Goal: Complete application form

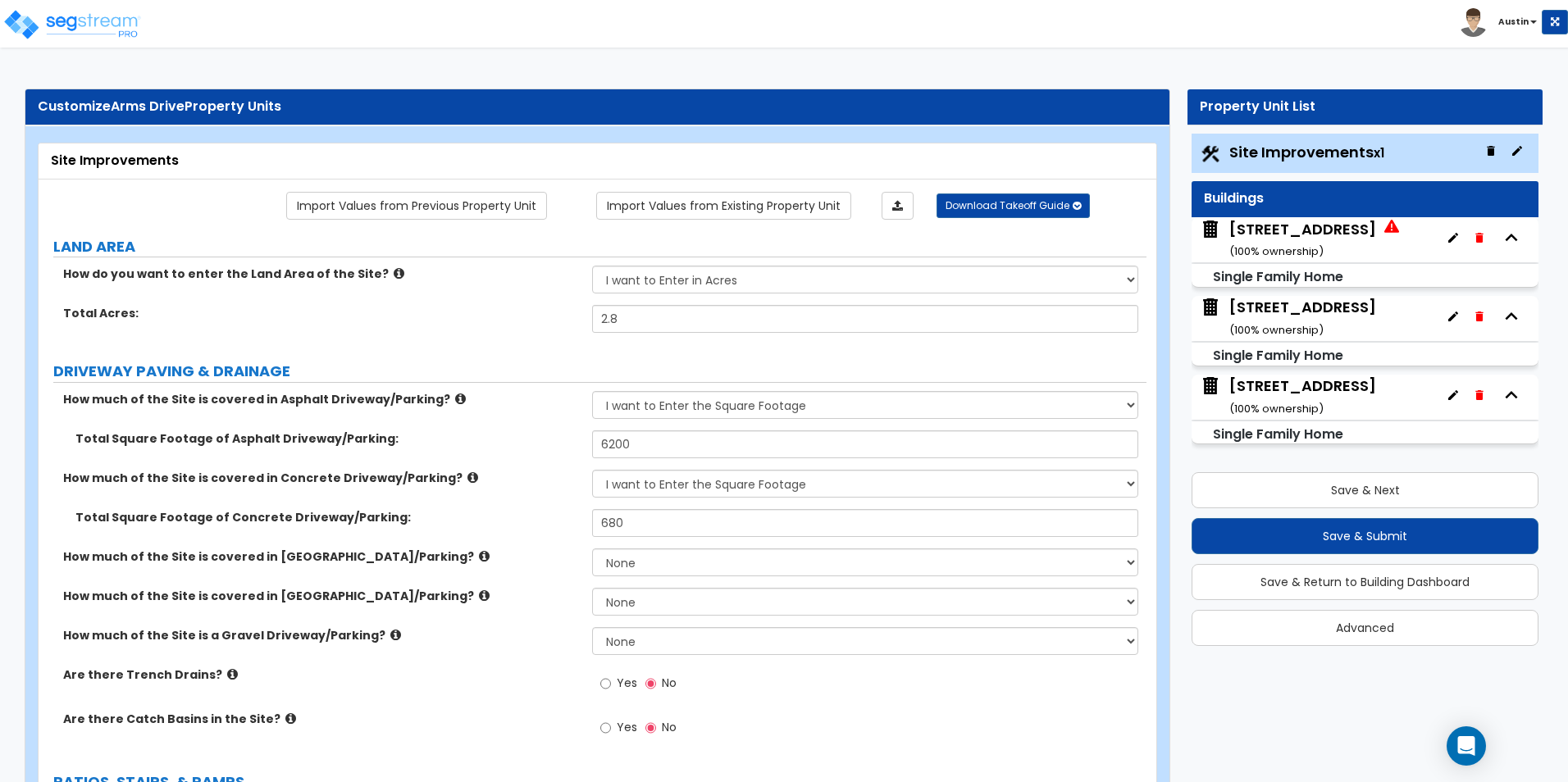
select select "2"
select select "1"
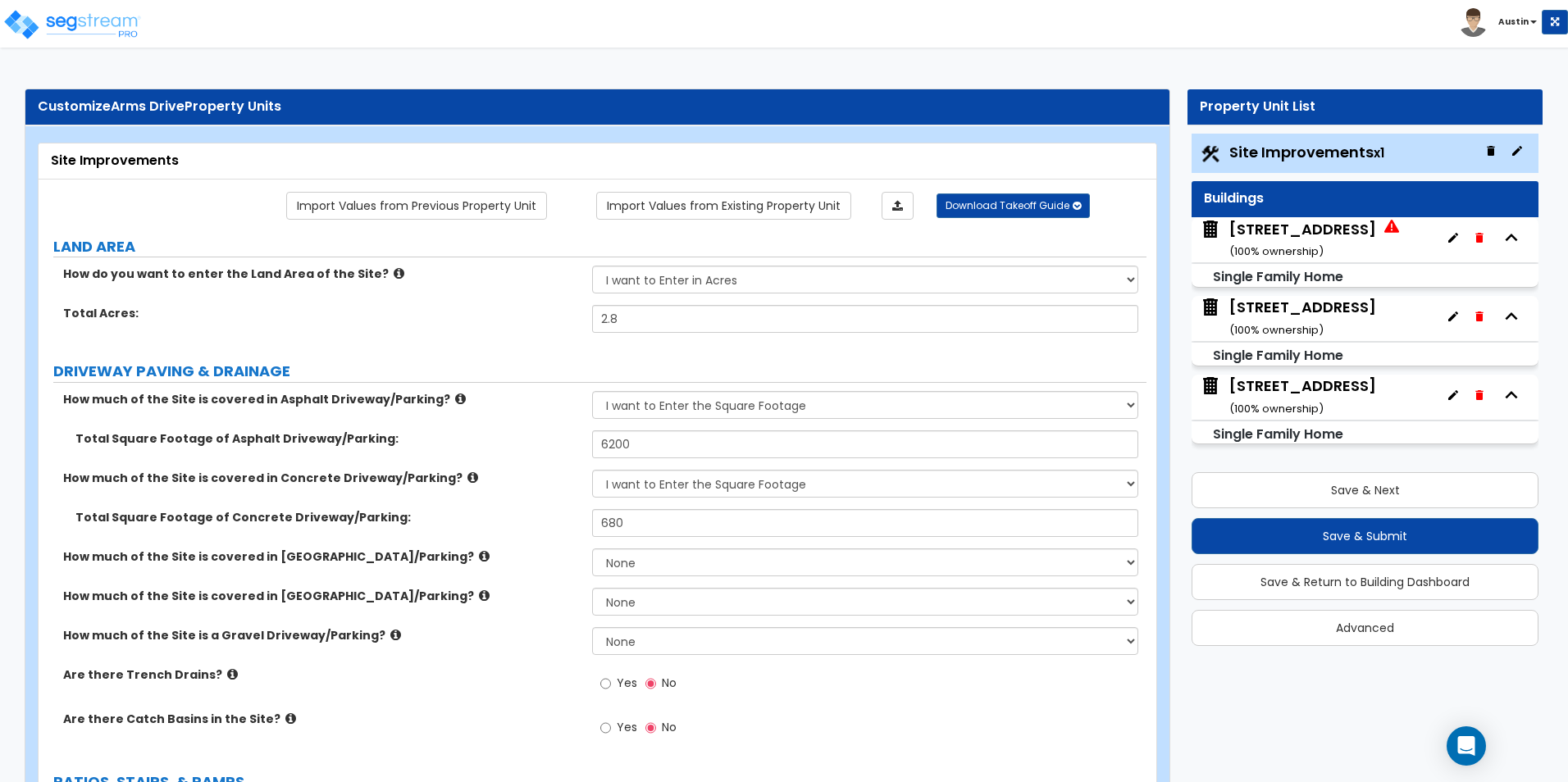
select select "1"
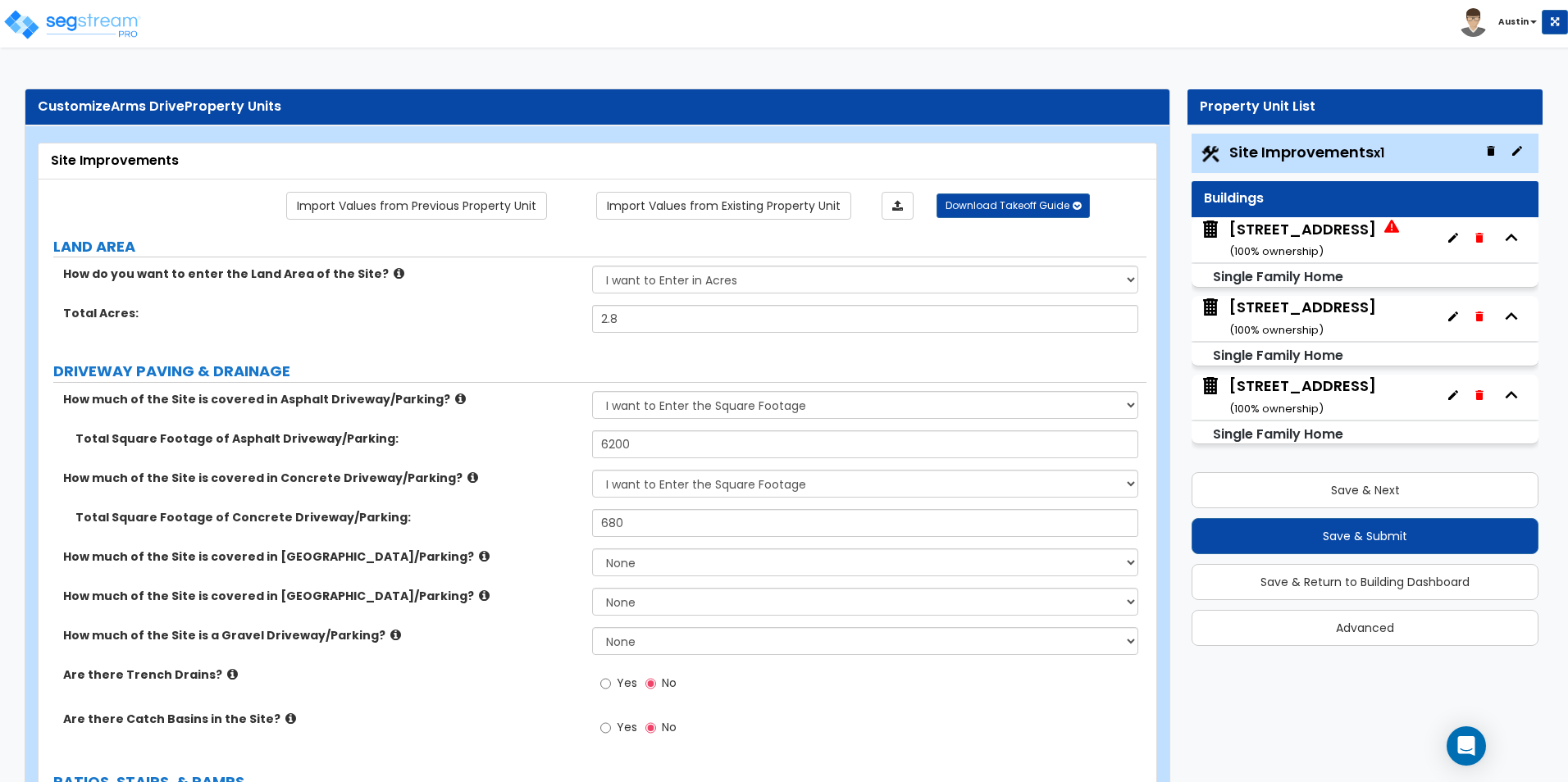
select select "2"
select select "1"
select select "6"
select select "1"
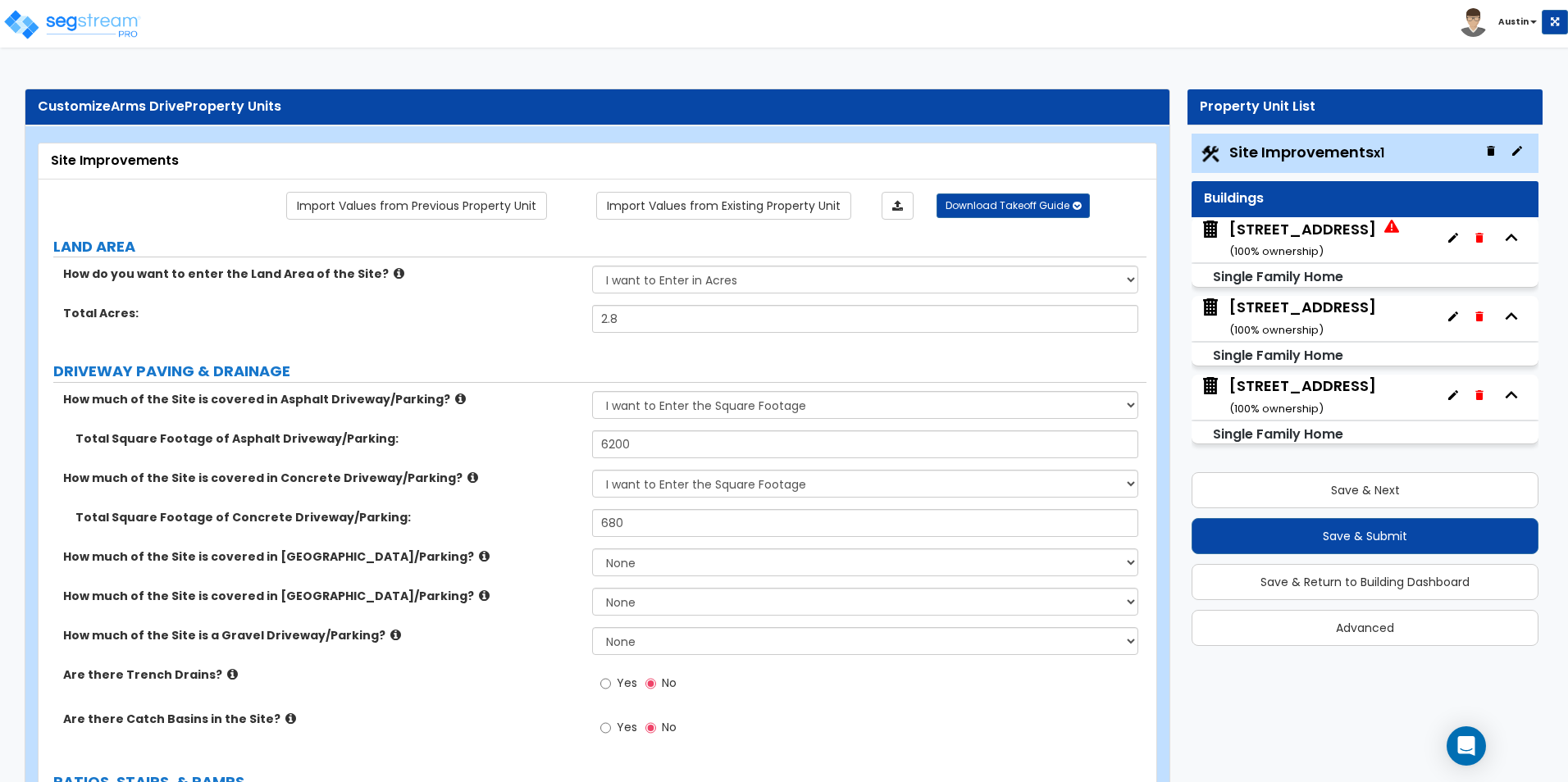
select select "4"
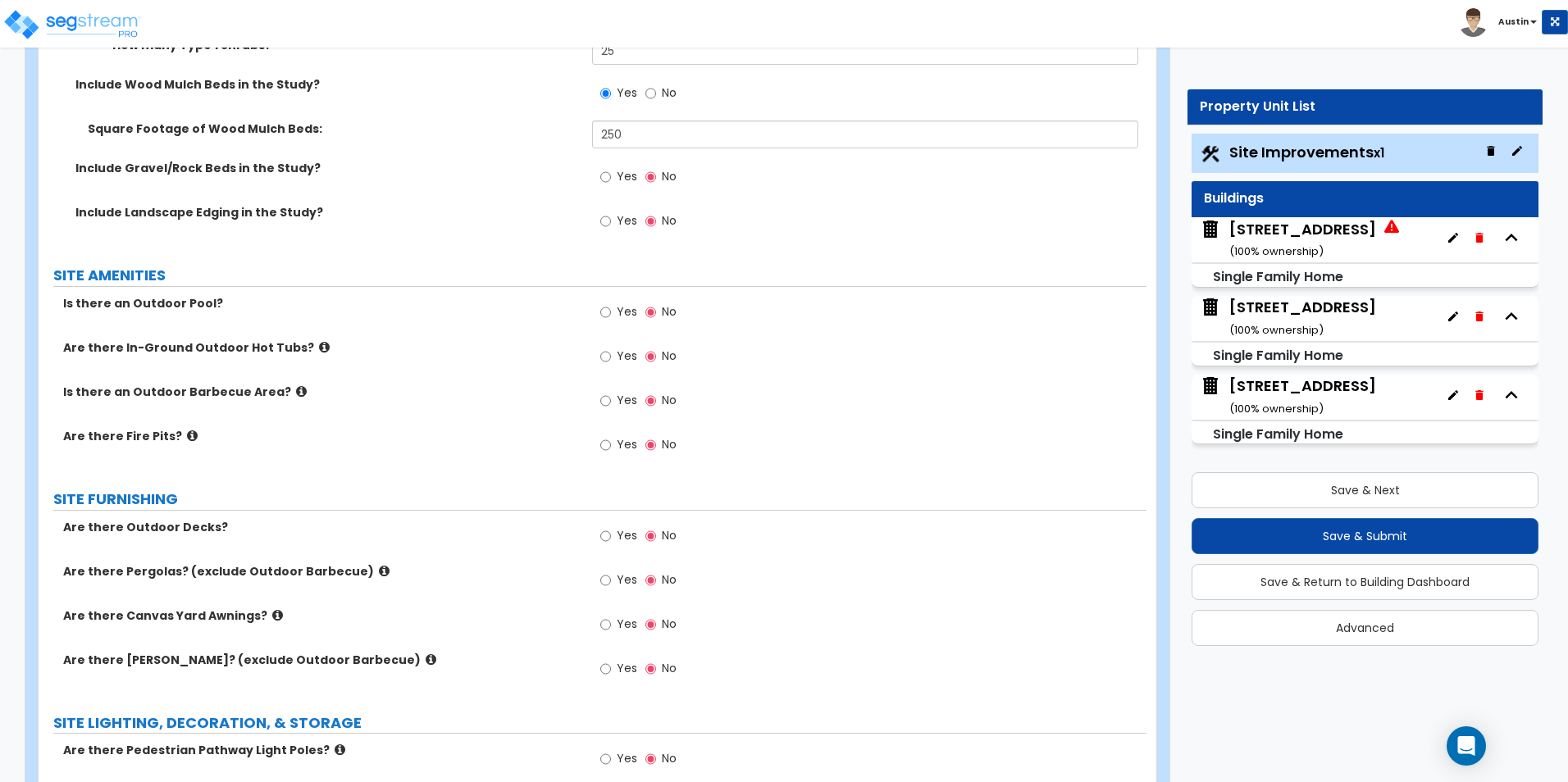
scroll to position [2460, 0]
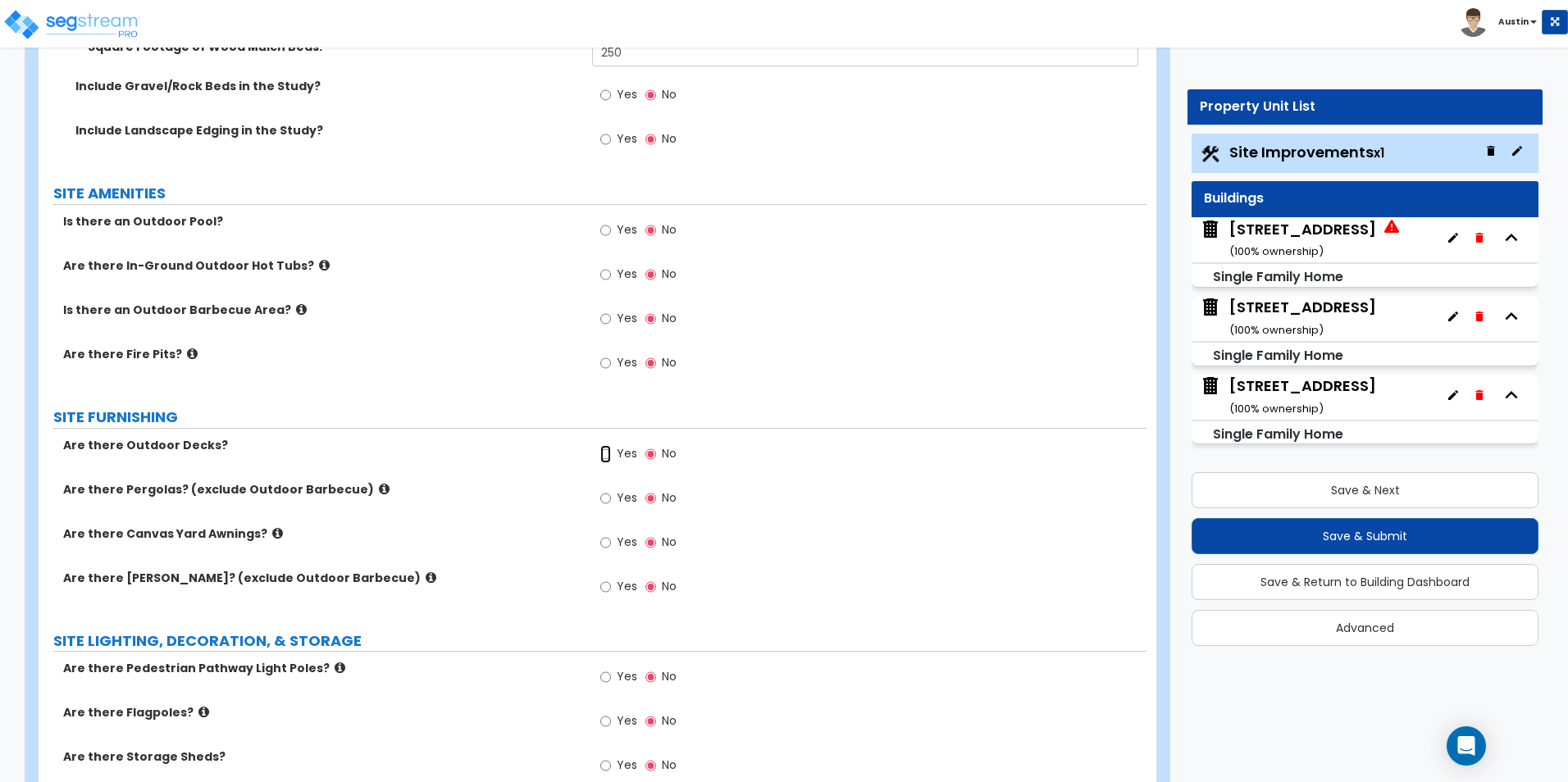
click at [606, 458] on input "Yes" at bounding box center [605, 454] width 11 height 18
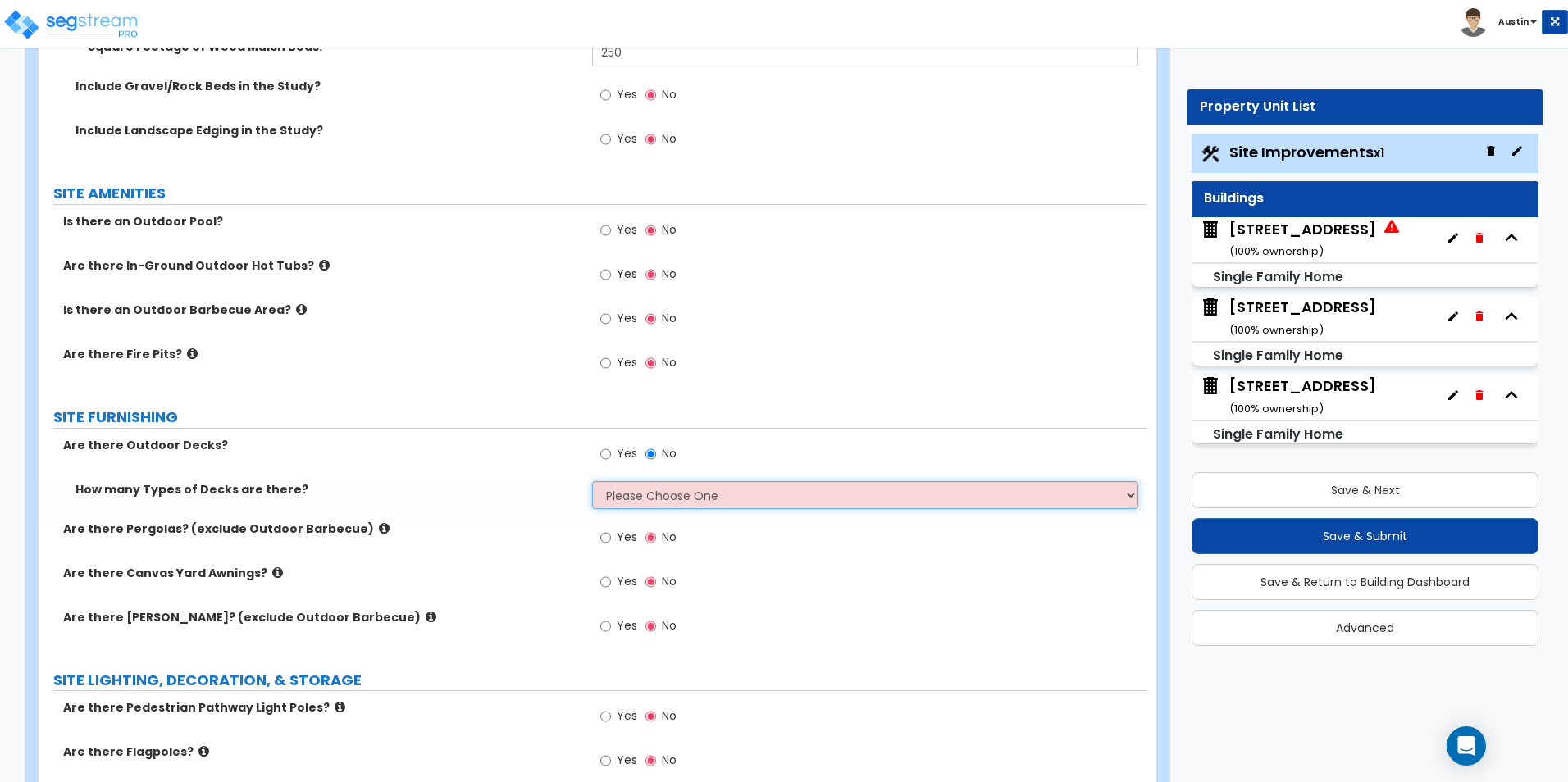
click at [633, 488] on select "Please Choose One 1 2 3 4" at bounding box center [865, 495] width 546 height 28
select select "1"
click at [593, 481] on select "Please Choose One 1 2 3 4" at bounding box center [865, 495] width 546 height 28
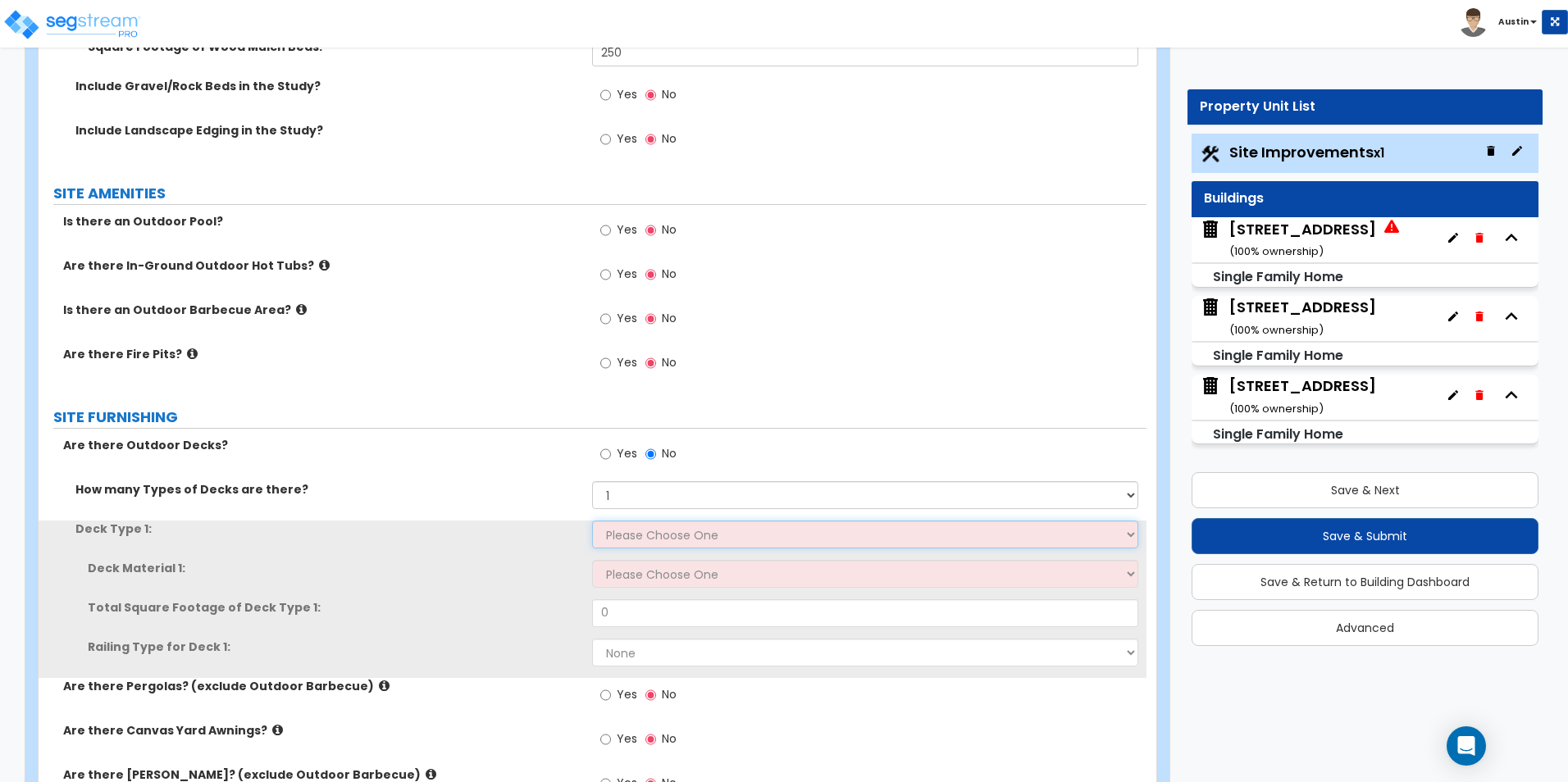
drag, startPoint x: 618, startPoint y: 547, endPoint x: 628, endPoint y: 532, distance: 18.0
click at [628, 532] on select "Please Choose One Attached to Structure Detached from Structure" at bounding box center [865, 534] width 546 height 28
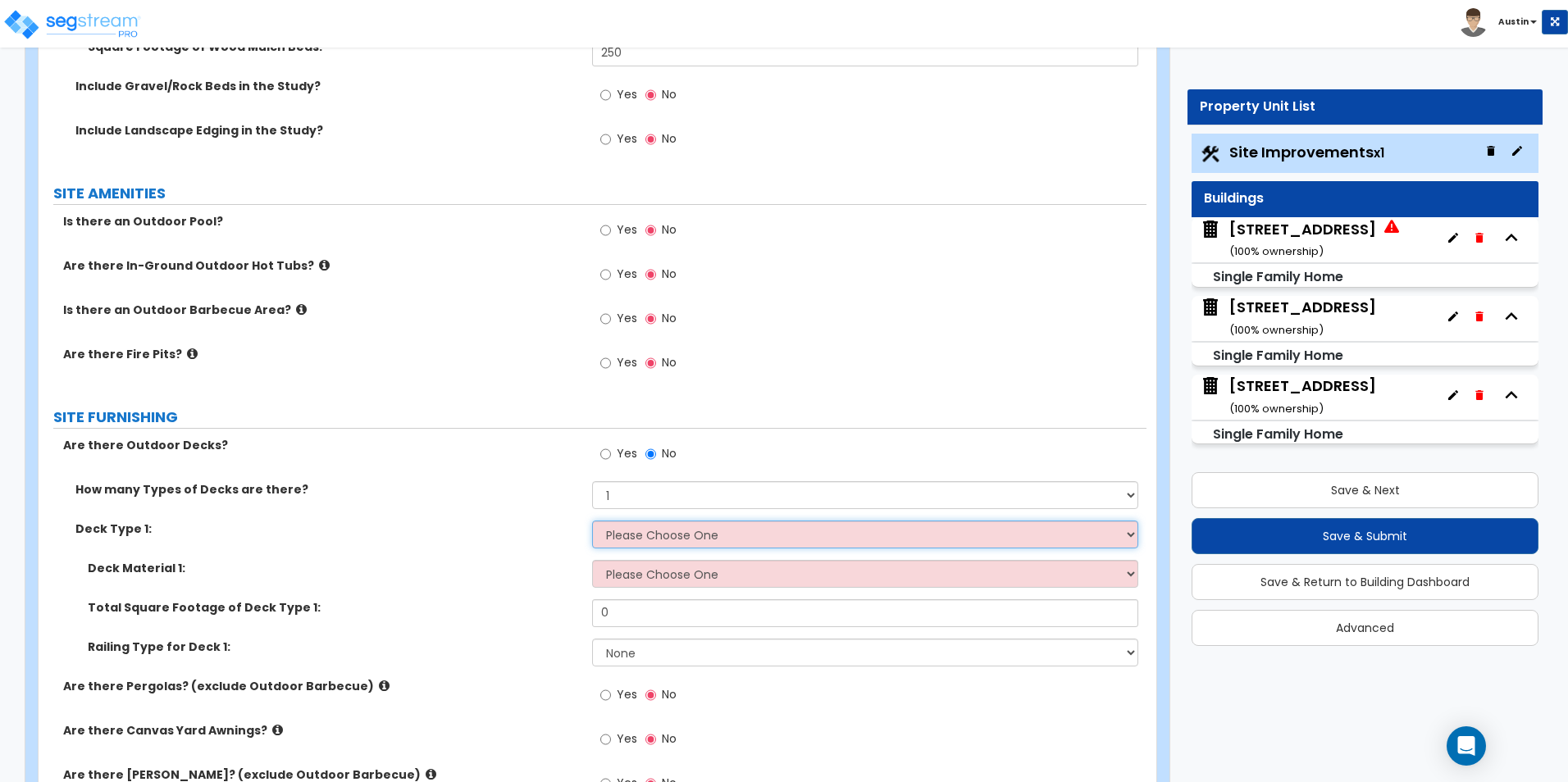
select select "1"
click at [593, 521] on select "Please Choose One Attached to Structure Detached from Structure" at bounding box center [865, 534] width 546 height 28
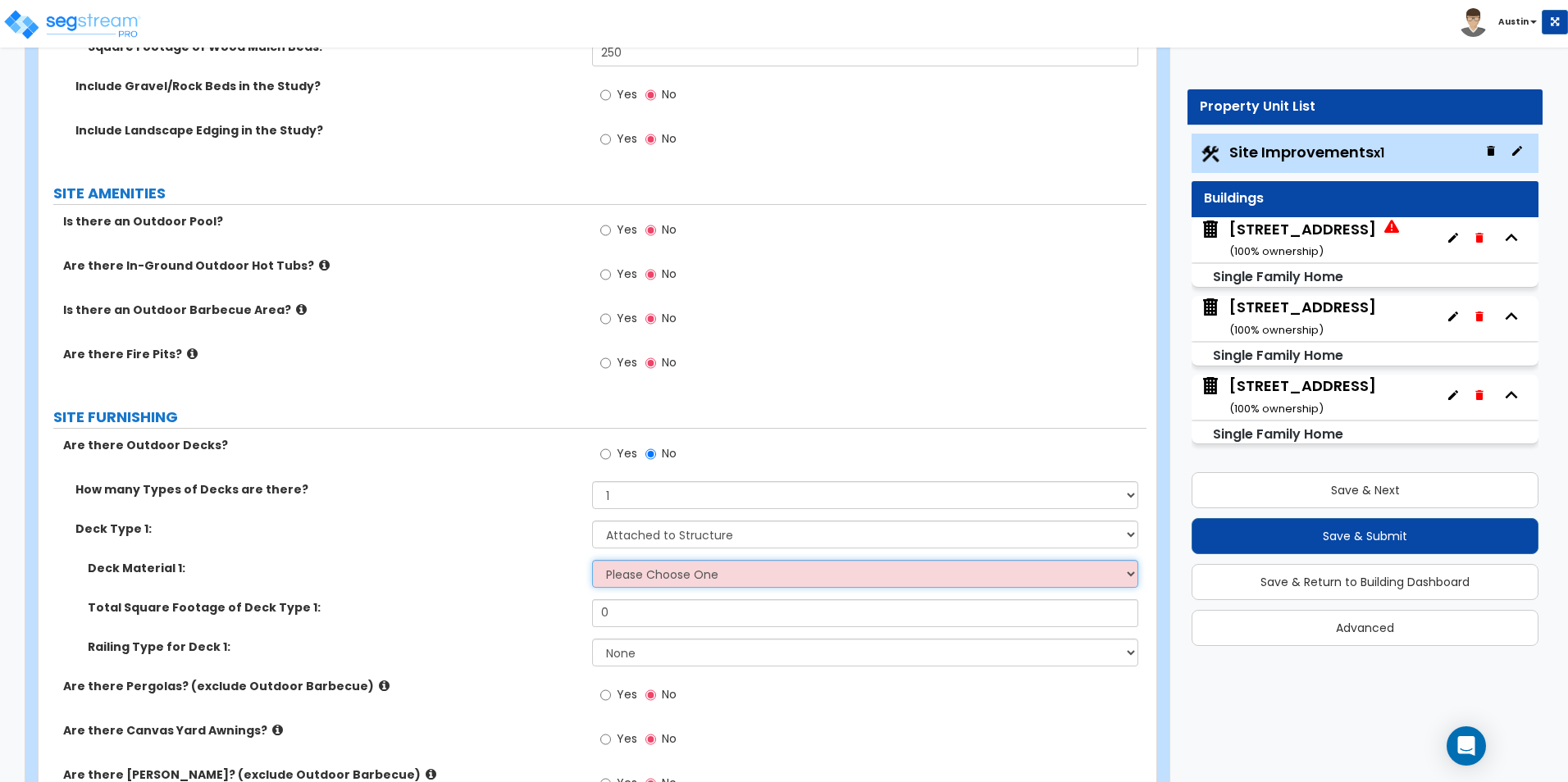
click at [634, 575] on select "Please Choose One Wood Plastic/PVC" at bounding box center [865, 573] width 546 height 28
select select "1"
click at [593, 560] on select "Please Choose One Wood Plastic/PVC" at bounding box center [865, 573] width 546 height 28
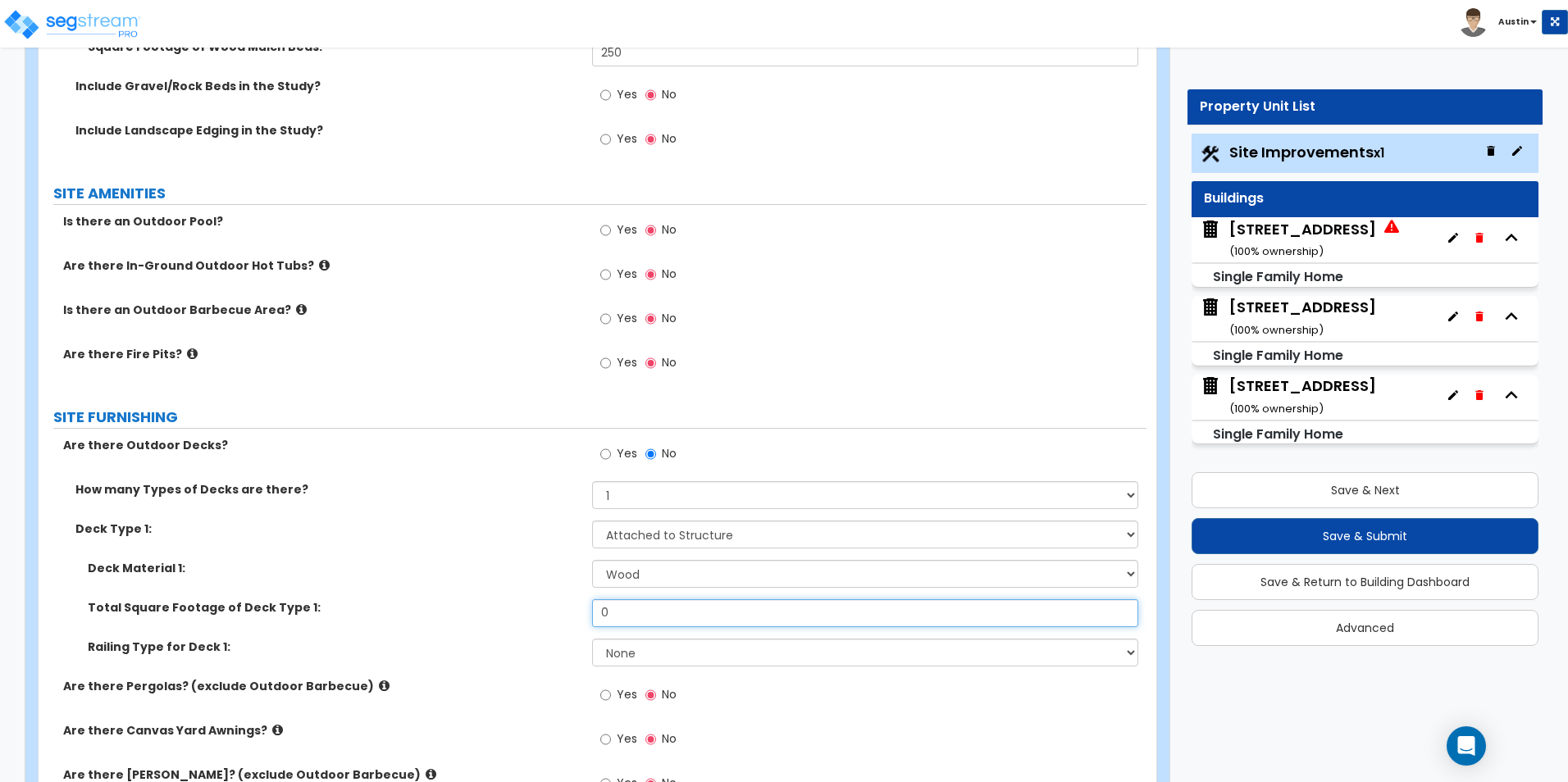
click at [638, 610] on input "0" at bounding box center [865, 613] width 546 height 28
type input "150"
click at [632, 657] on select "None Wood Plastic" at bounding box center [865, 652] width 546 height 28
select select "1"
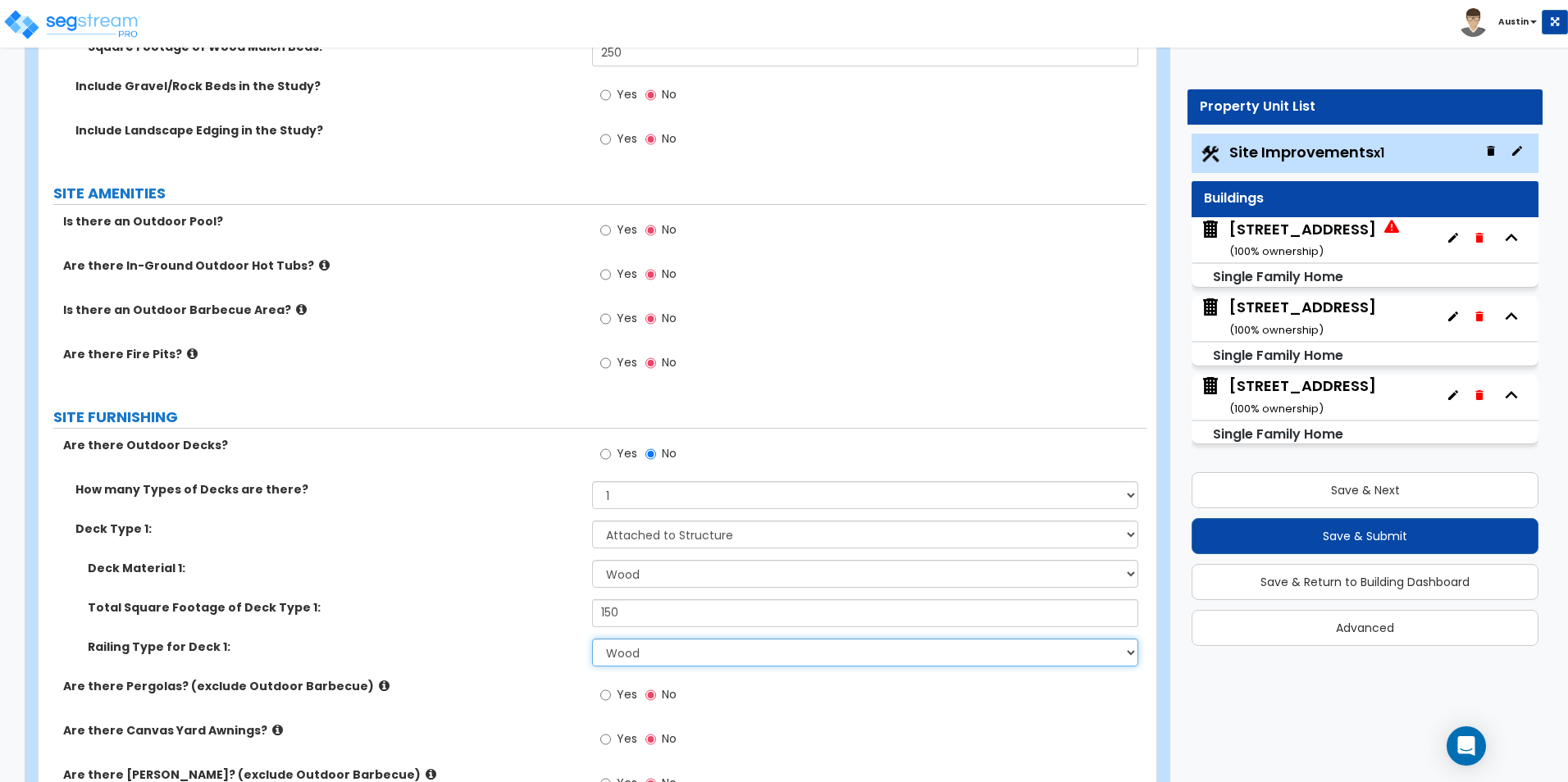
click at [593, 638] on select "None Wood Plastic" at bounding box center [865, 652] width 546 height 28
click at [423, 595] on div "Deck Material 1: Please Choose One Wood Plastic/PVC" at bounding box center [593, 579] width 1109 height 39
click at [435, 532] on label "Deck Type 1:" at bounding box center [327, 528] width 504 height 16
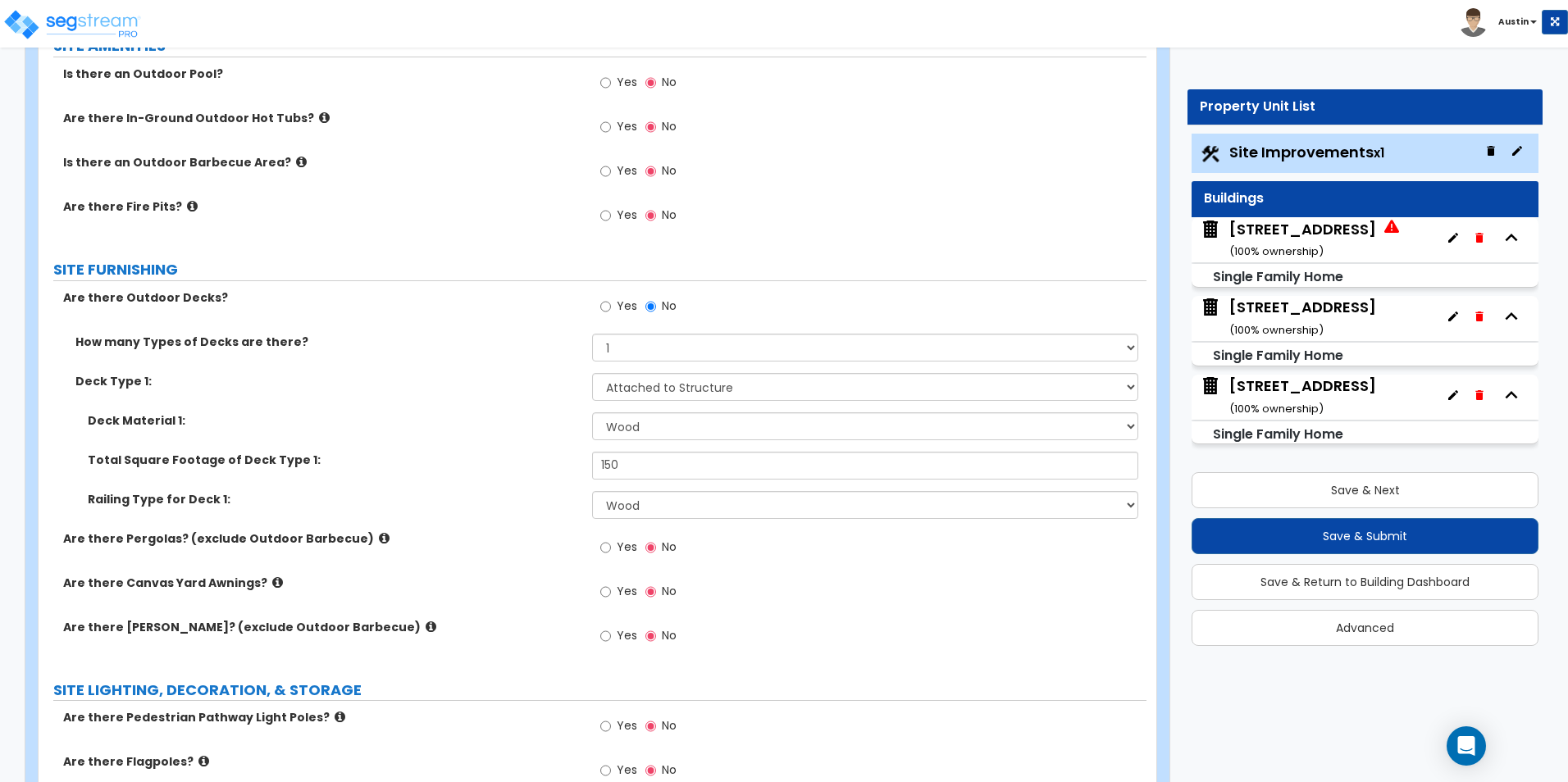
scroll to position [2625, 0]
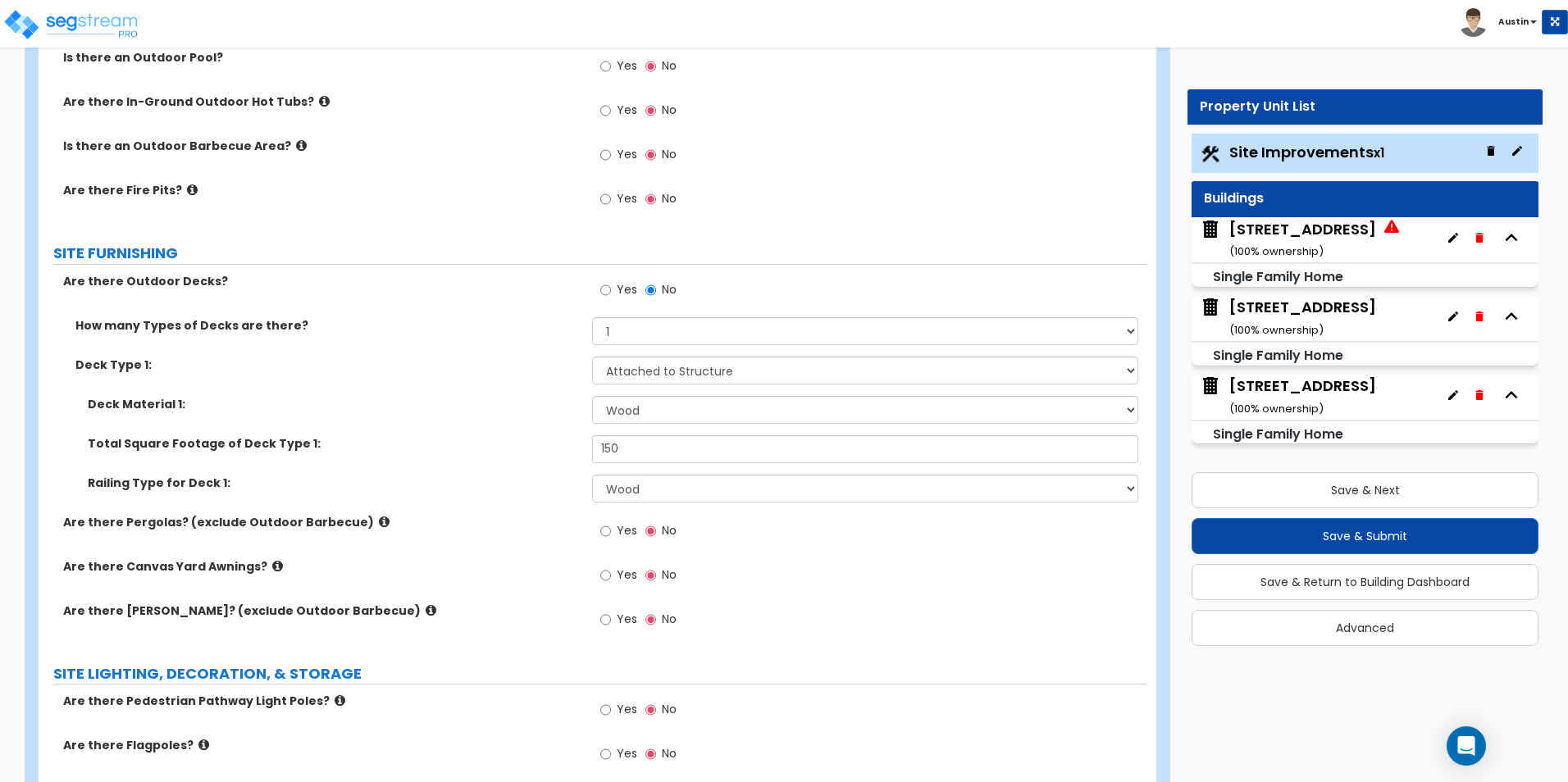
click at [379, 523] on icon at bounding box center [384, 522] width 11 height 12
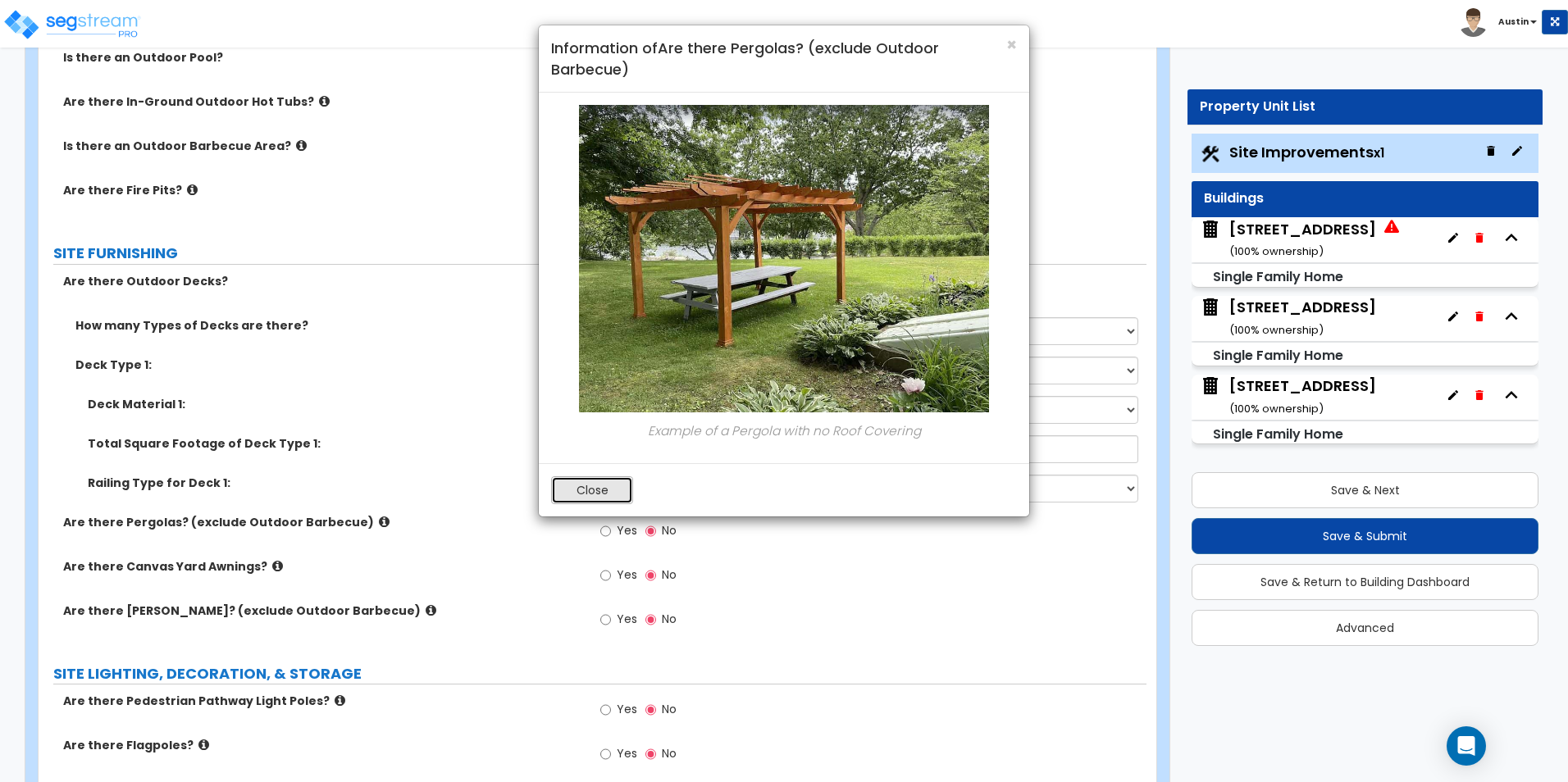
click at [600, 486] on button "Close" at bounding box center [593, 490] width 82 height 28
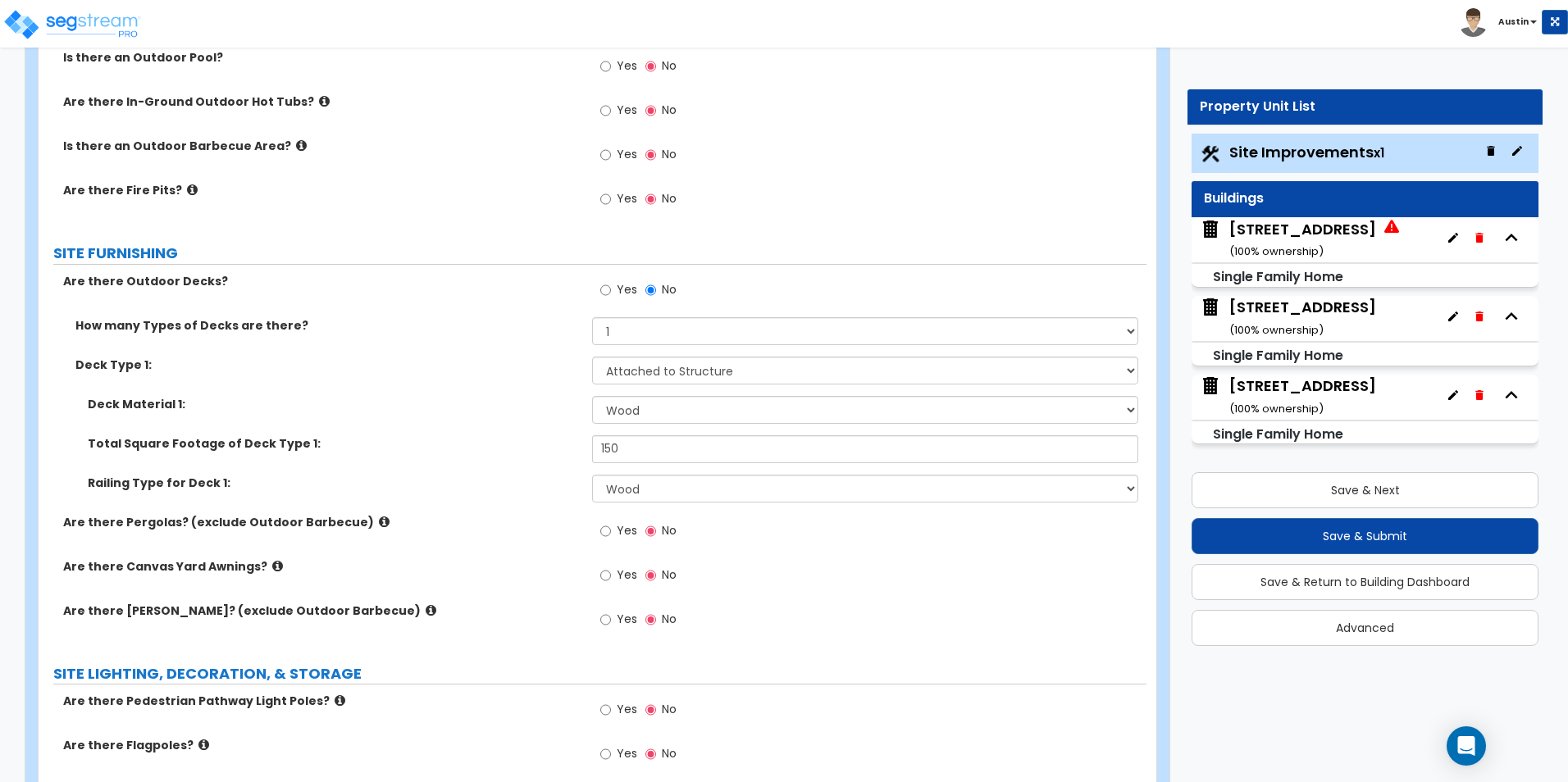
scroll to position [2706, 0]
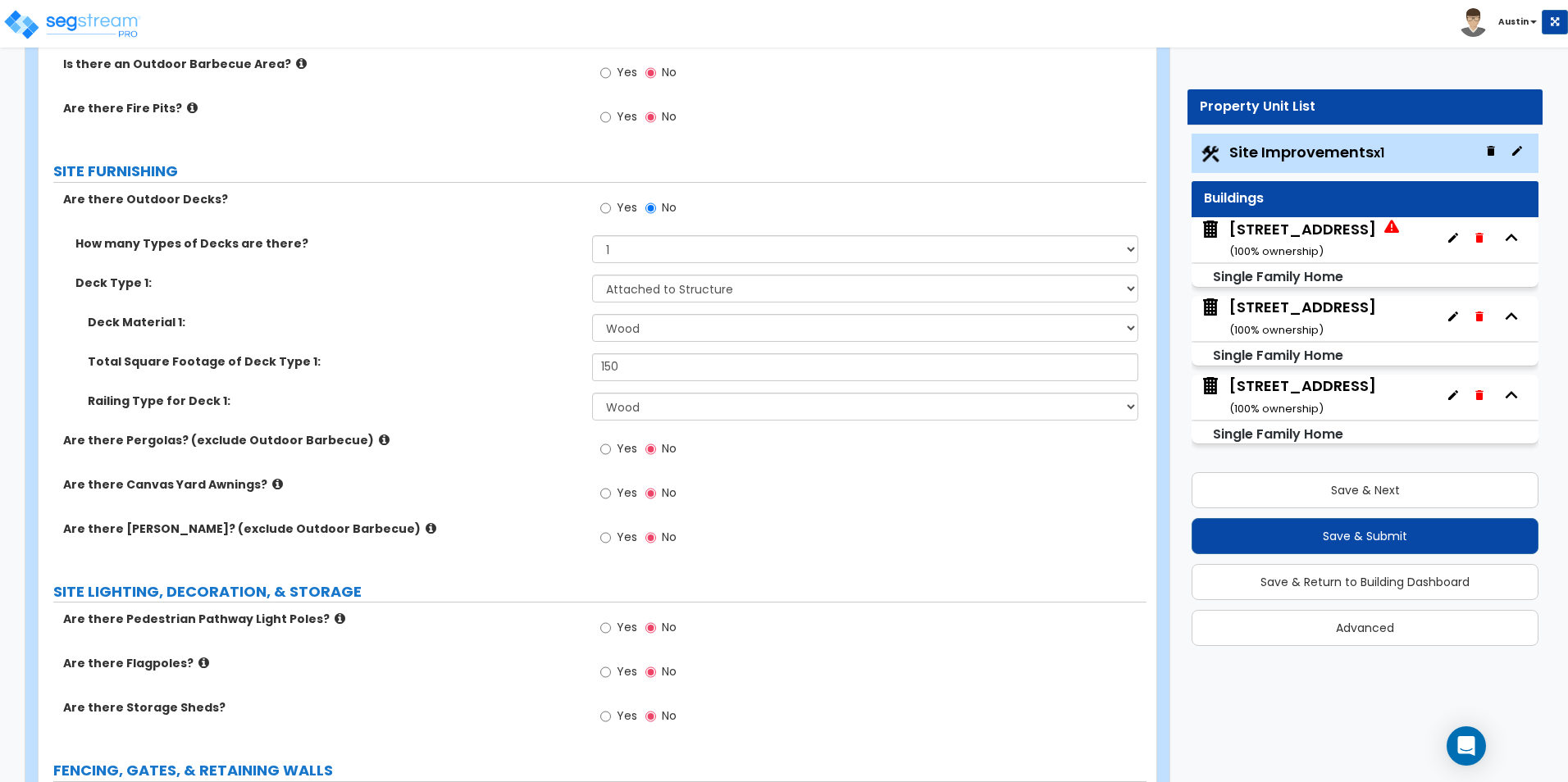
click at [272, 484] on icon at bounding box center [277, 484] width 11 height 12
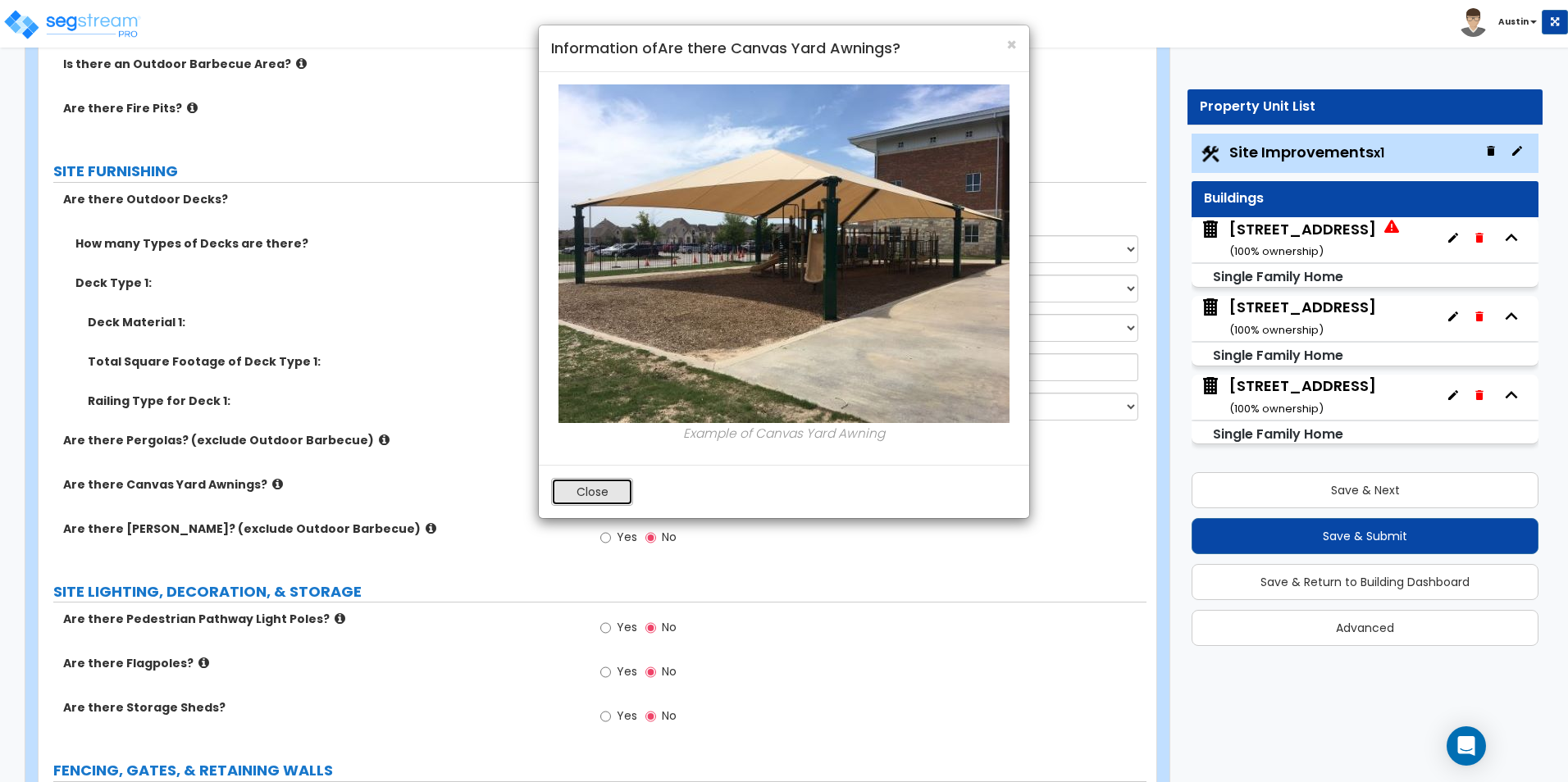
click at [567, 499] on button "Close" at bounding box center [593, 492] width 82 height 28
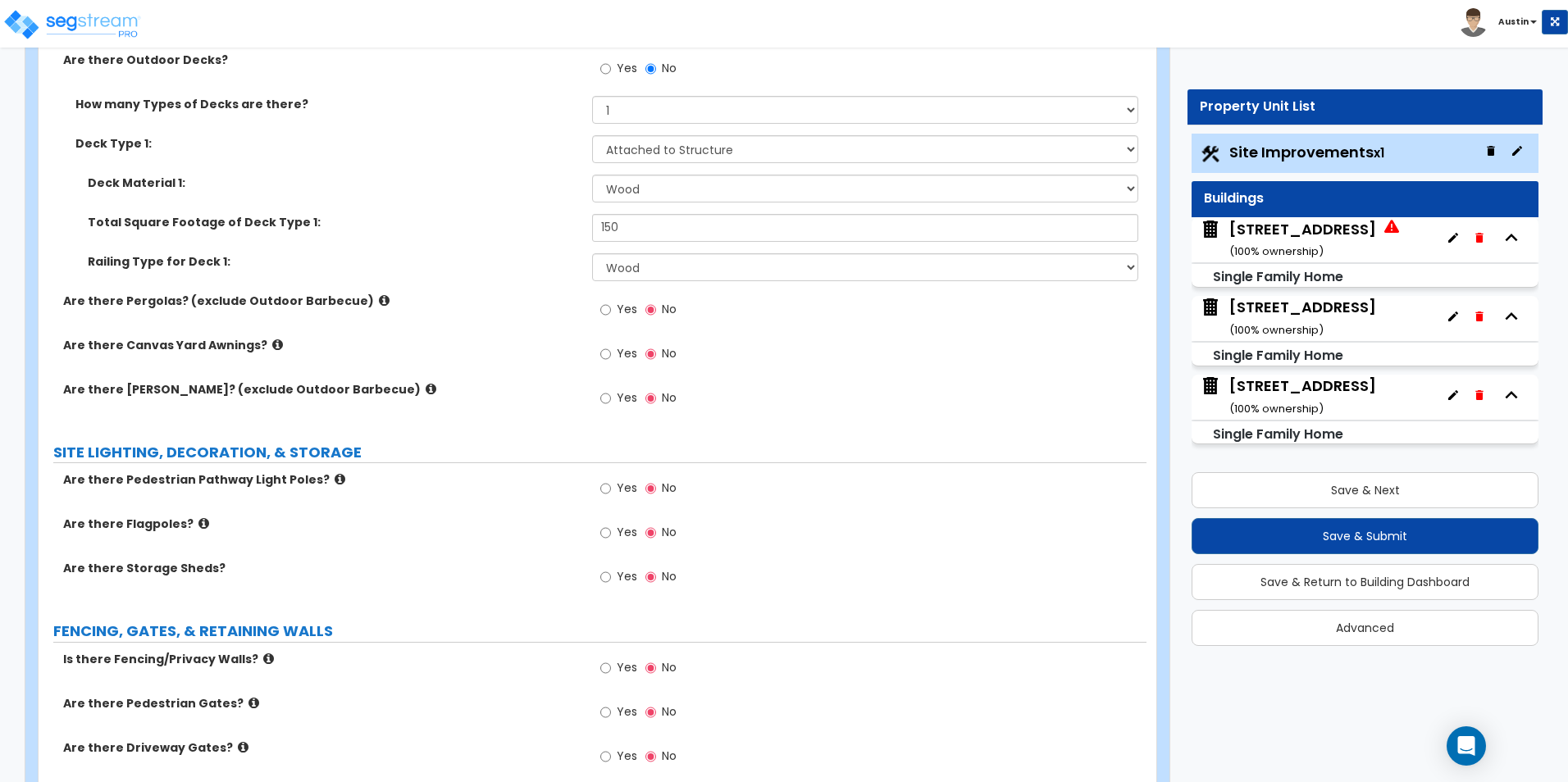
scroll to position [2871, 0]
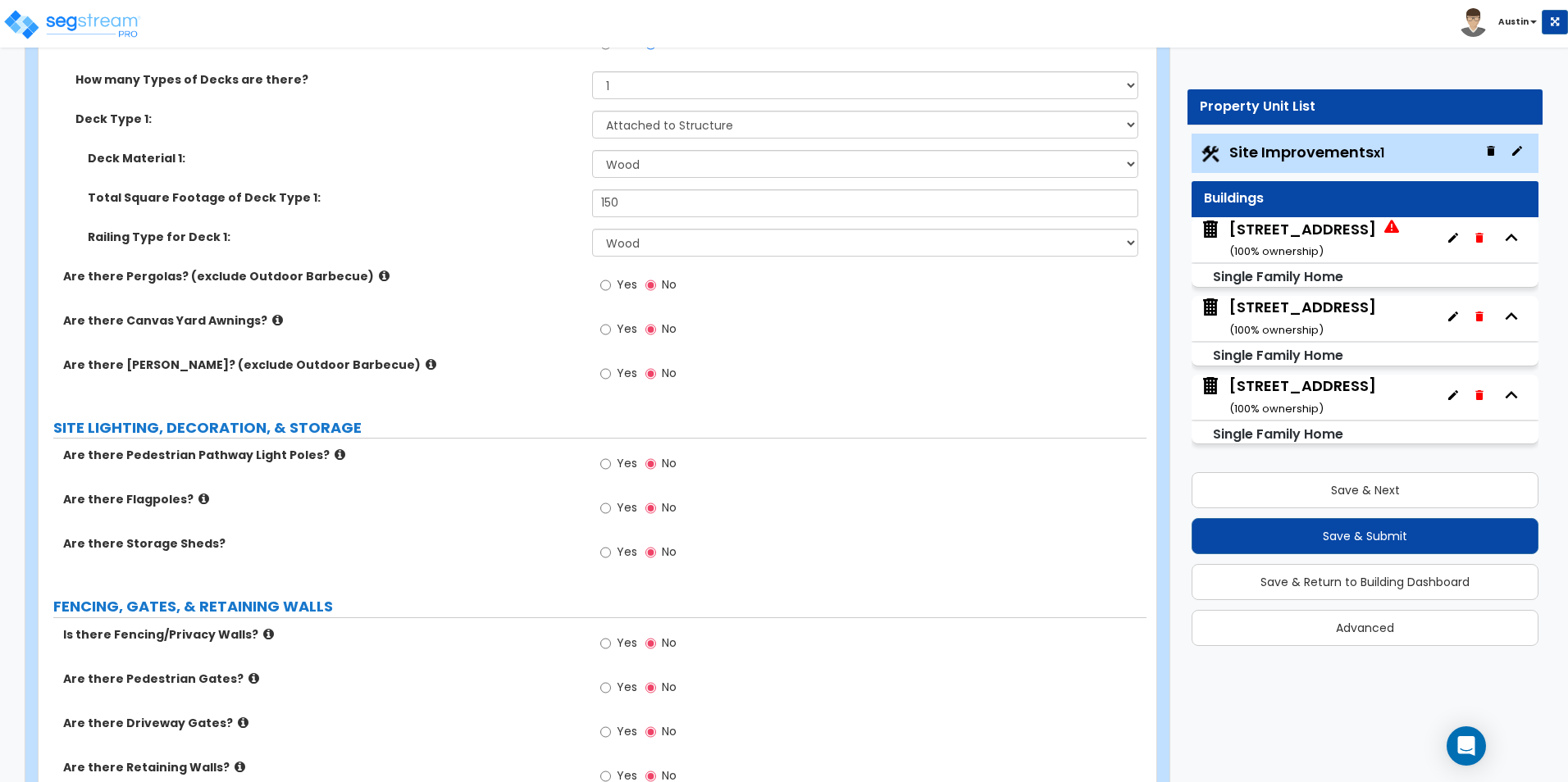
click at [625, 467] on span "Yes" at bounding box center [626, 463] width 20 height 16
click at [611, 467] on input "Yes" at bounding box center [605, 464] width 11 height 18
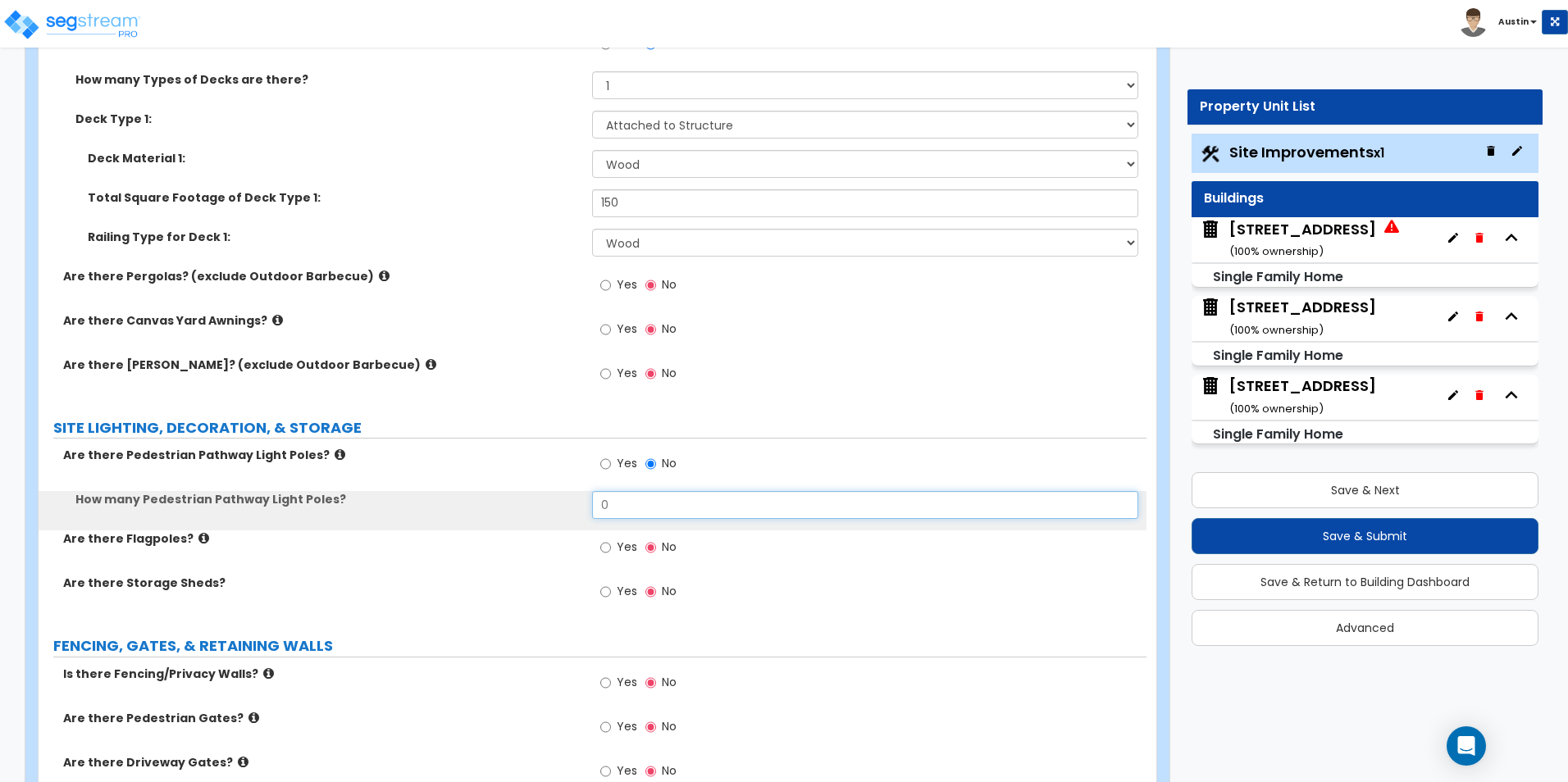
click at [626, 505] on input "0" at bounding box center [865, 504] width 546 height 28
type input "1"
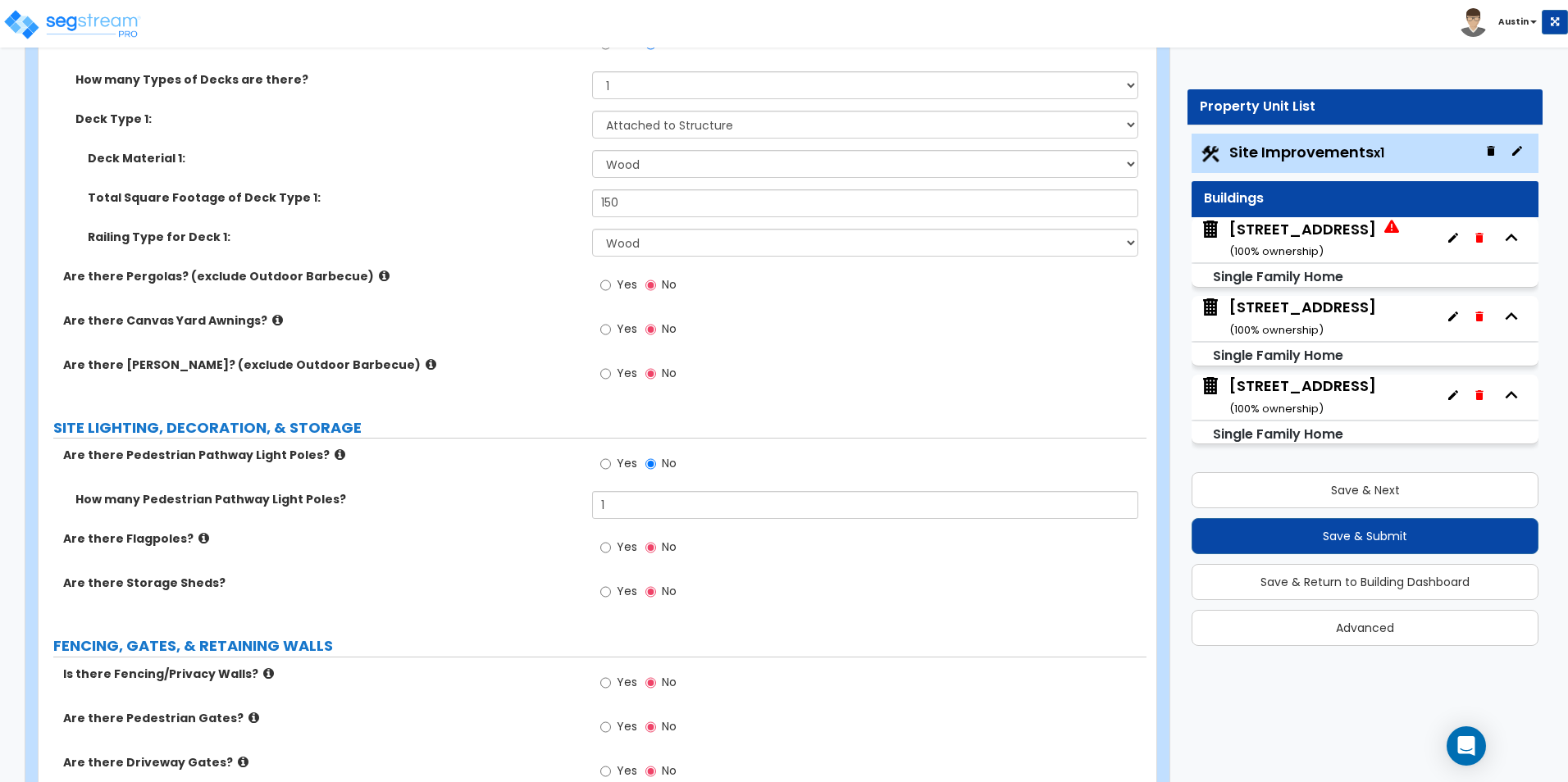
click at [548, 513] on div "How many Pedestrian Pathway Light Poles? 1" at bounding box center [593, 510] width 1109 height 39
click at [605, 588] on input "Yes" at bounding box center [605, 592] width 11 height 18
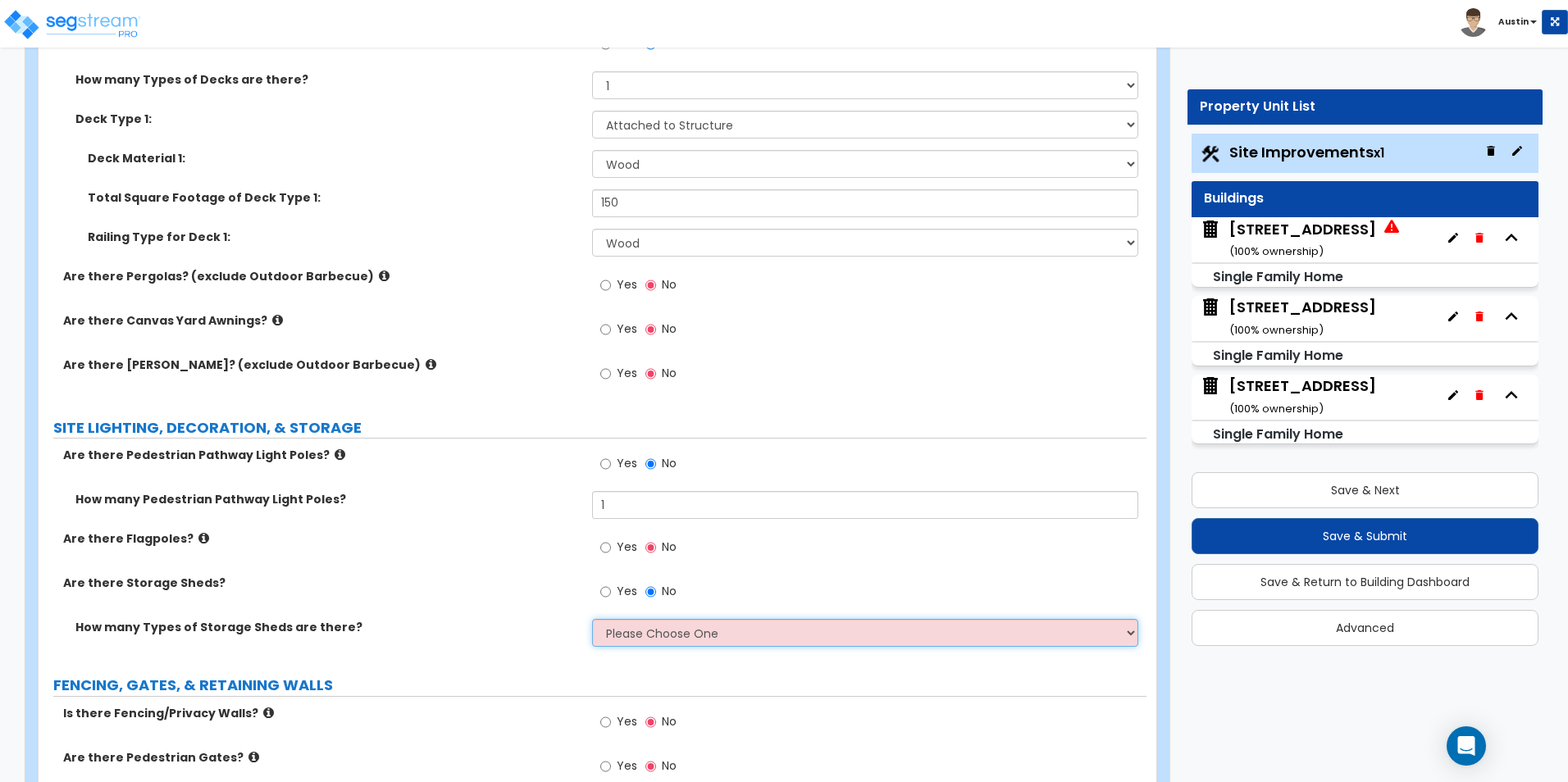
click at [690, 632] on select "Please Choose One 1 2" at bounding box center [865, 633] width 546 height 28
select select "2"
click at [593, 619] on select "Please Choose One 1 2" at bounding box center [865, 633] width 546 height 28
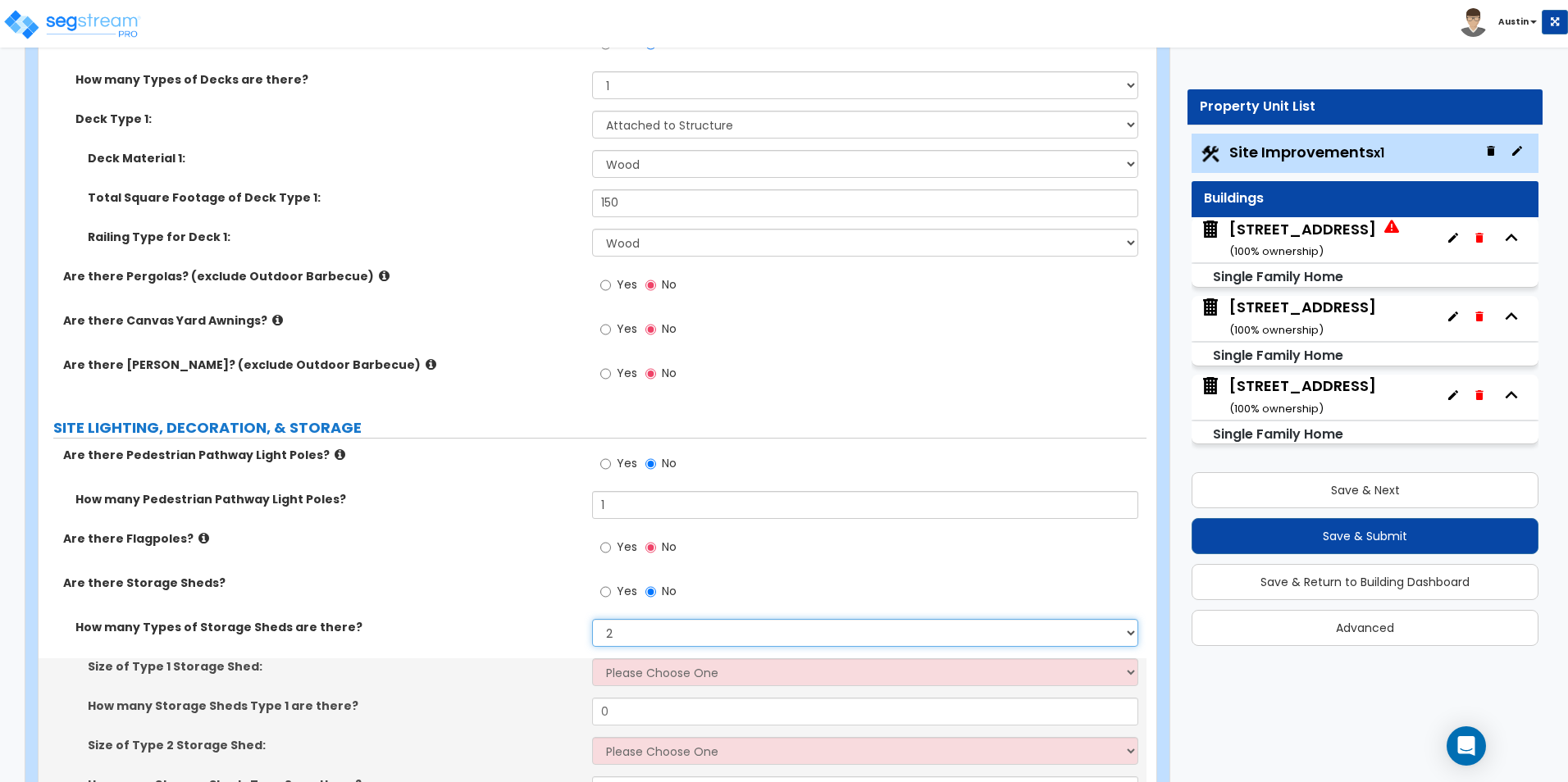
scroll to position [2952, 0]
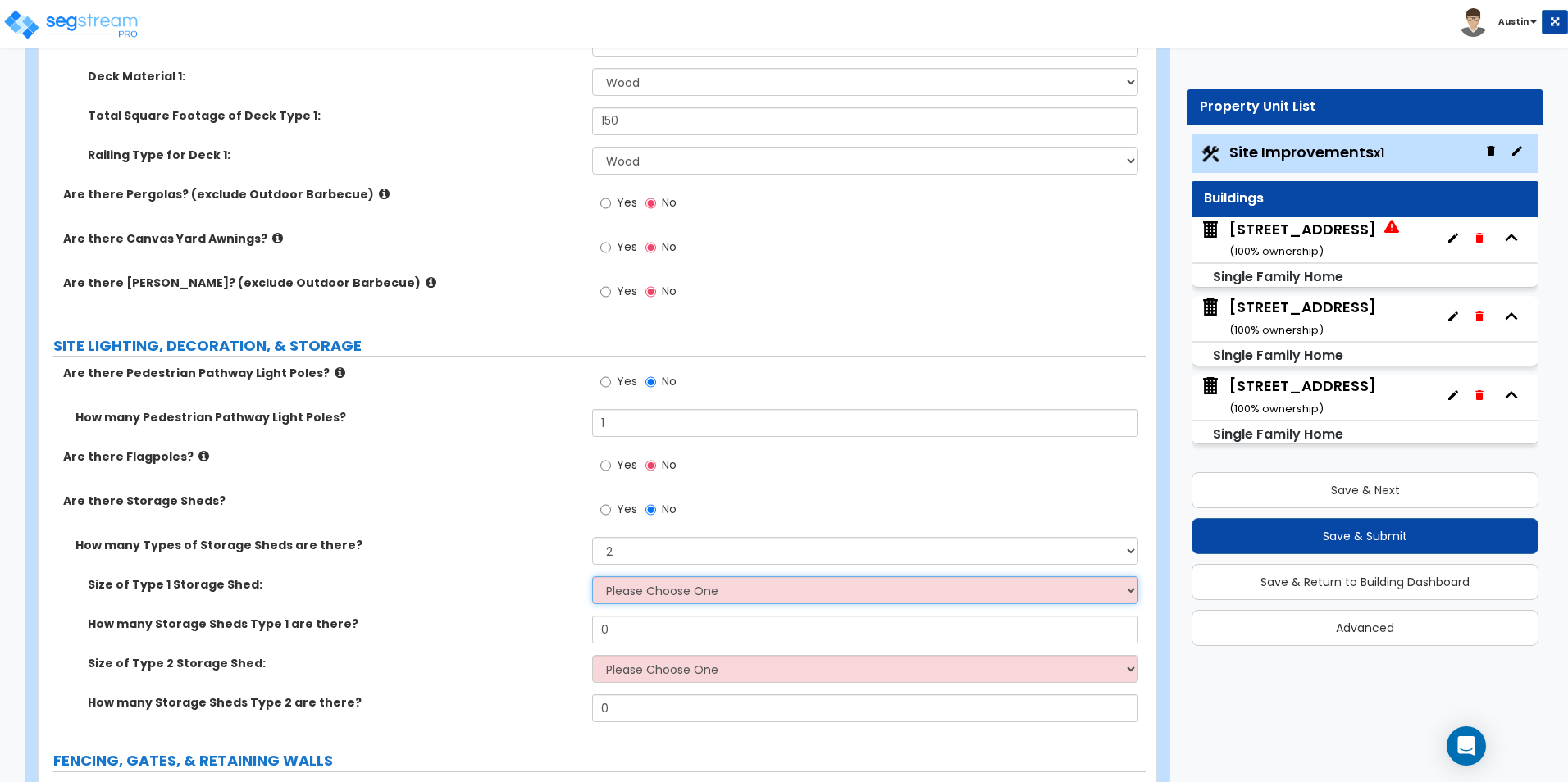
click at [663, 593] on select "Please Choose One 16' x 32' 30' x 64'" at bounding box center [865, 590] width 546 height 28
select select "1"
click at [593, 576] on select "Please Choose One 16' x 32' 30' x 64'" at bounding box center [865, 590] width 546 height 28
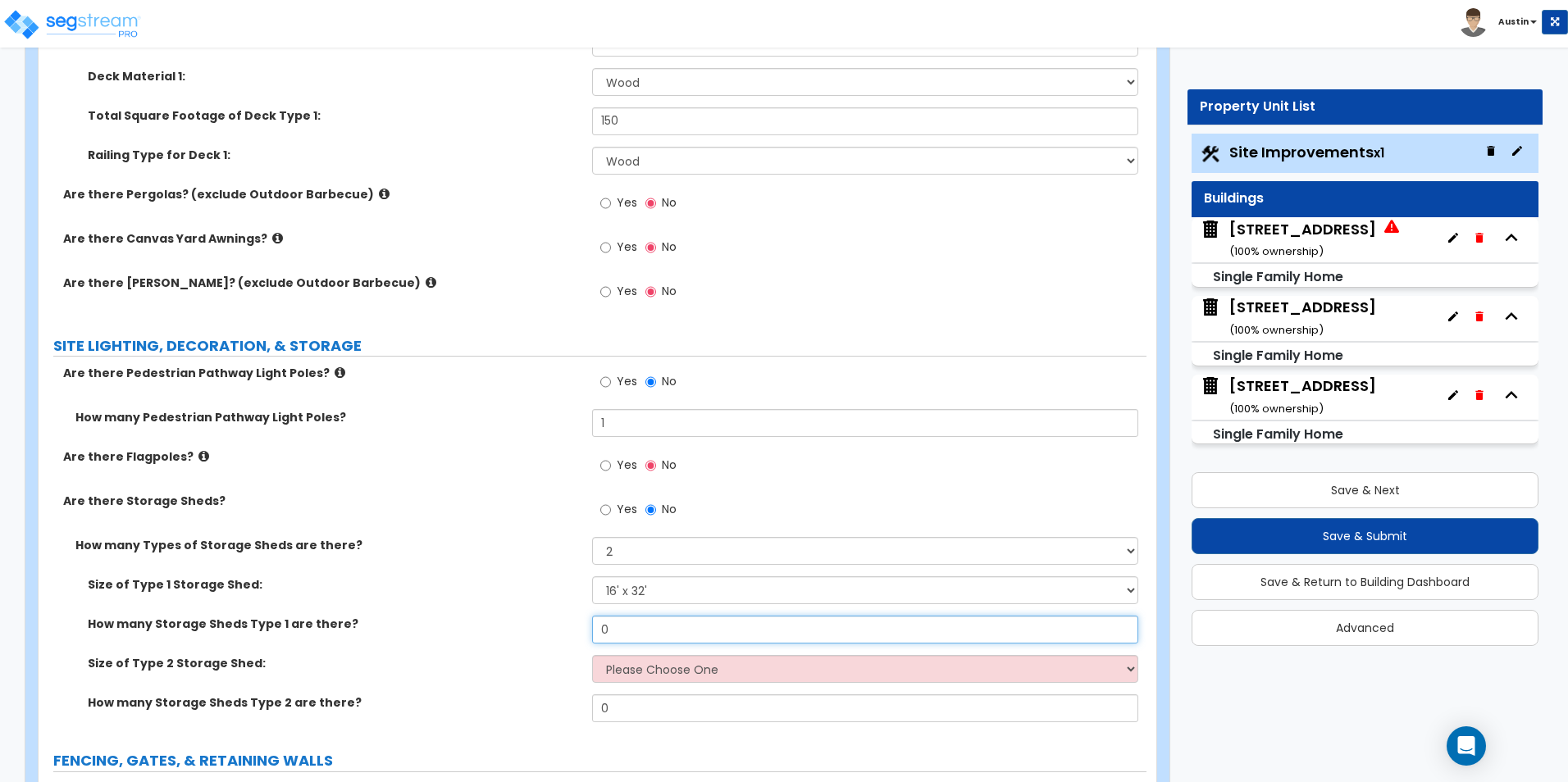
click at [643, 630] on input "0" at bounding box center [865, 629] width 546 height 28
type input "1"
click at [666, 665] on select "Please Choose One 16' x 32' 30' x 64'" at bounding box center [865, 669] width 546 height 28
select select "2"
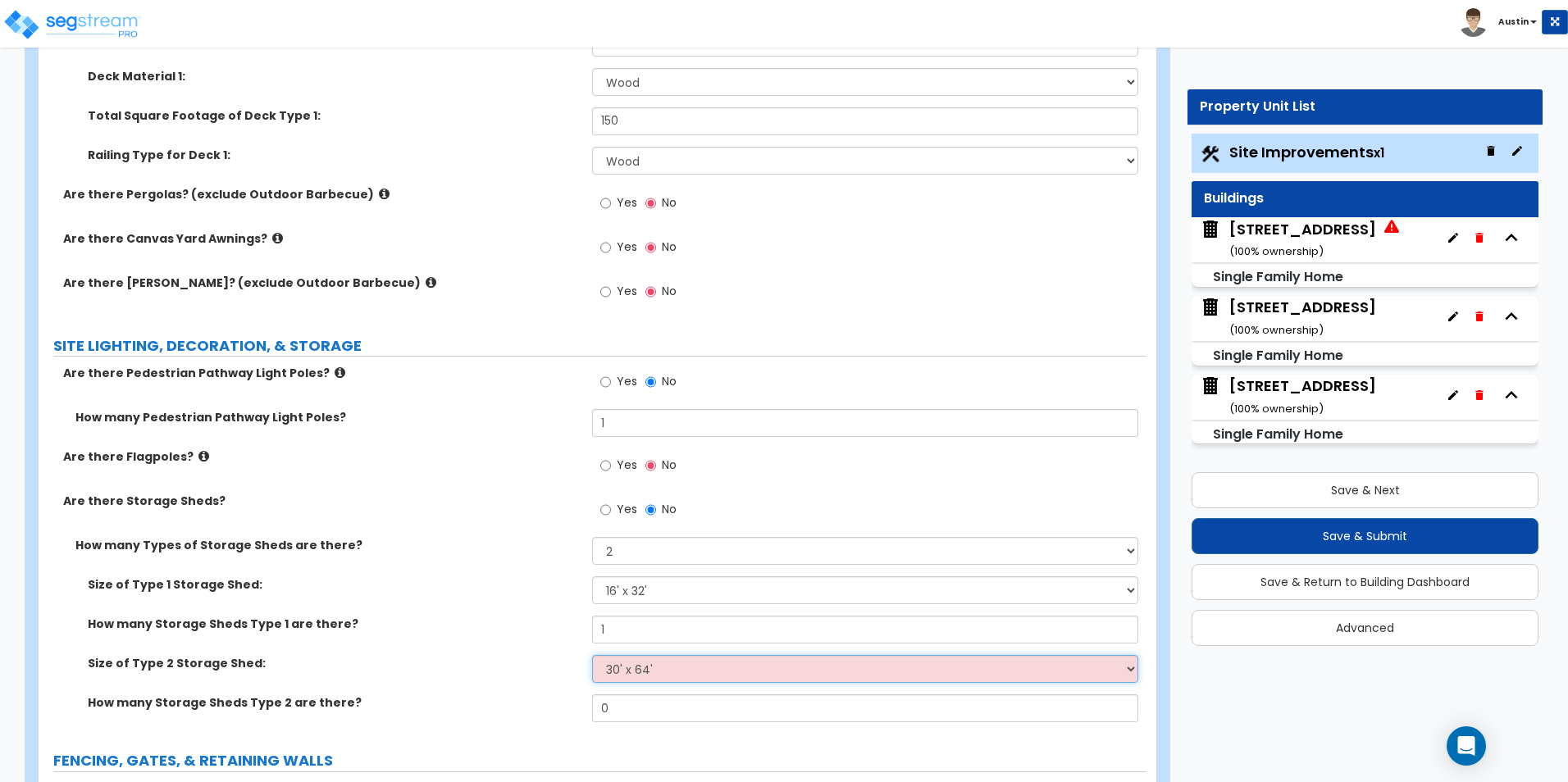
click at [593, 656] on select "Please Choose One 16' x 32' 30' x 64'" at bounding box center [865, 669] width 546 height 28
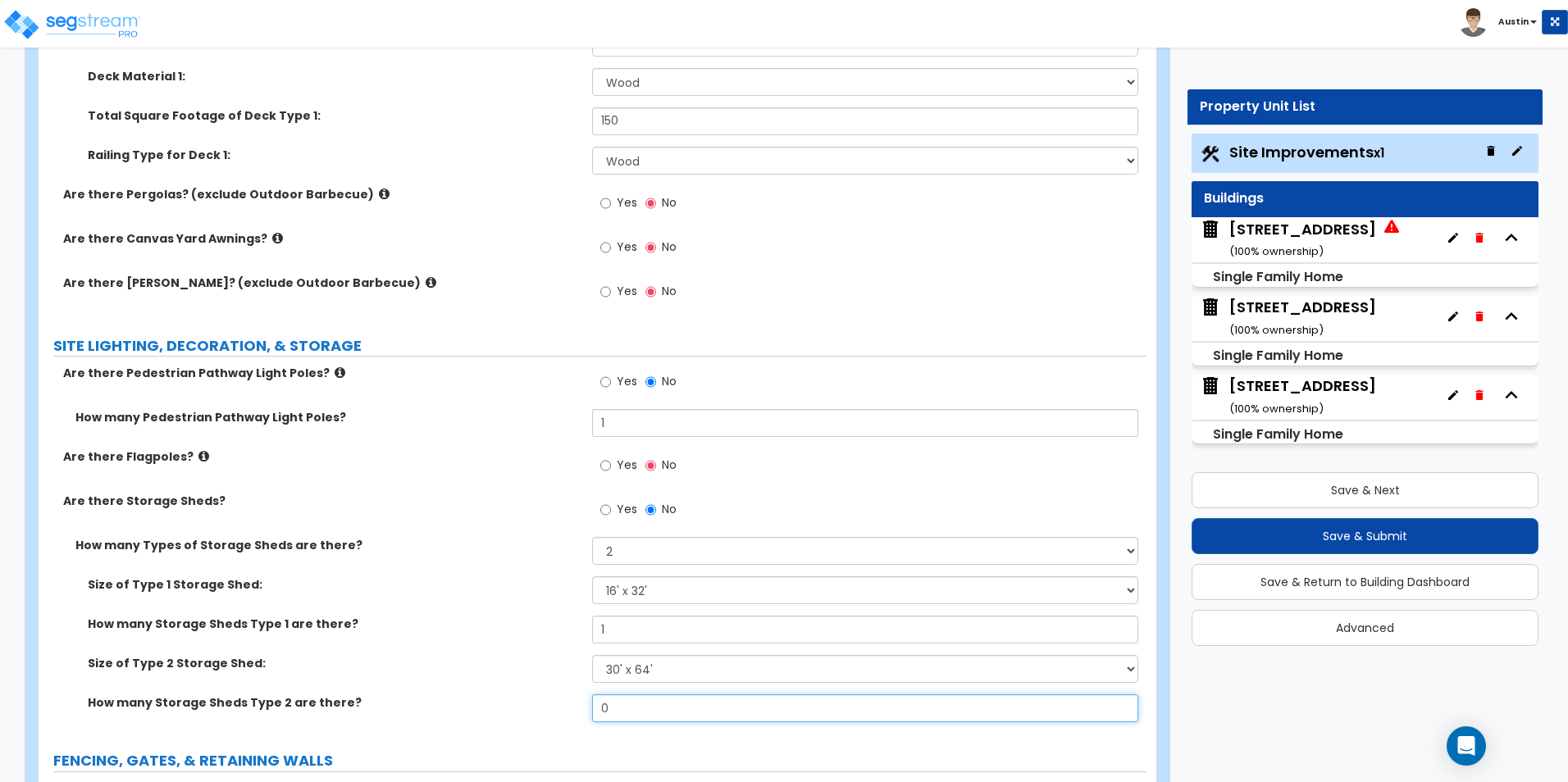
click at [653, 704] on input "0" at bounding box center [865, 708] width 546 height 28
type input "1"
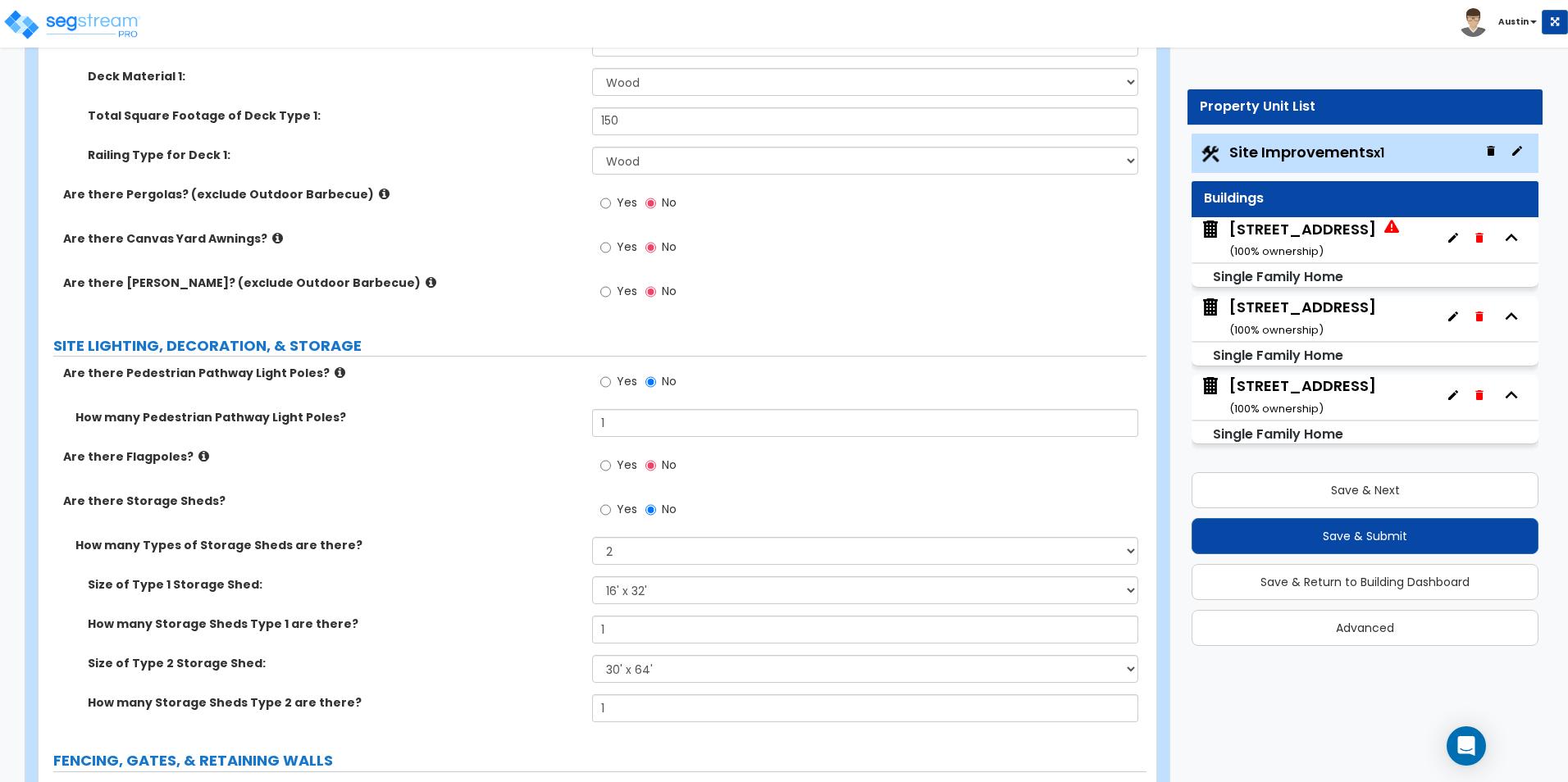
click at [387, 523] on div "Are there Storage Sheds? Yes No" at bounding box center [593, 515] width 1109 height 44
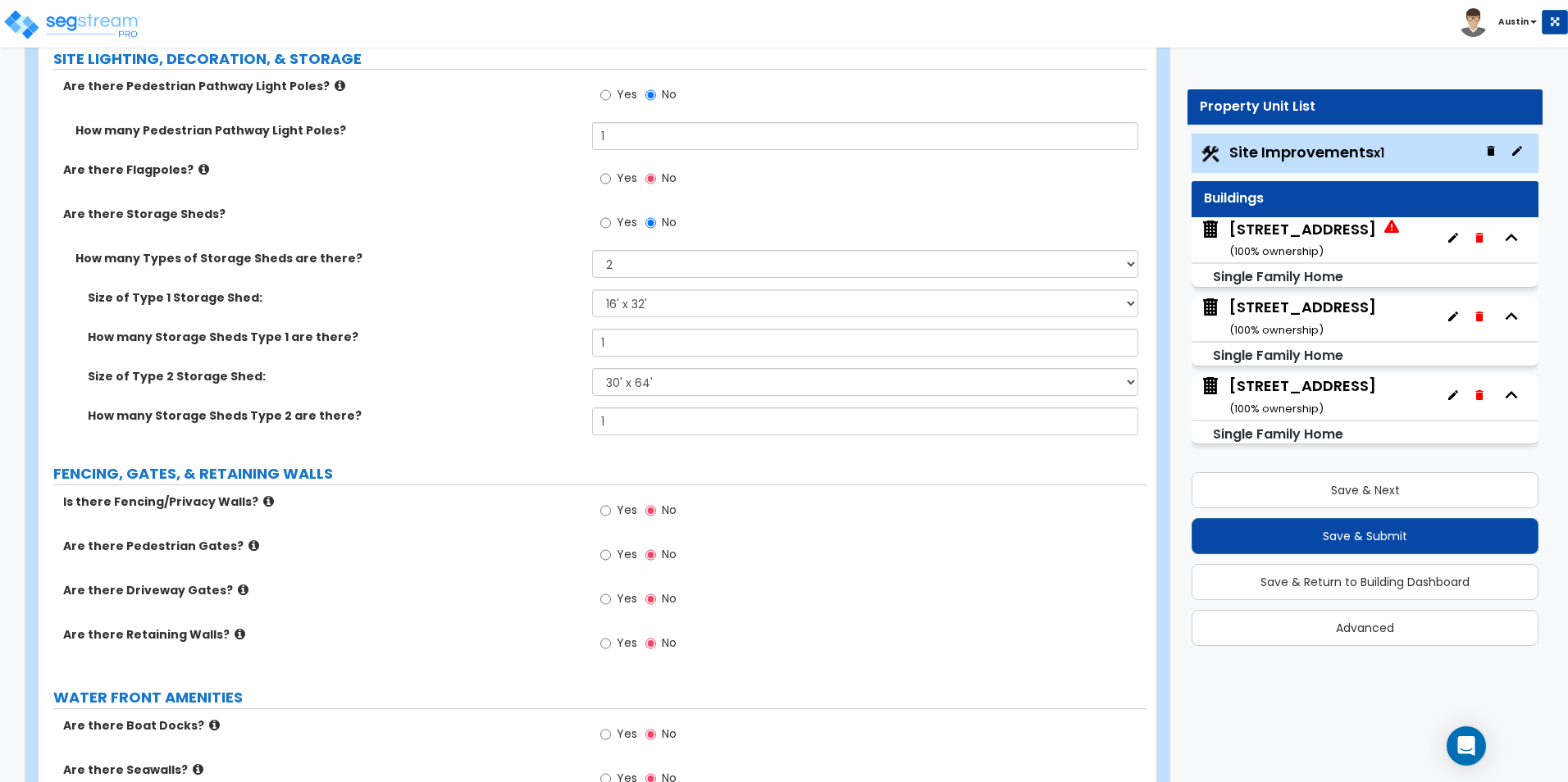
scroll to position [3280, 0]
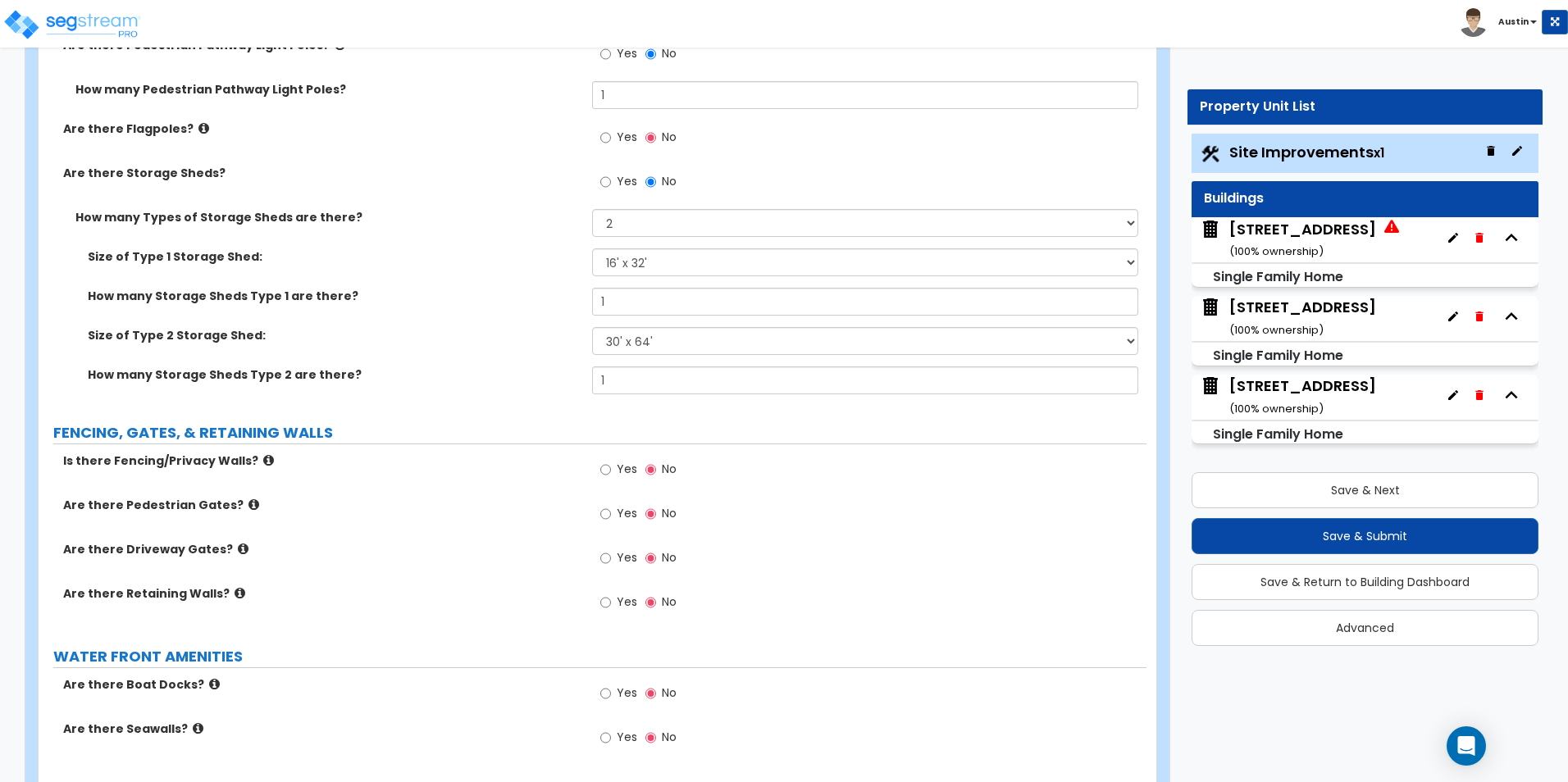
click at [621, 472] on span "Yes" at bounding box center [626, 469] width 20 height 16
click at [611, 472] on input "Yes" at bounding box center [605, 470] width 11 height 18
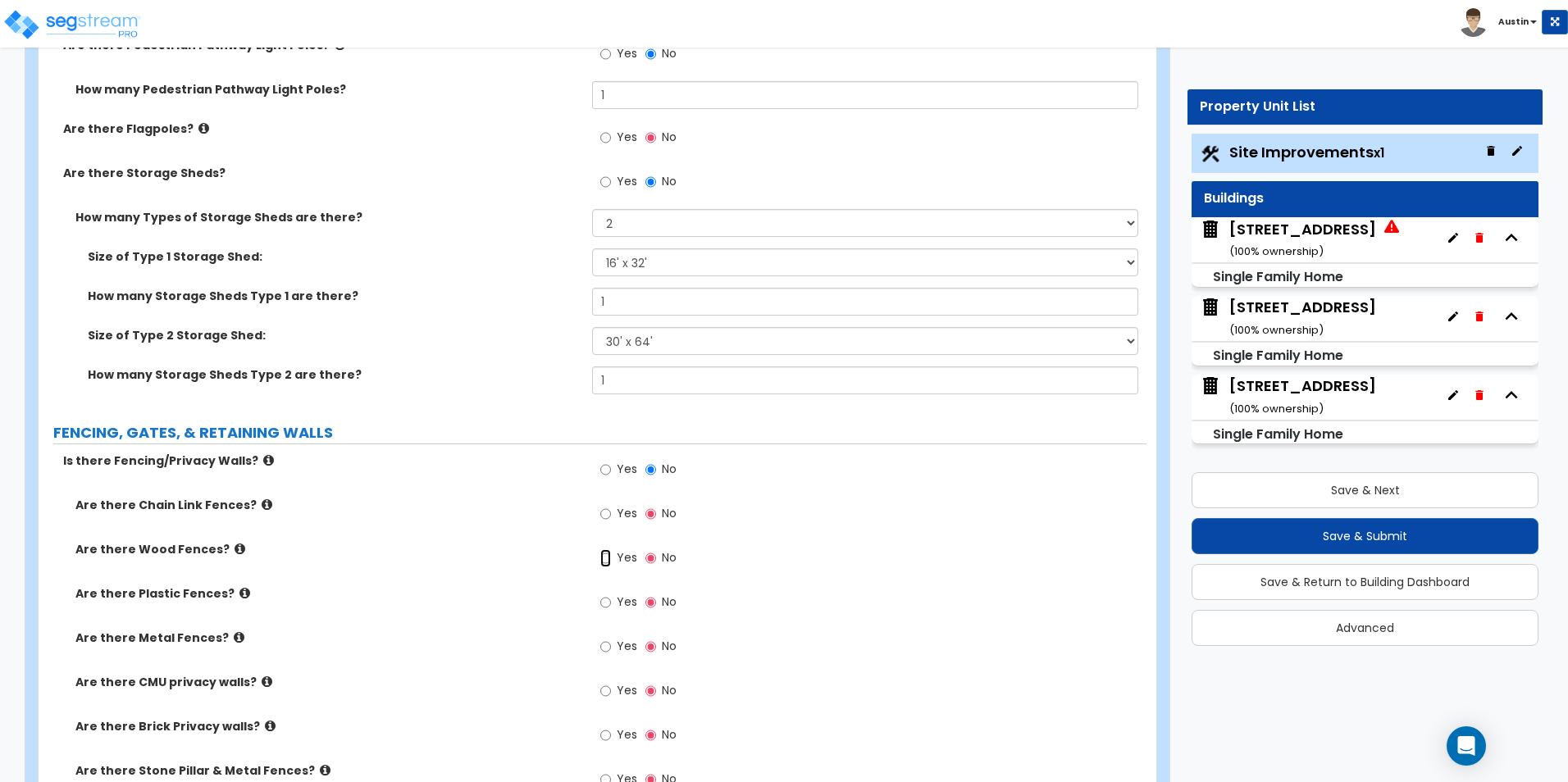
click at [609, 555] on input "Yes" at bounding box center [605, 558] width 11 height 18
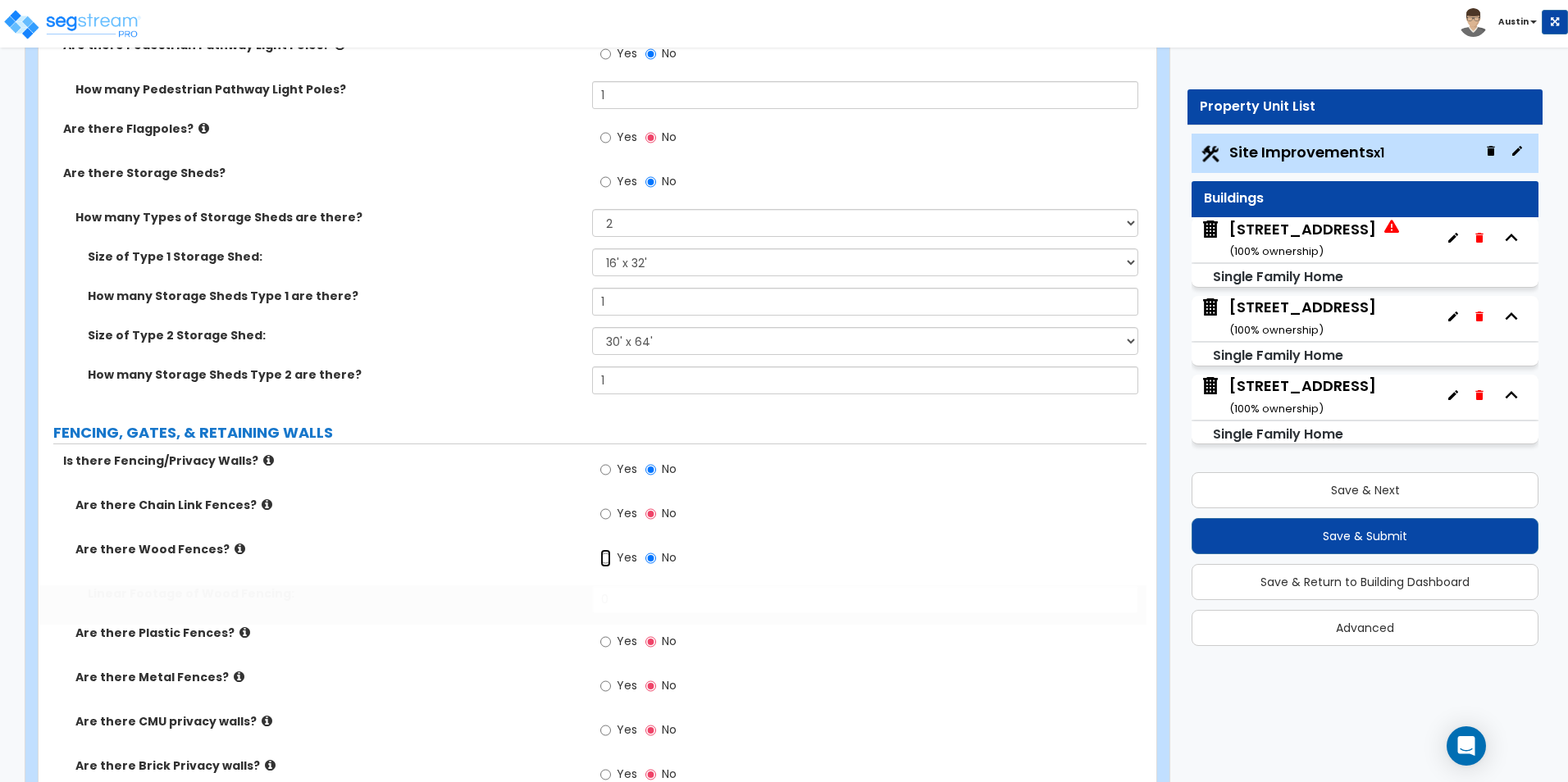
radio input "true"
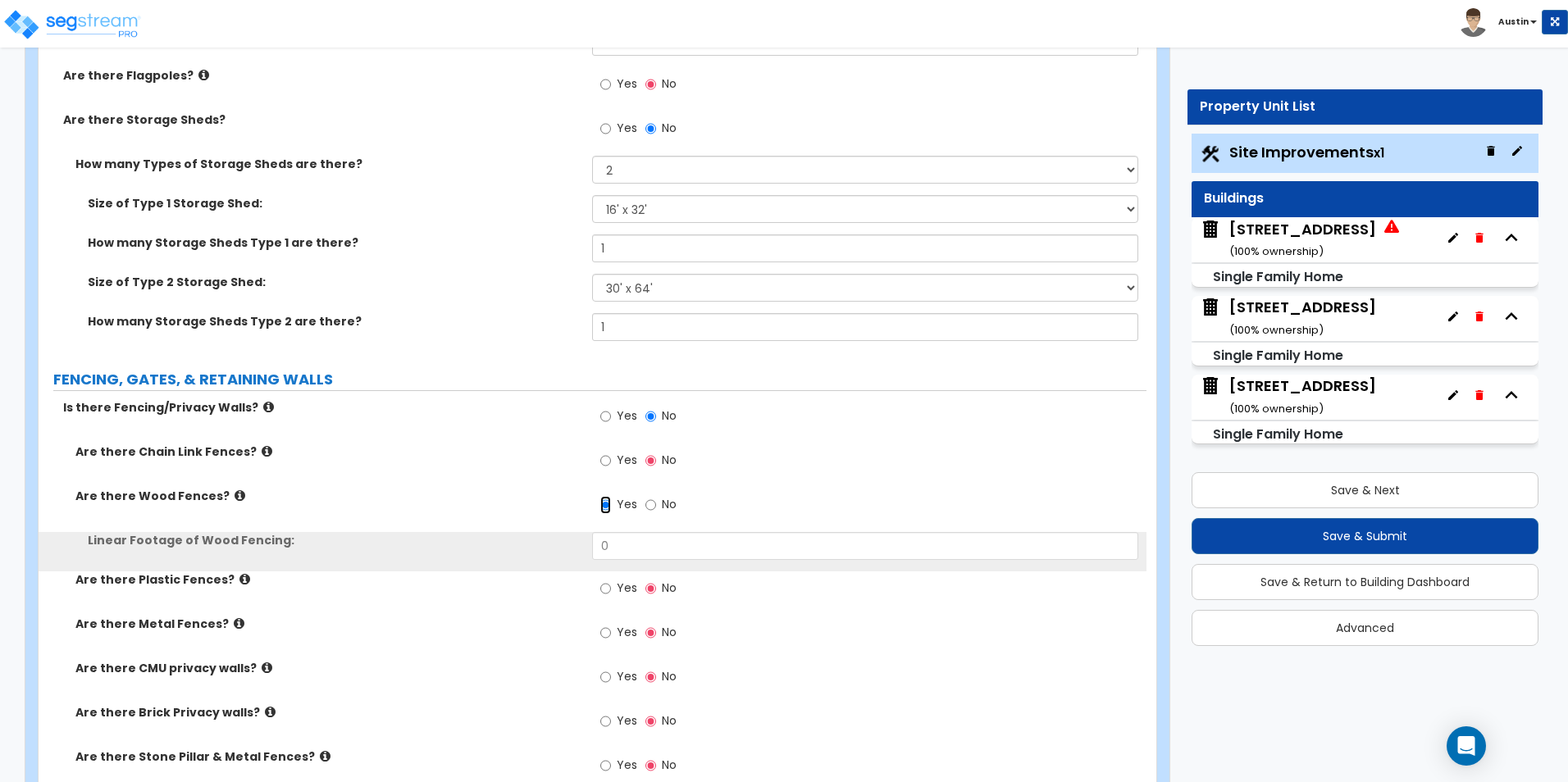
scroll to position [3363, 0]
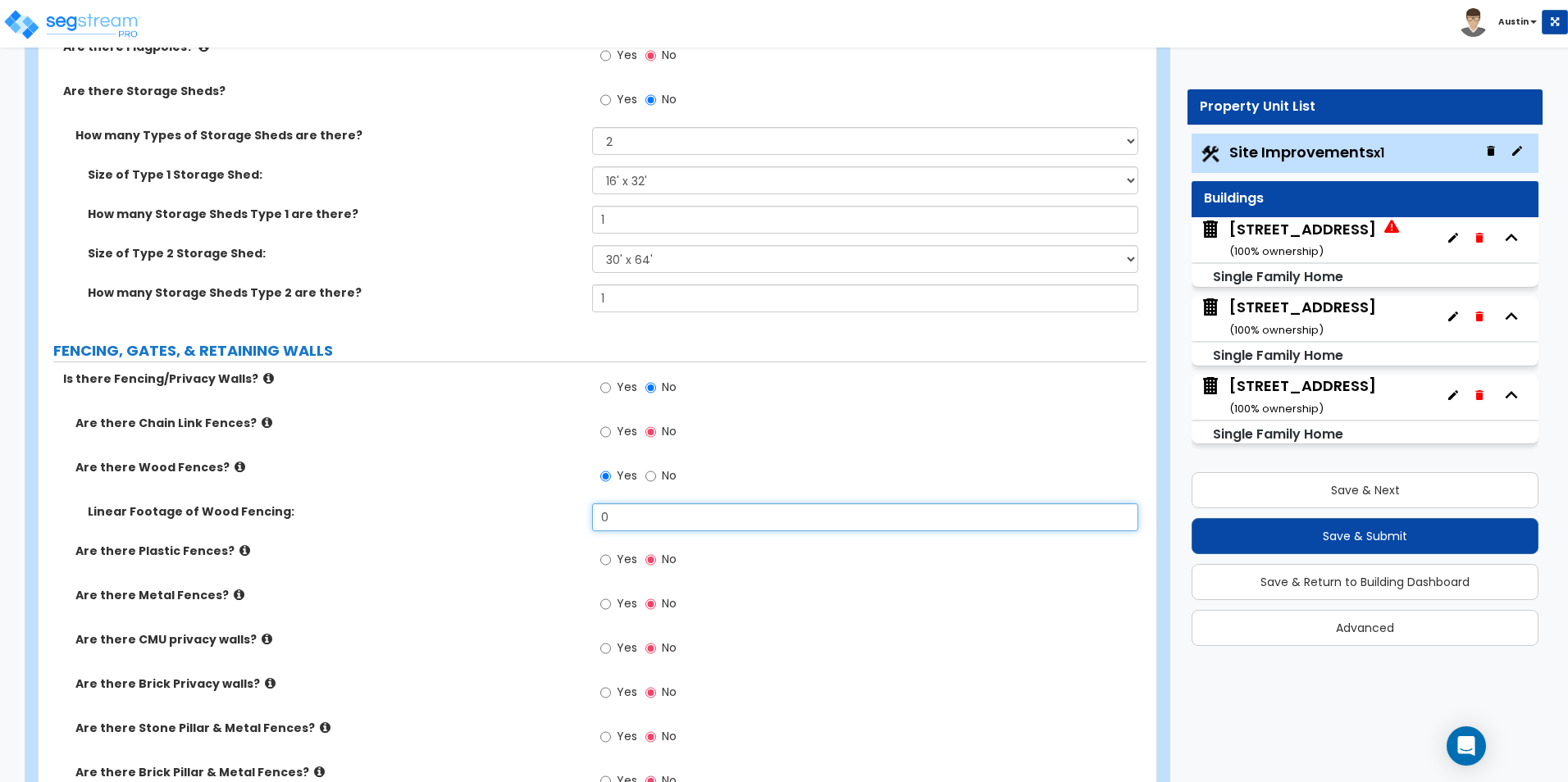
click at [663, 530] on input "0" at bounding box center [865, 517] width 546 height 28
type input "200"
click at [488, 529] on div "Linear Footage of Wood Fencing: 200" at bounding box center [593, 523] width 1109 height 39
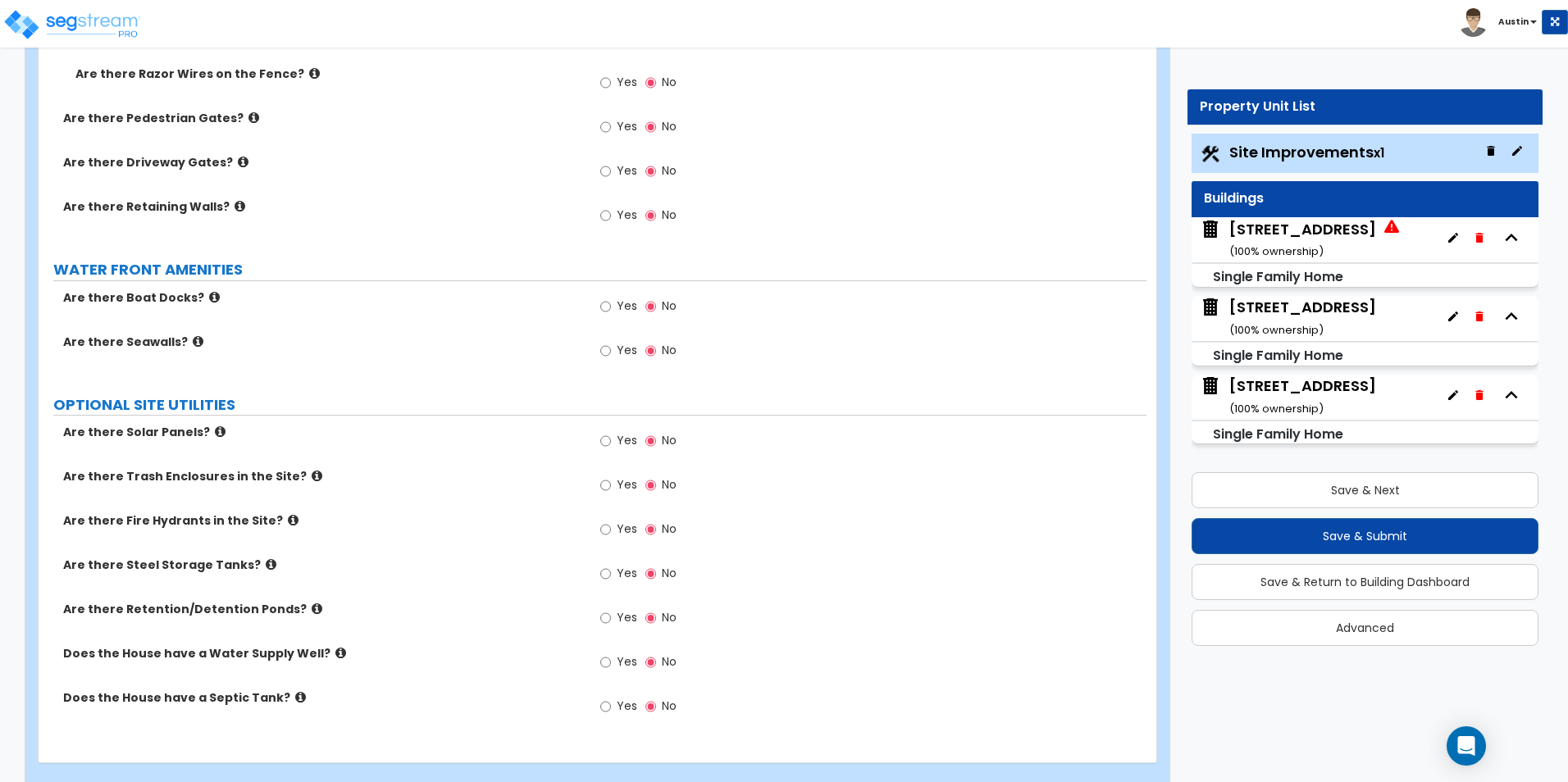
scroll to position [4177, 0]
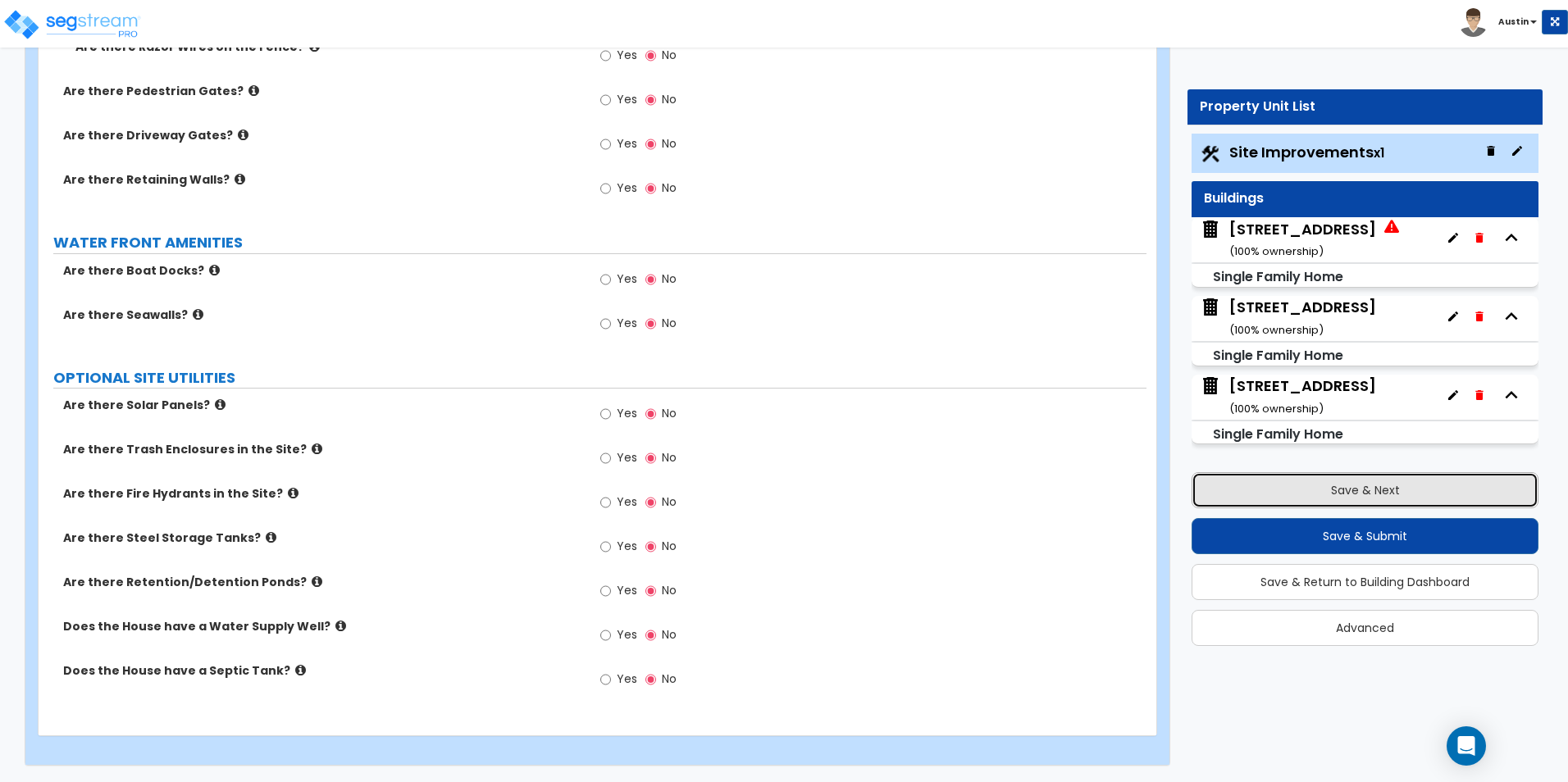
click at [1378, 490] on button "Save & Next" at bounding box center [1365, 491] width 347 height 36
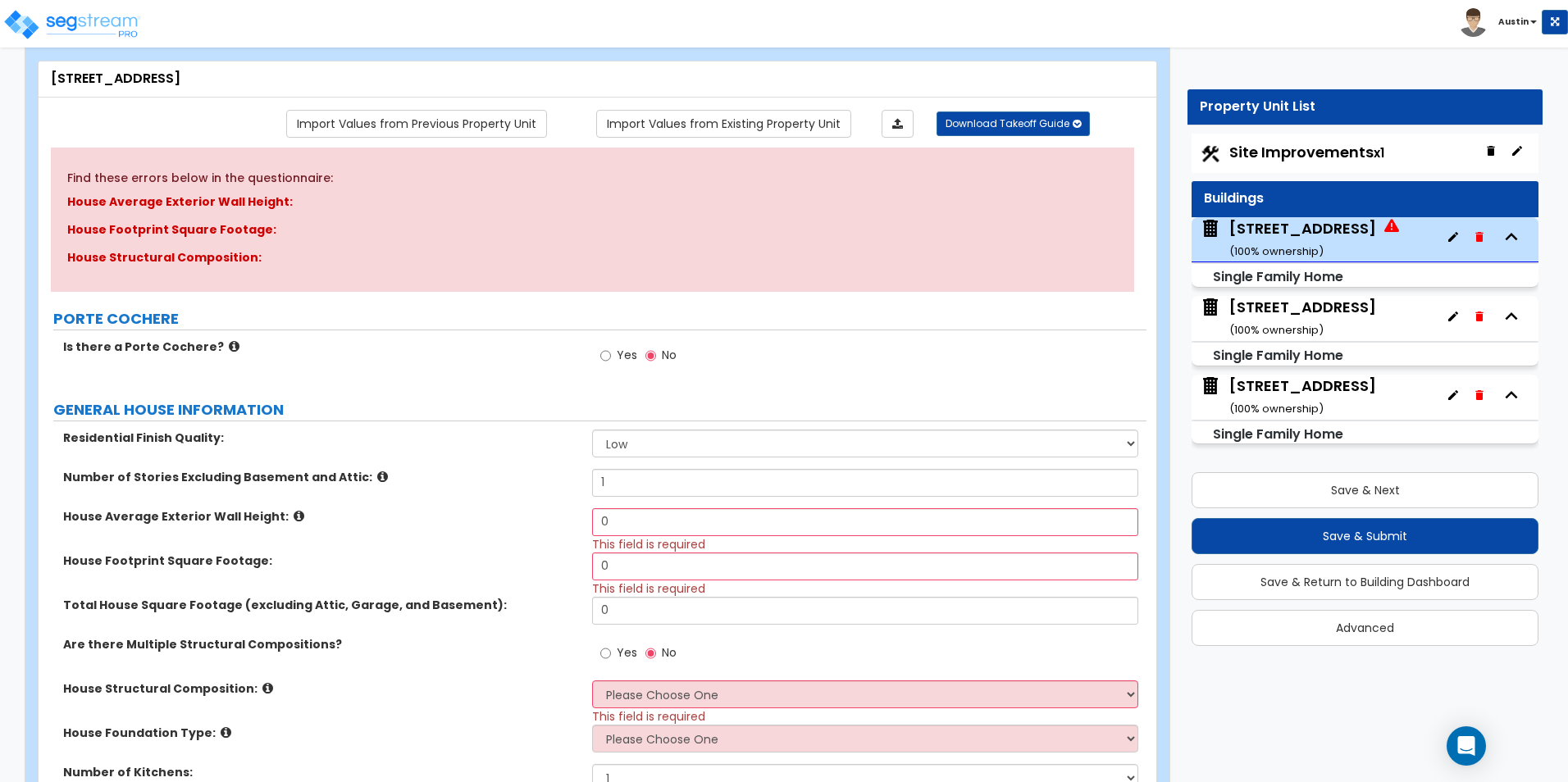
scroll to position [164, 0]
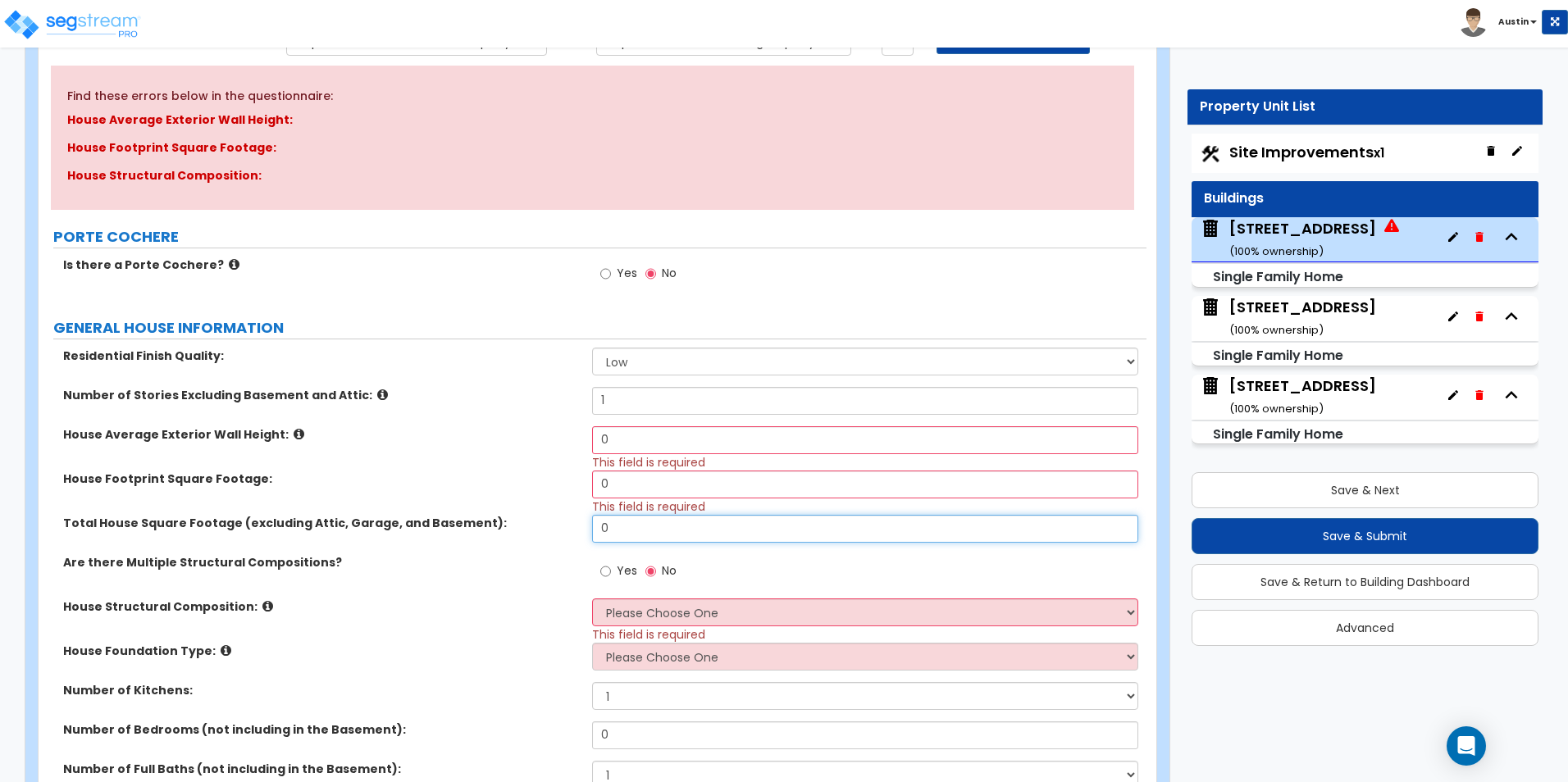
click at [655, 525] on input "0" at bounding box center [865, 528] width 546 height 28
type input "1,711"
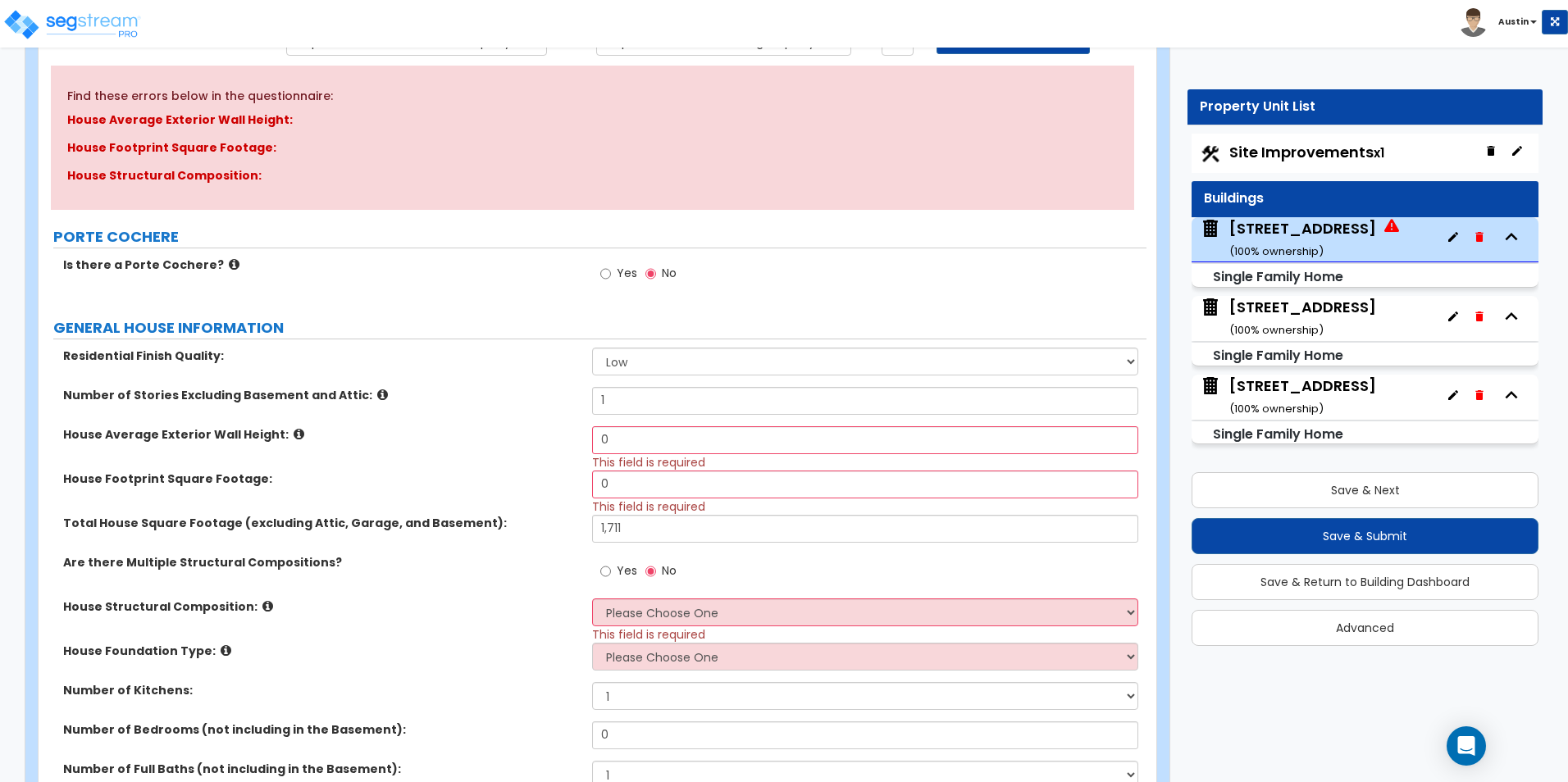
click at [498, 496] on div "House Footprint Square Footage: 0 This field is required" at bounding box center [593, 493] width 1109 height 44
click at [1340, 149] on span "Site Improvements x1" at bounding box center [1307, 151] width 155 height 20
select select "2"
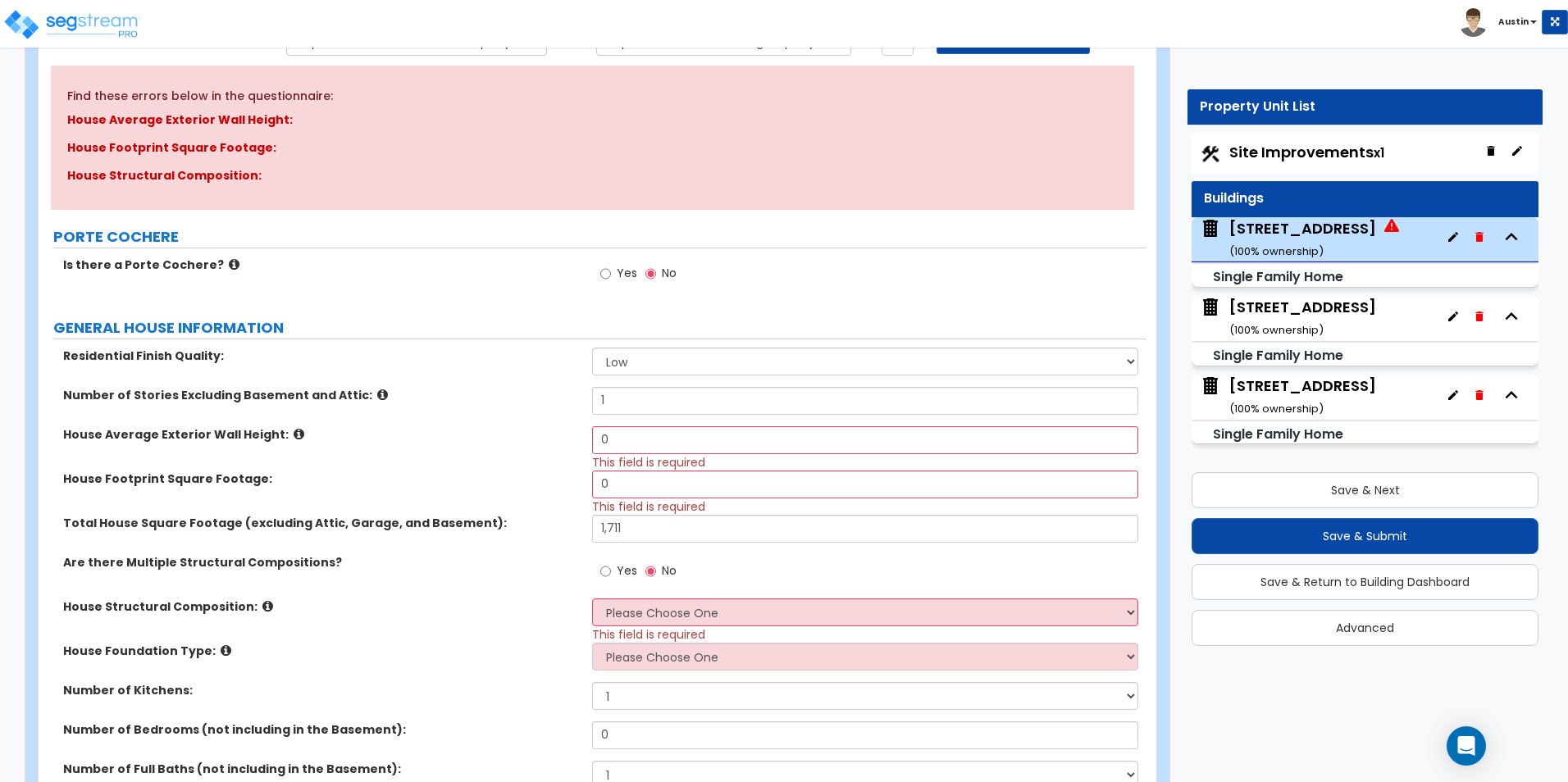
select select "1"
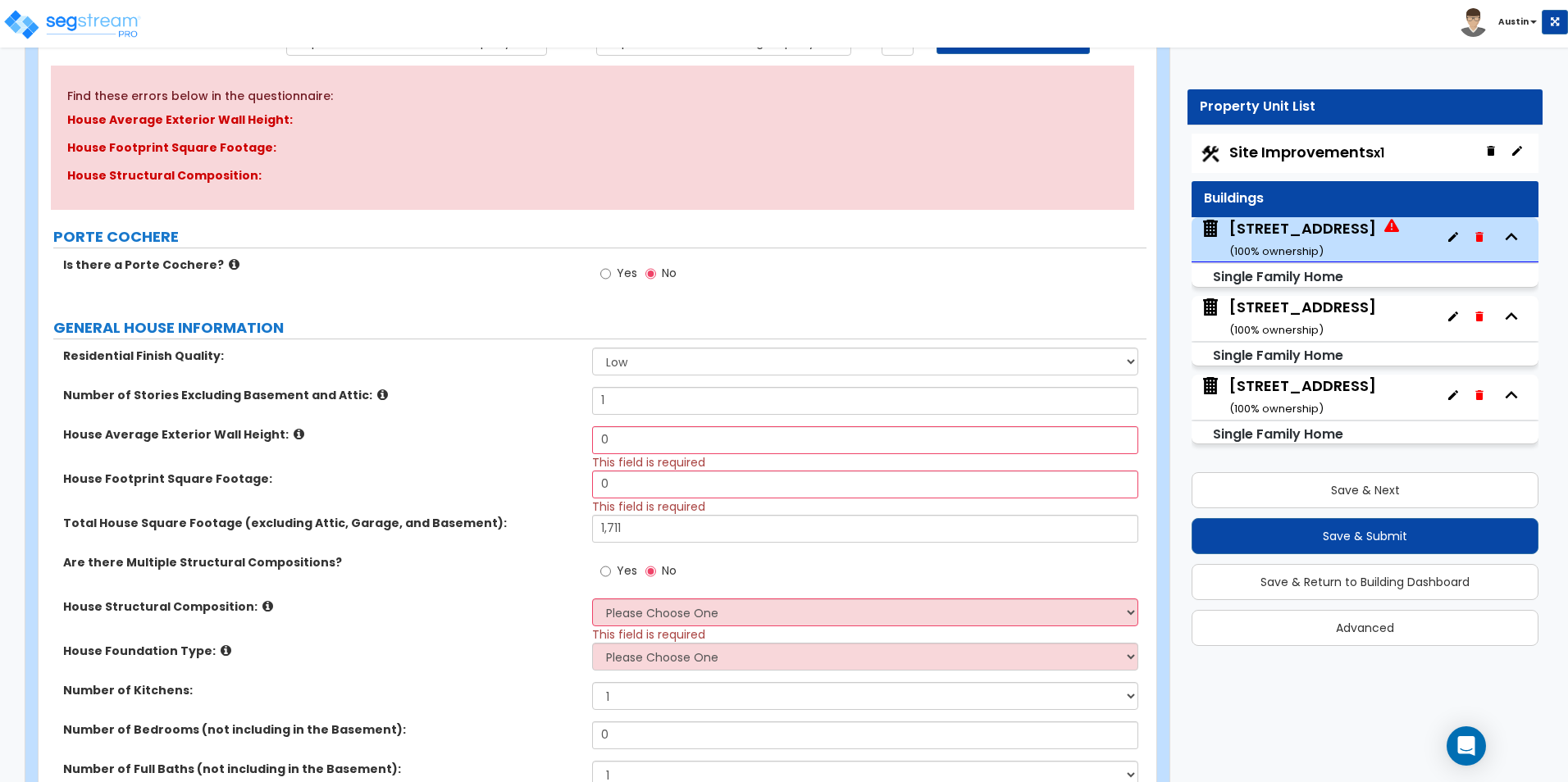
select select "2"
select select "1"
select select "6"
select select "1"
select select "4"
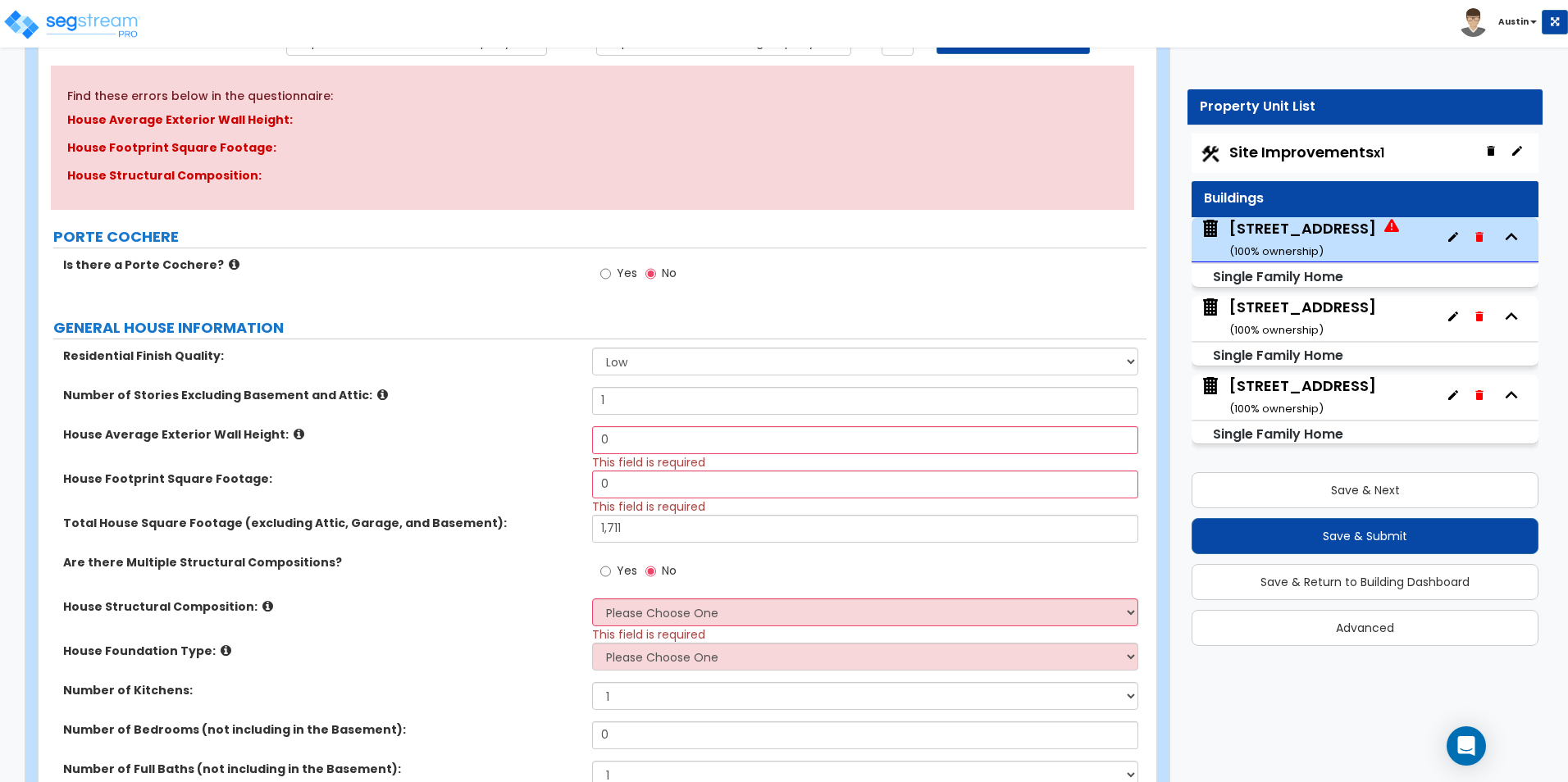
select select "1"
select select "2"
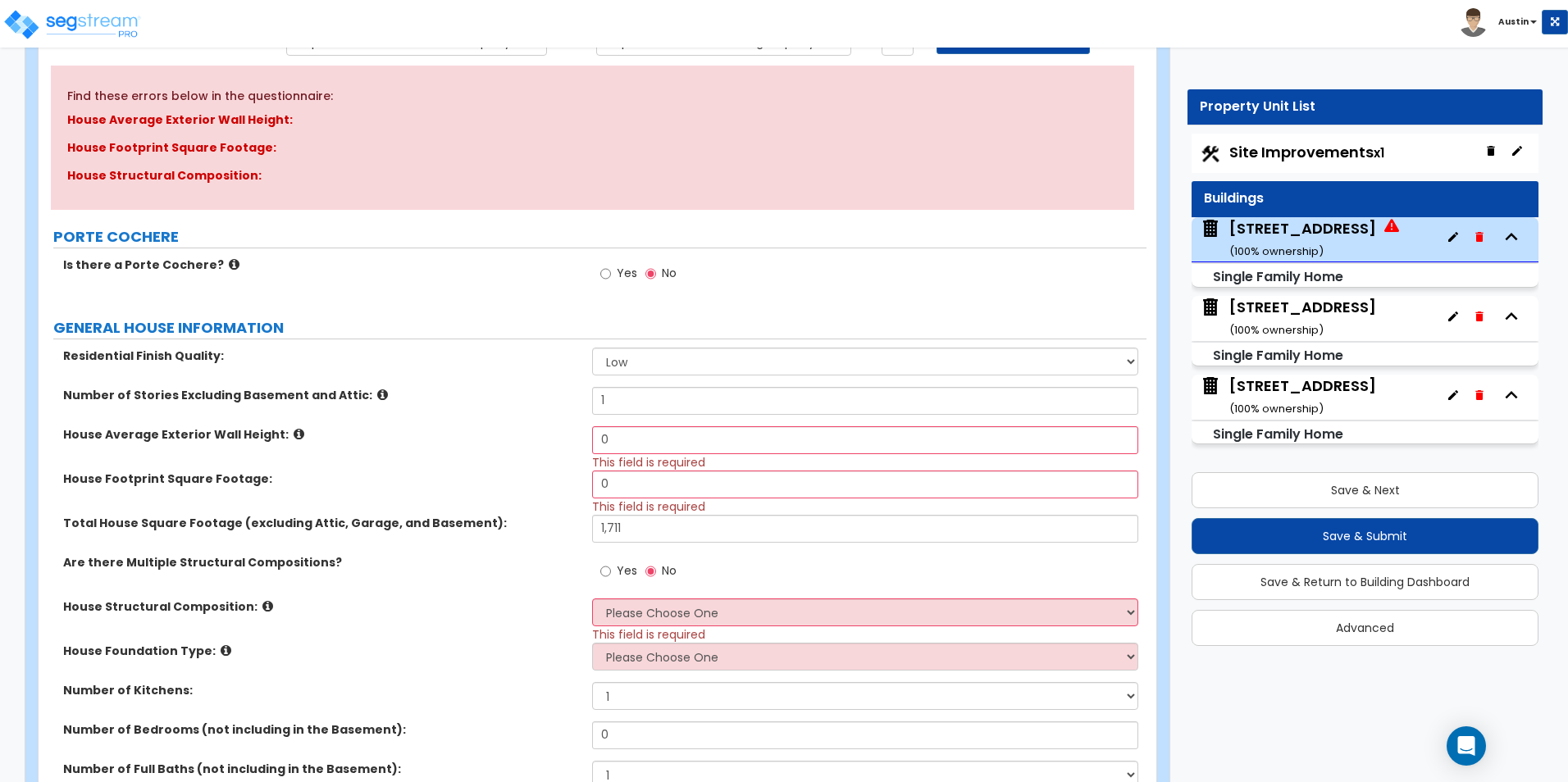
select select "1"
select select "2"
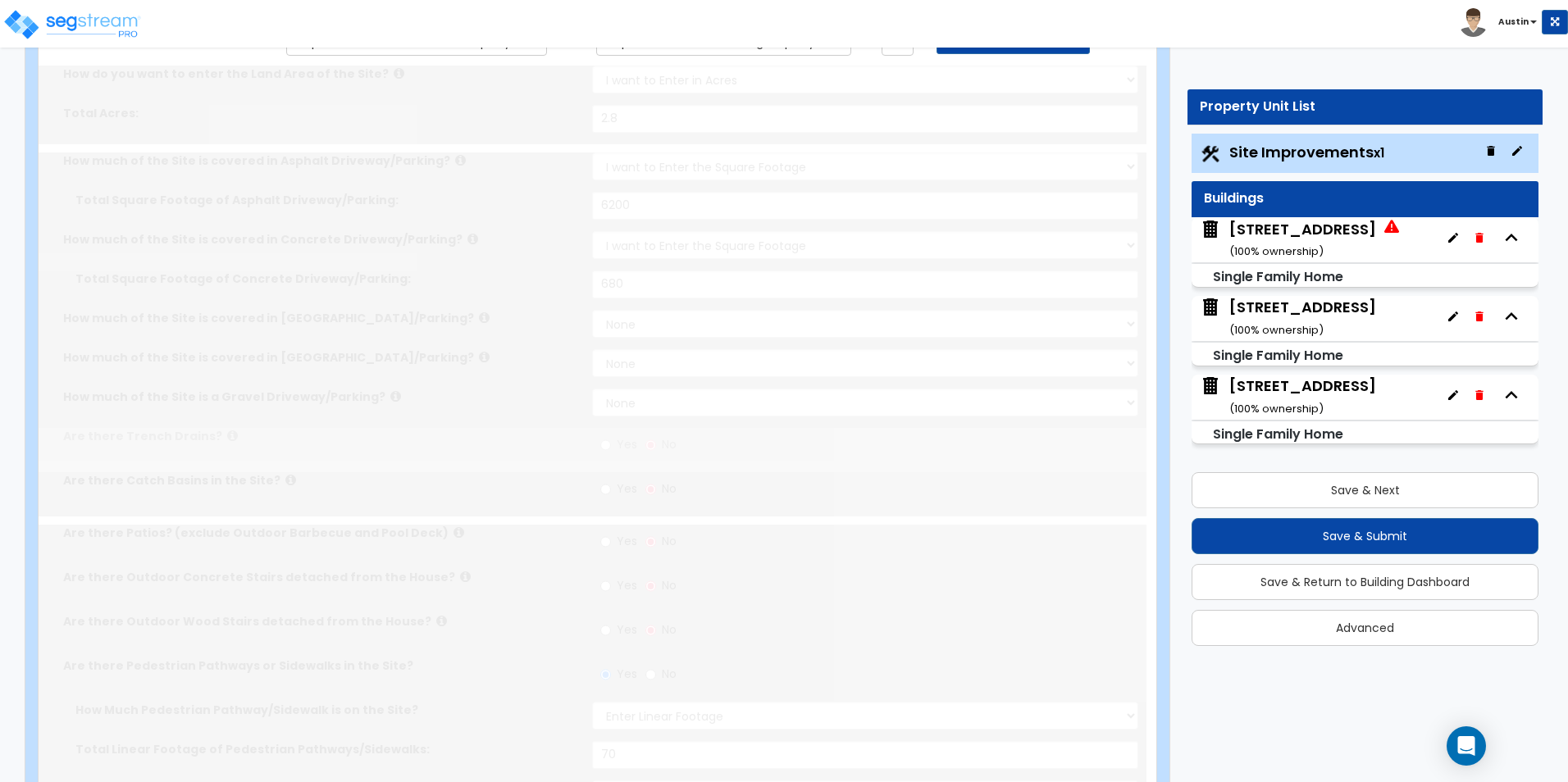
type input "2"
select select "1"
type input "2"
select select "2"
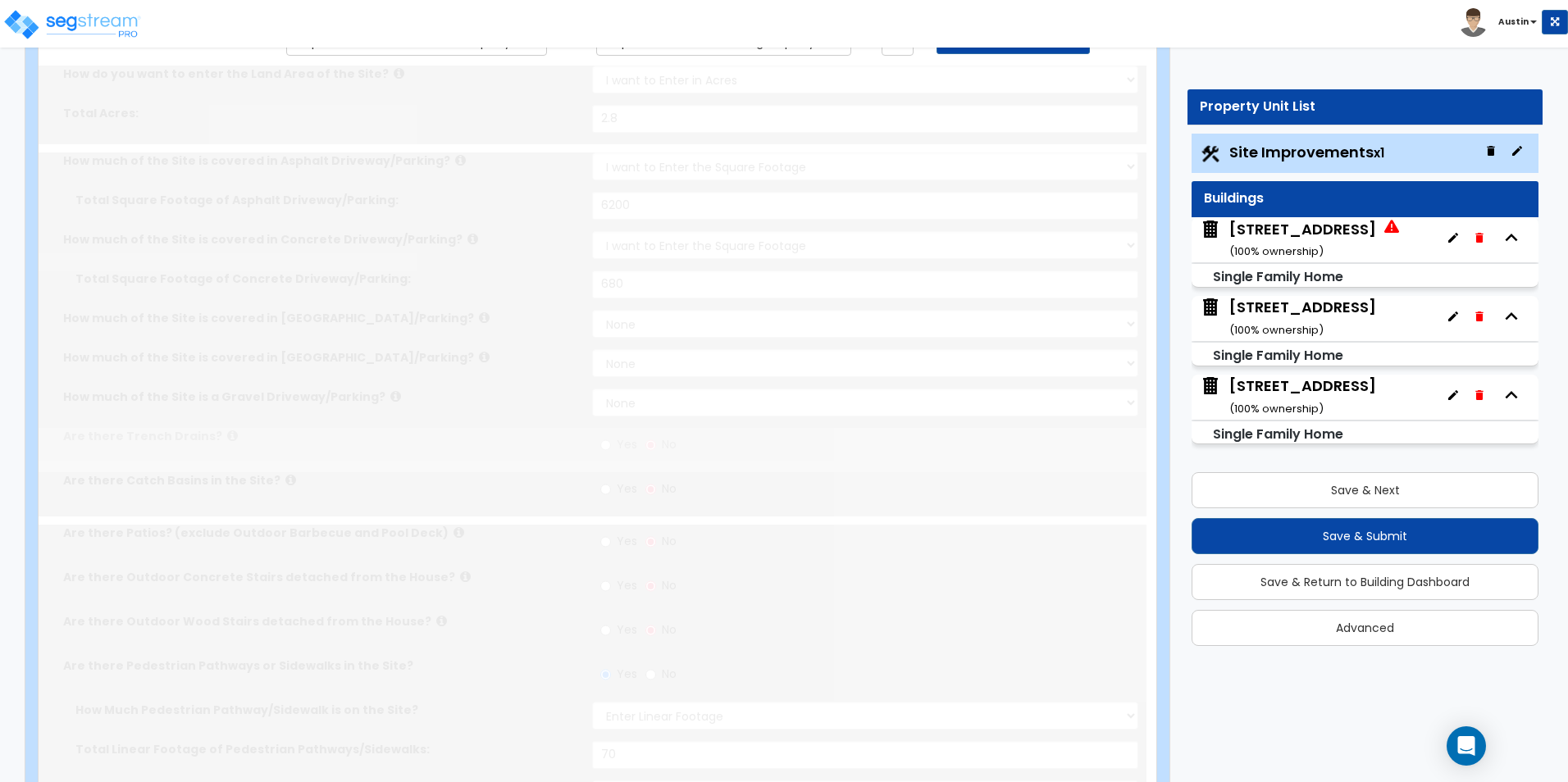
radio input "true"
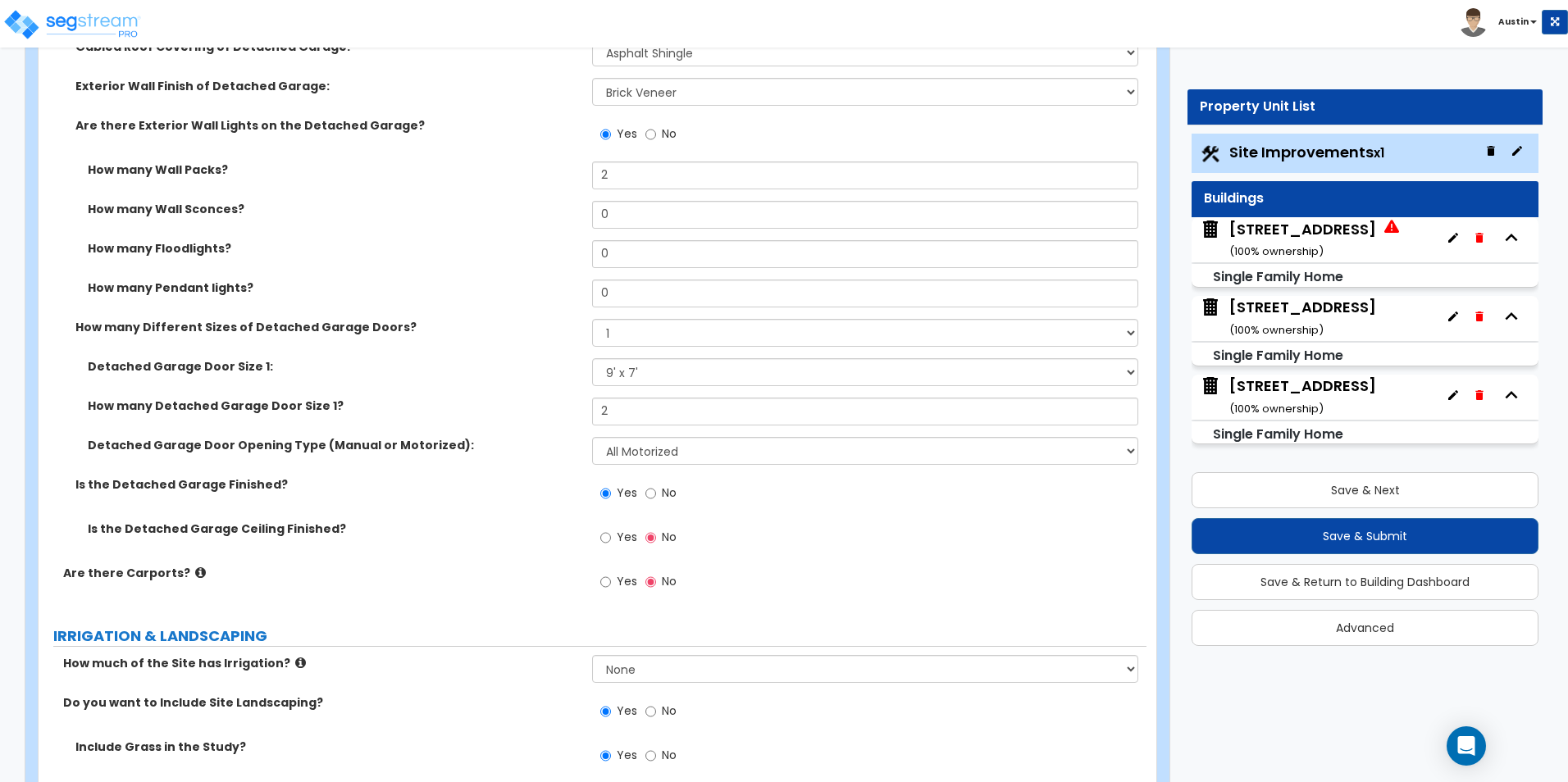
scroll to position [1395, 0]
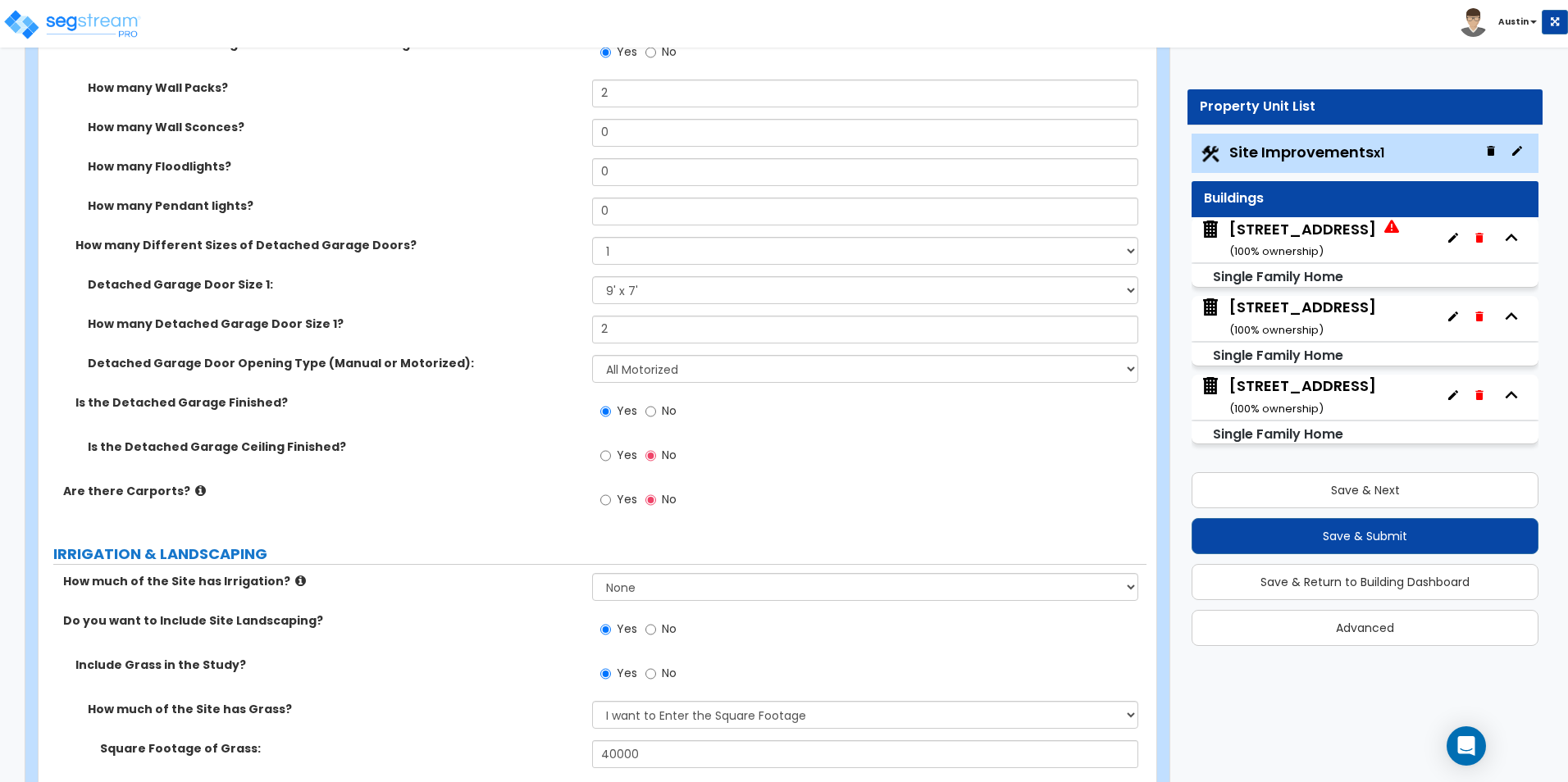
click at [627, 497] on span "Yes" at bounding box center [626, 499] width 20 height 16
click at [611, 497] on input "Yes" at bounding box center [605, 500] width 11 height 18
radio input "true"
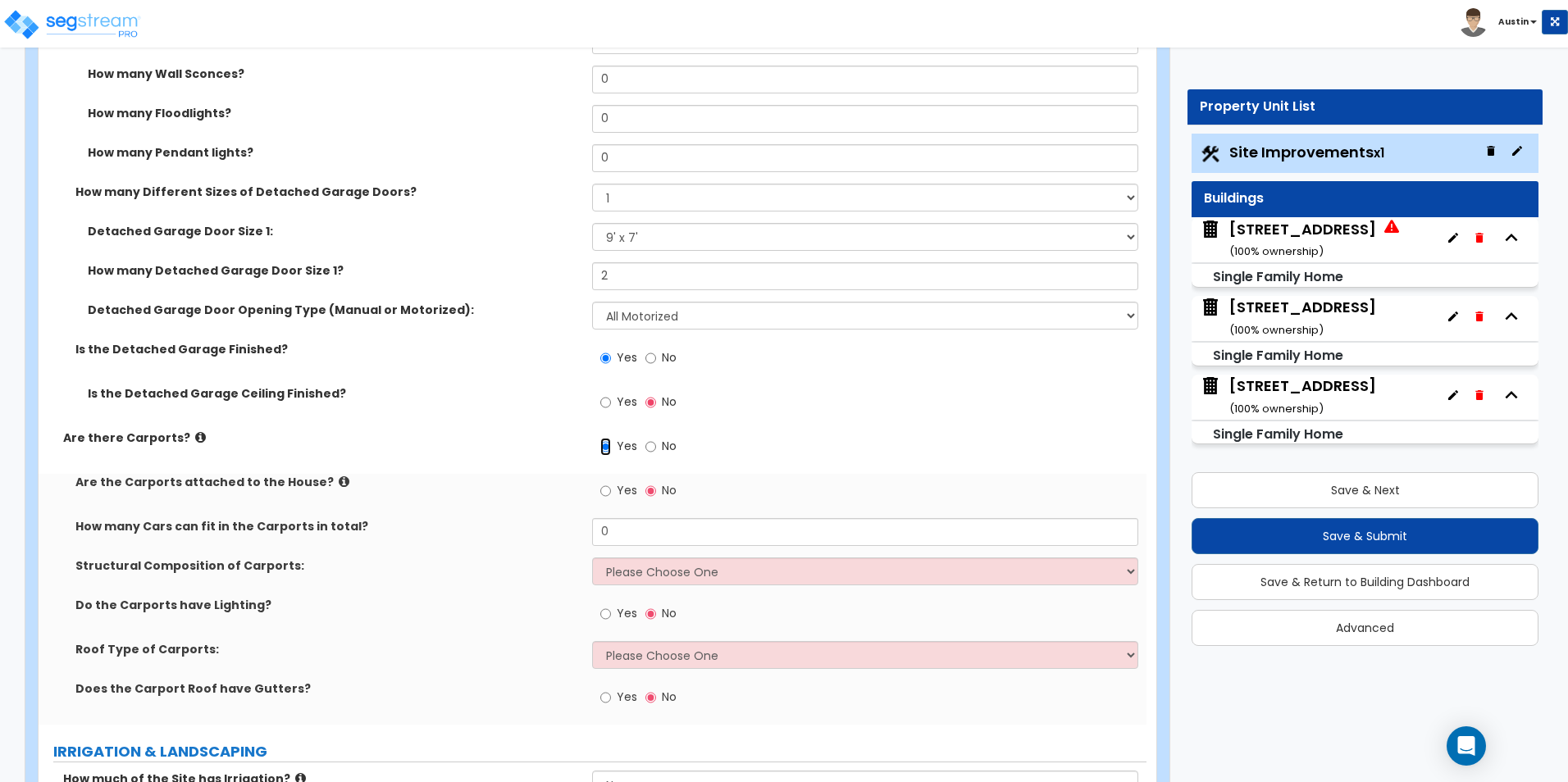
scroll to position [1476, 0]
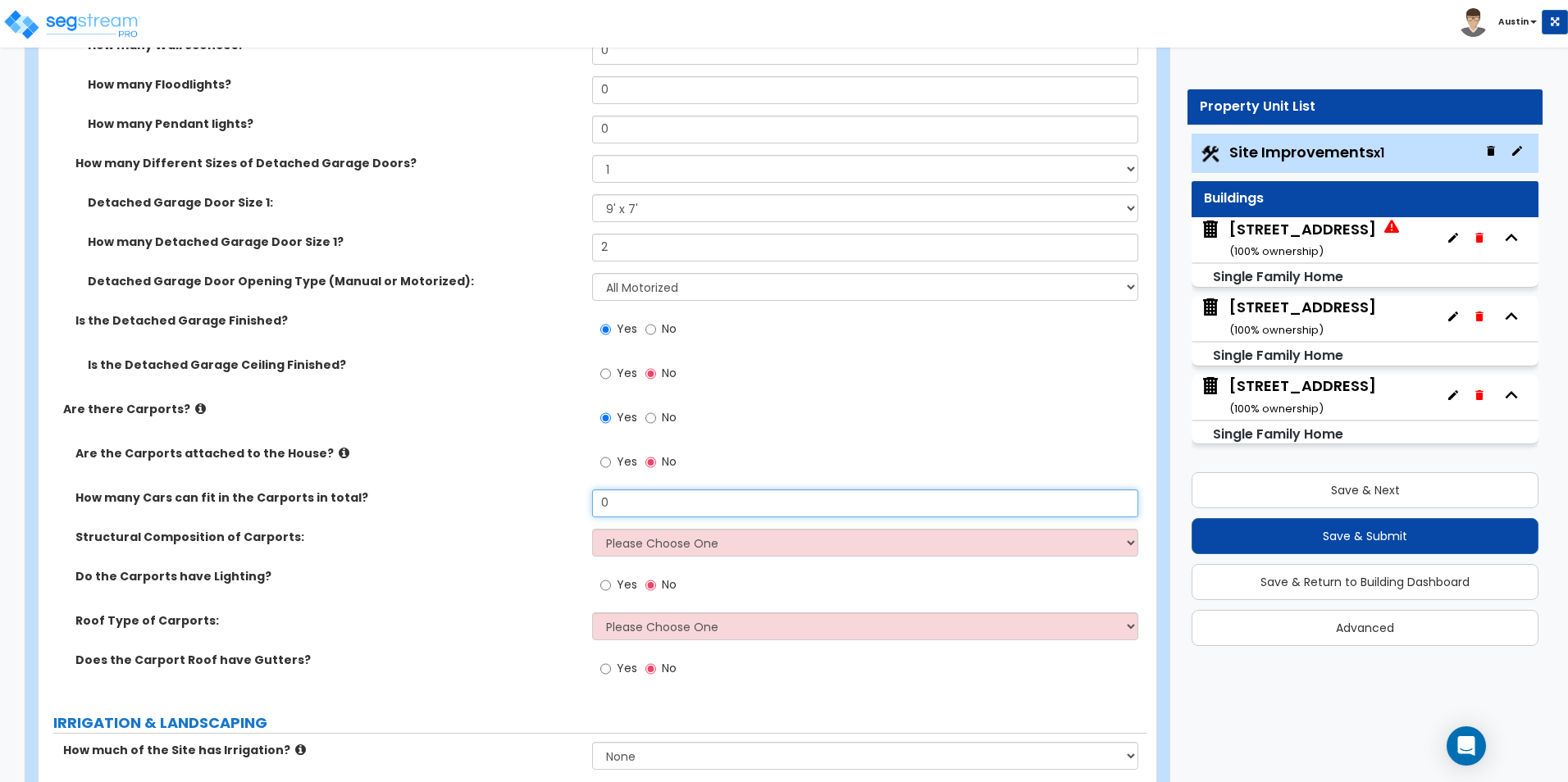
click at [656, 506] on input "0" at bounding box center [865, 503] width 546 height 28
click at [679, 501] on input "0" at bounding box center [865, 503] width 546 height 28
type input "1"
click at [661, 551] on select "Please Choose One Steel Wood" at bounding box center [865, 543] width 546 height 28
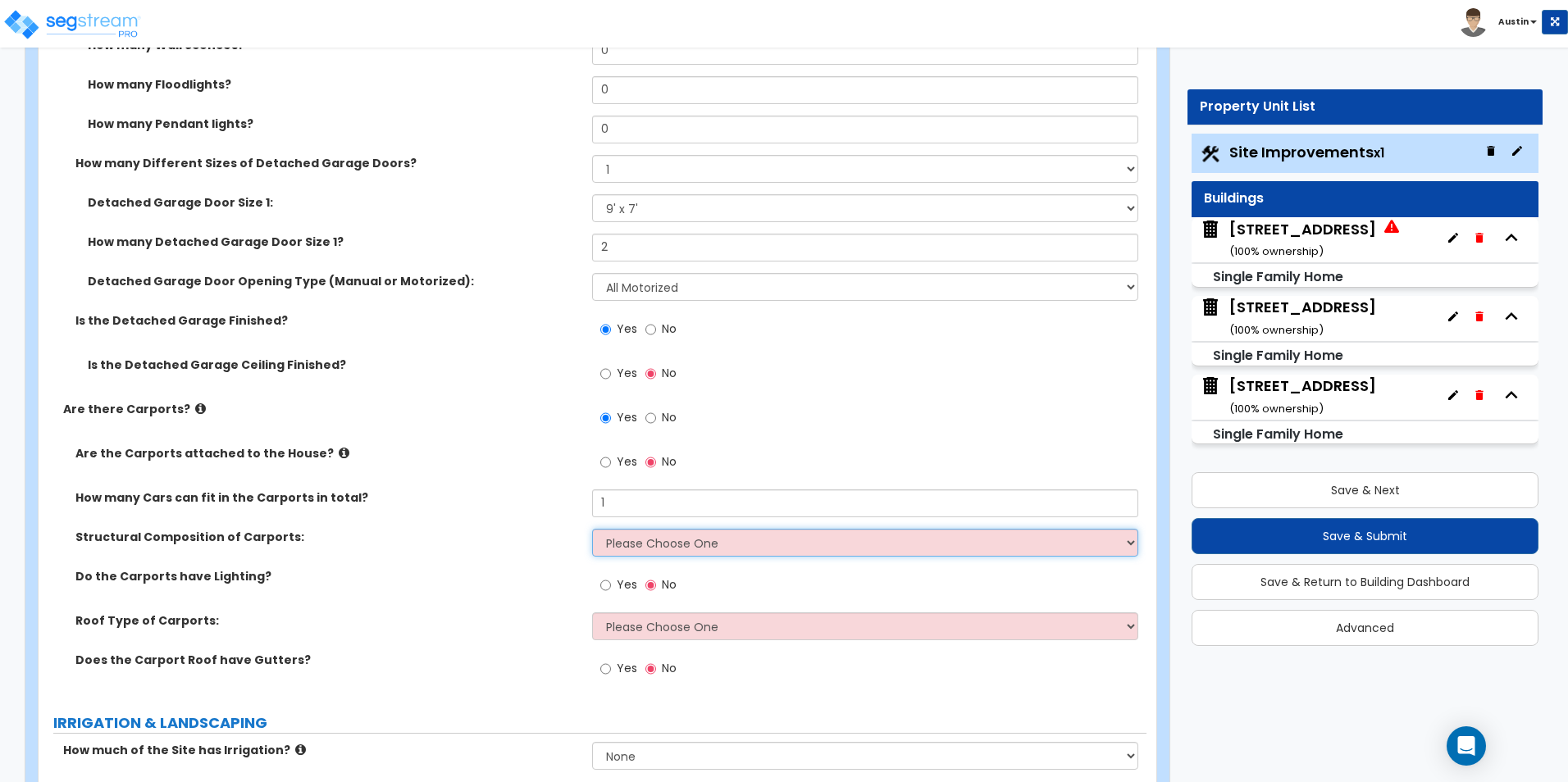
select select "1"
click at [593, 529] on select "Please Choose One Steel Wood" at bounding box center [865, 543] width 546 height 28
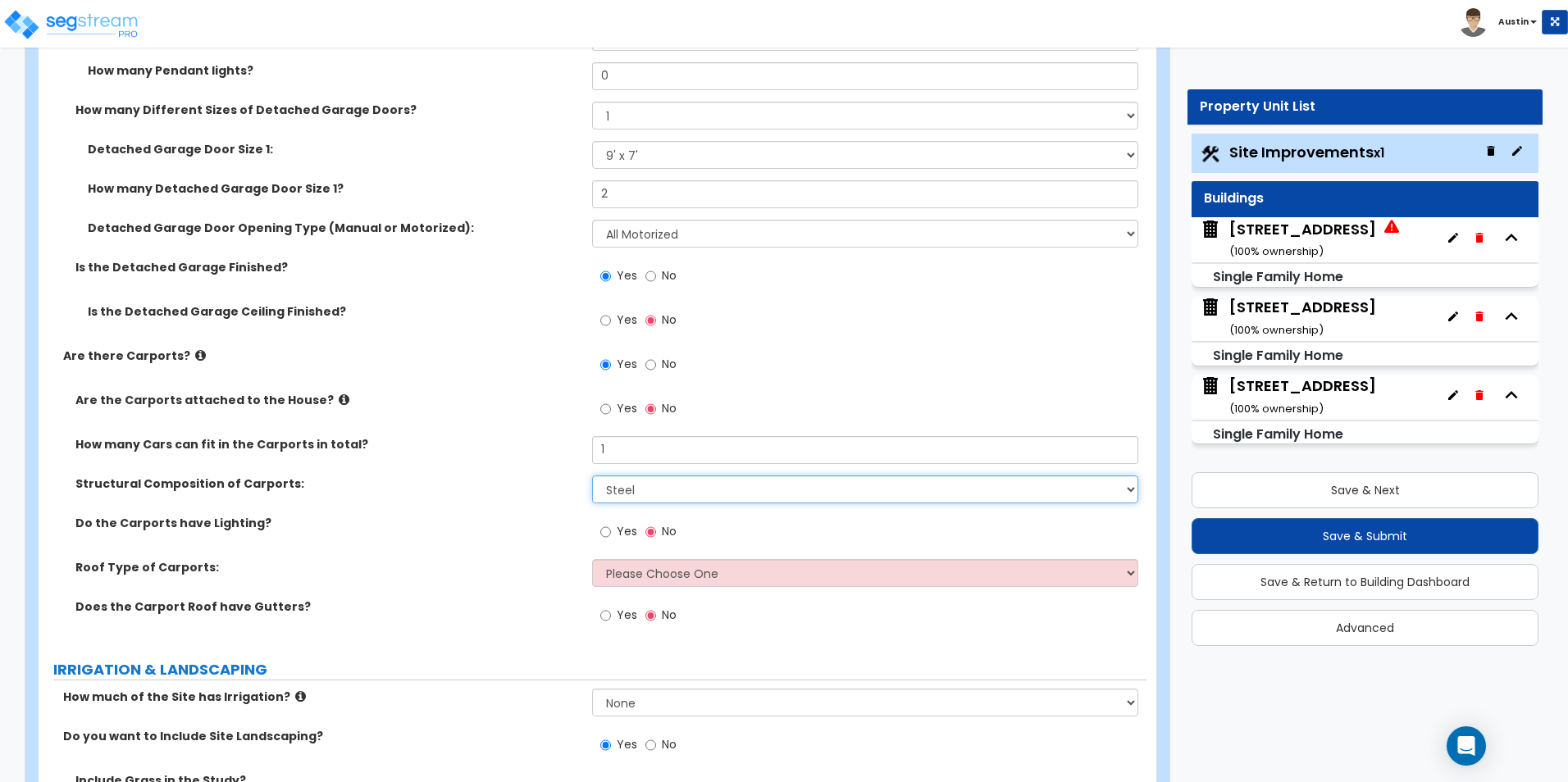
scroll to position [1558, 0]
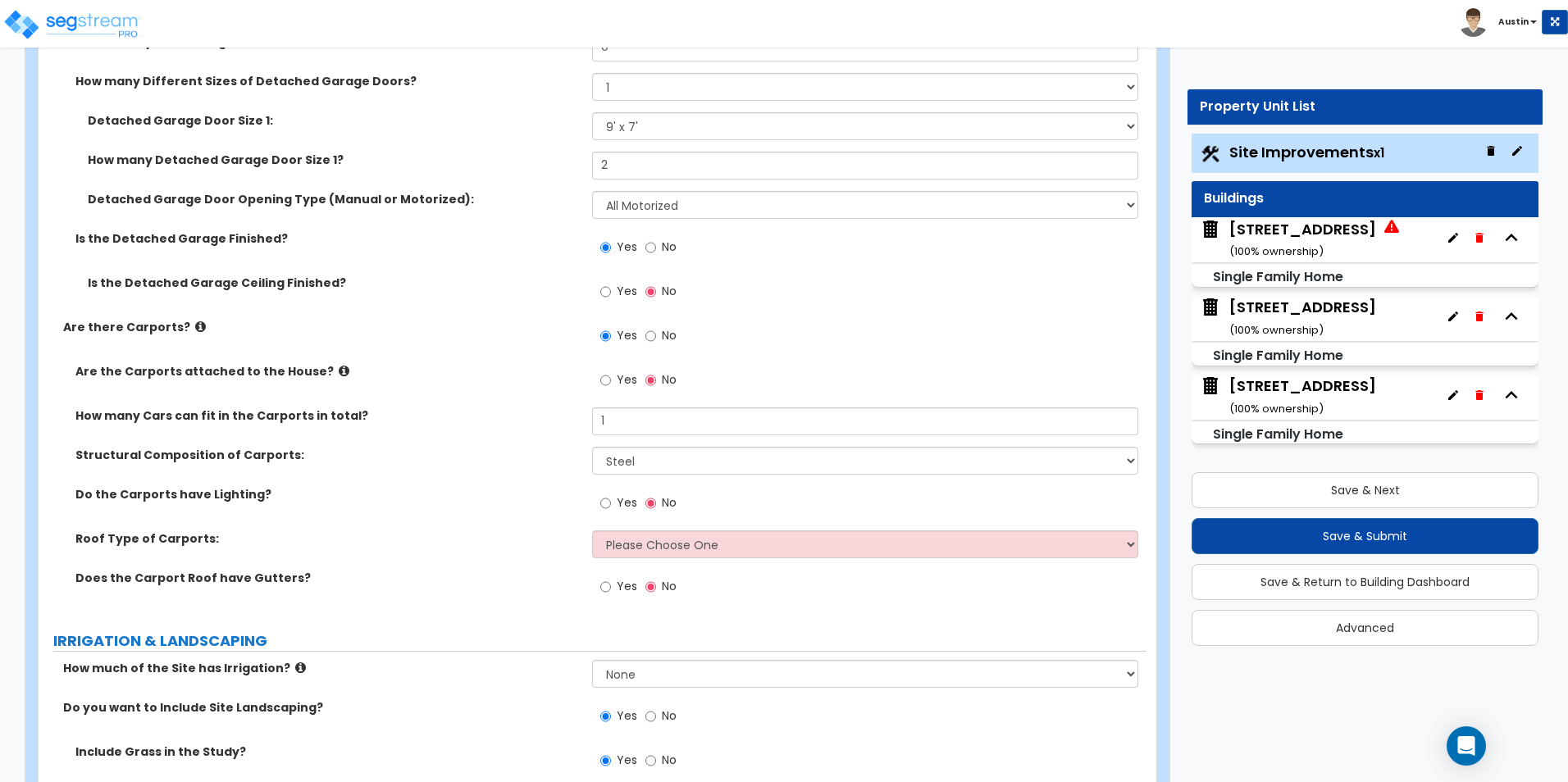
click at [539, 517] on div "Do the Carports have Lighting? Yes No" at bounding box center [593, 508] width 1109 height 44
click at [632, 544] on select "Please Choose One Gabled Roof Flat Roof" at bounding box center [865, 544] width 546 height 28
select select "2"
click at [593, 530] on select "Please Choose One Gabled Roof Flat Roof" at bounding box center [865, 544] width 546 height 28
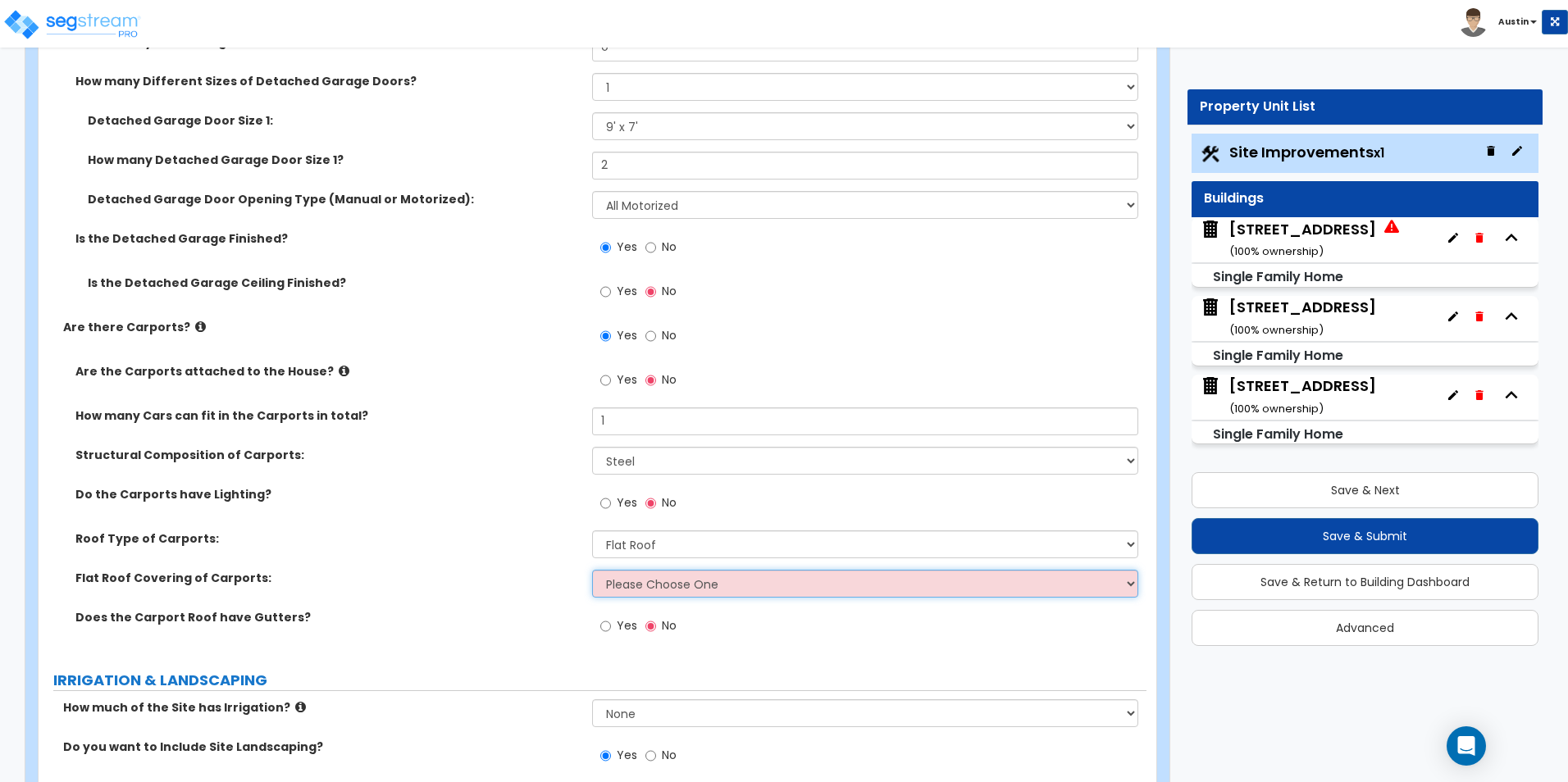
click at [638, 576] on select "Please Choose One Rolled Asphalt Plastic Membrane Asphalt Flood Coat Standing S…" at bounding box center [865, 583] width 546 height 28
select select "4"
click at [593, 570] on select "Please Choose One Rolled Asphalt Plastic Membrane Asphalt Flood Coat Standing S…" at bounding box center [865, 583] width 546 height 28
click at [513, 614] on label "Does the Carport Roof have Gutters?" at bounding box center [327, 617] width 504 height 16
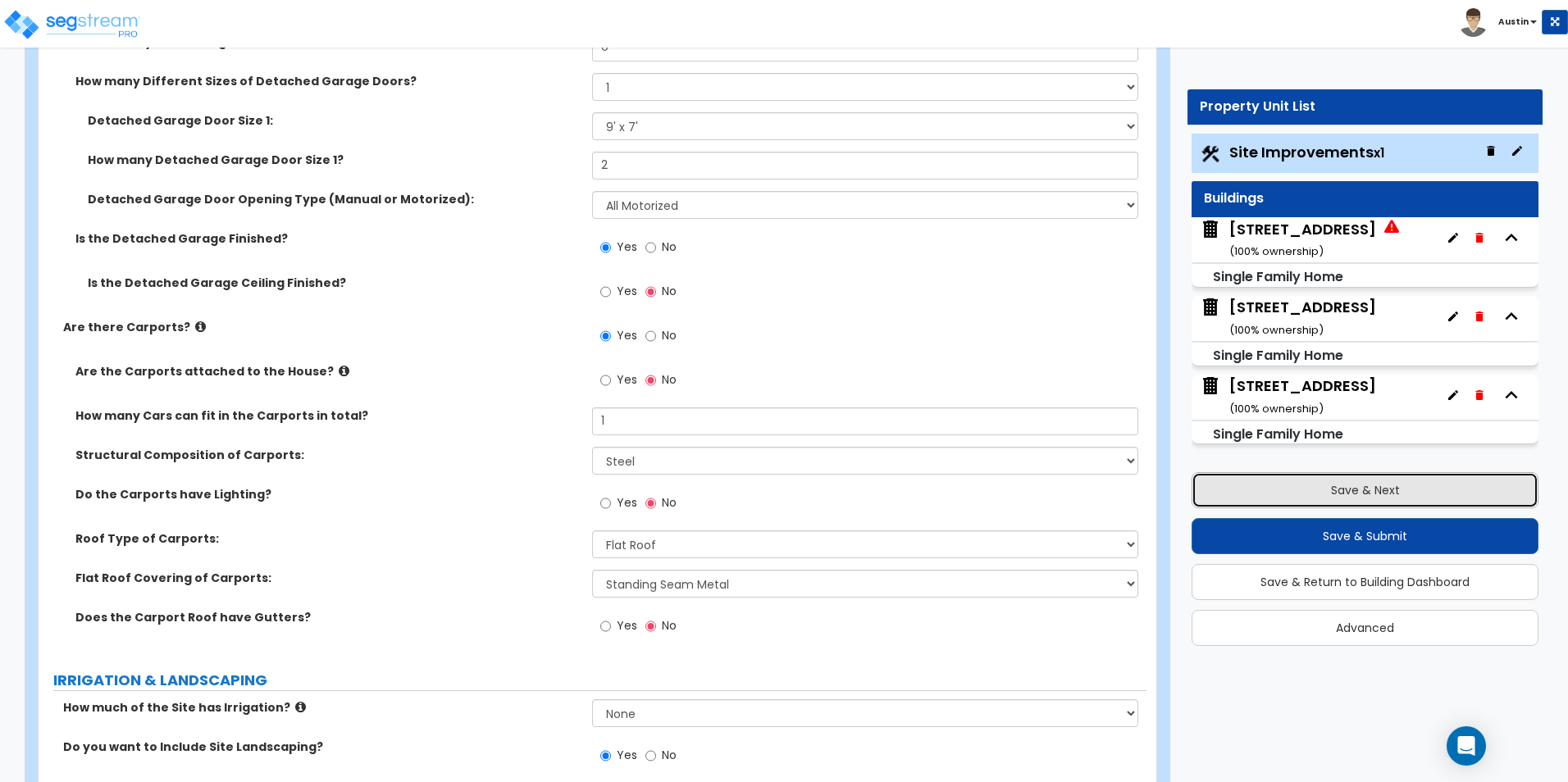
click at [1357, 496] on button "Save & Next" at bounding box center [1365, 491] width 347 height 36
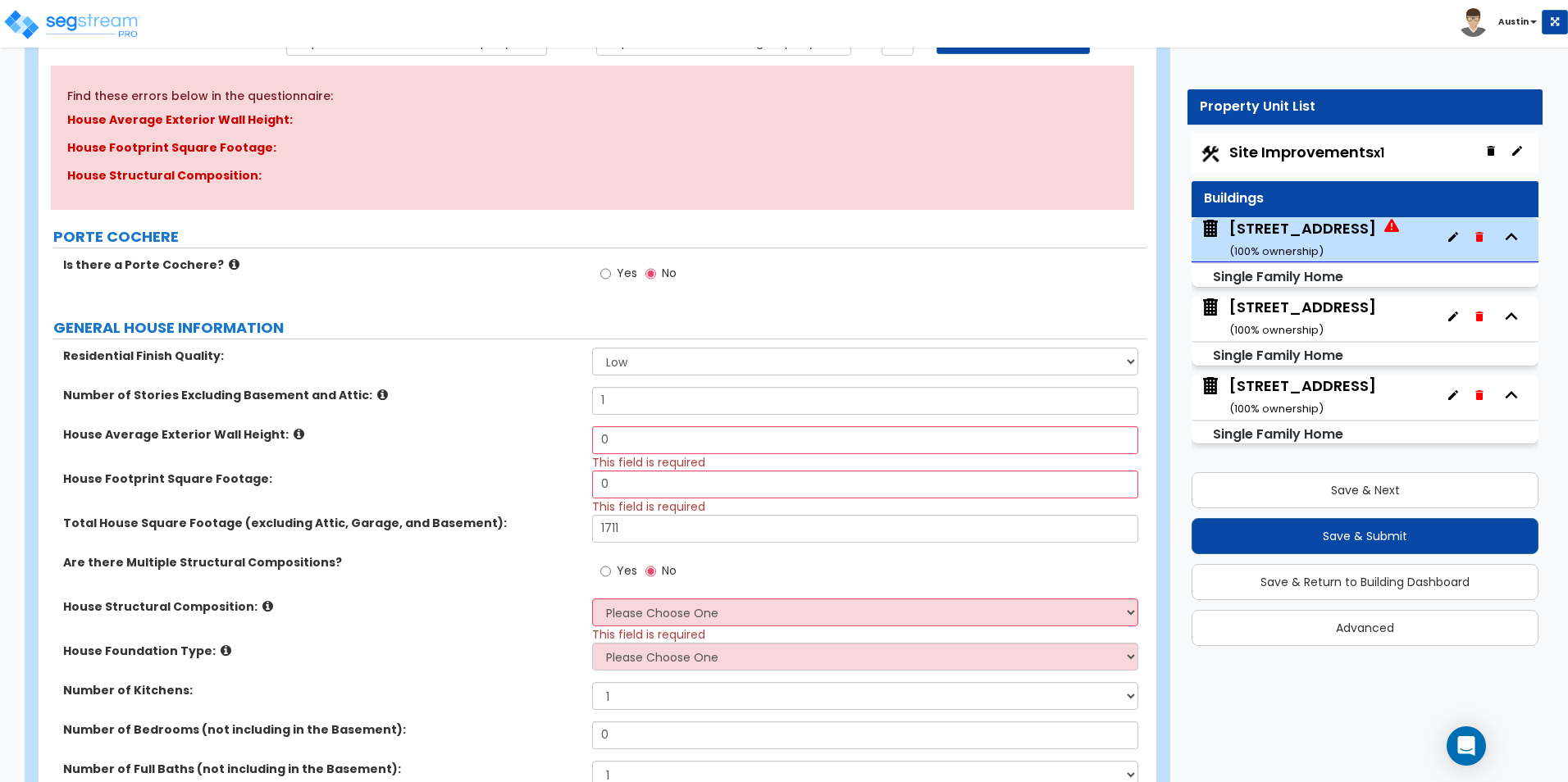
scroll to position [246, 0]
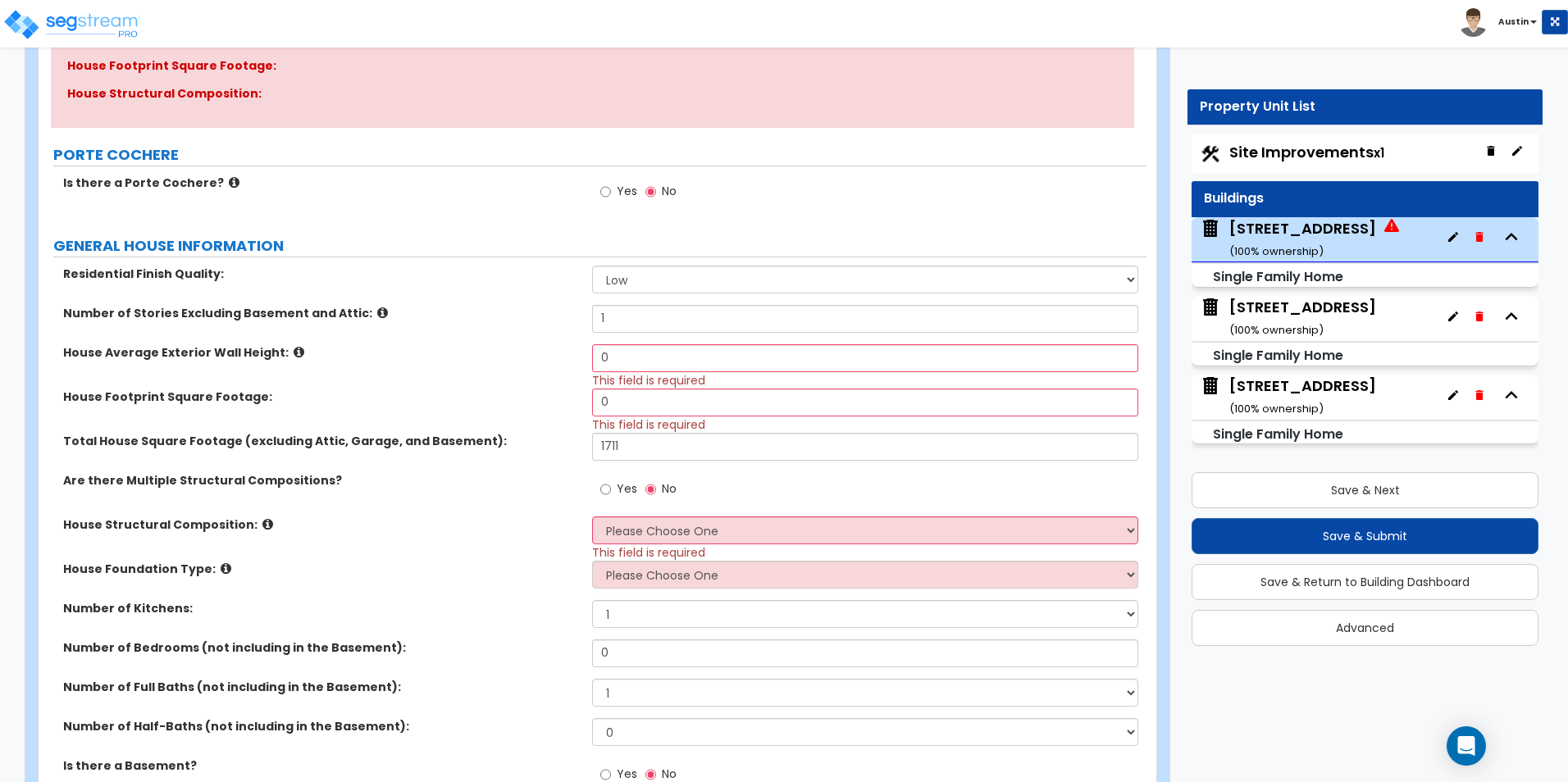
click at [229, 182] on icon at bounding box center [234, 182] width 11 height 12
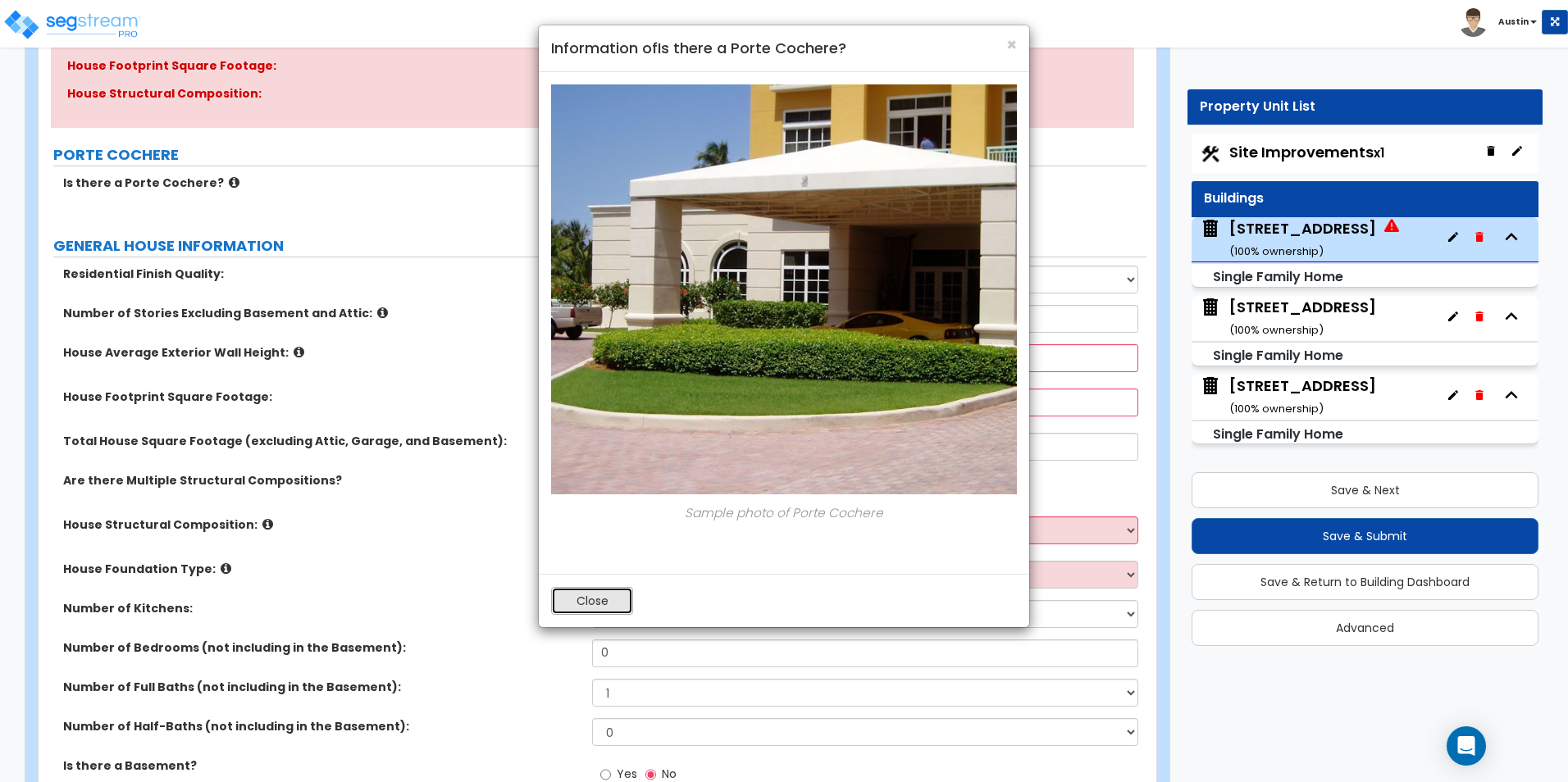
click at [610, 599] on button "Close" at bounding box center [593, 600] width 82 height 28
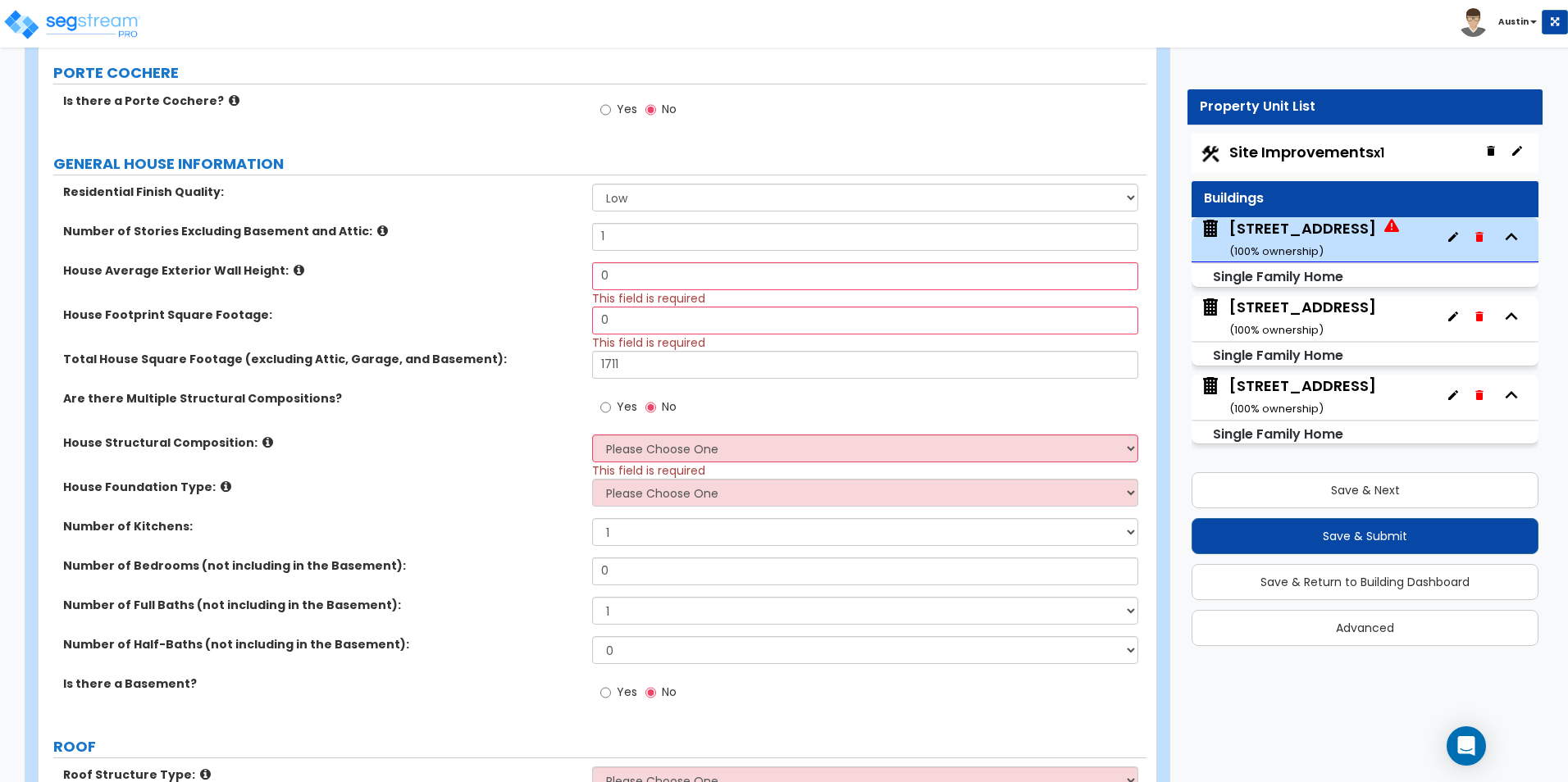
scroll to position [410, 0]
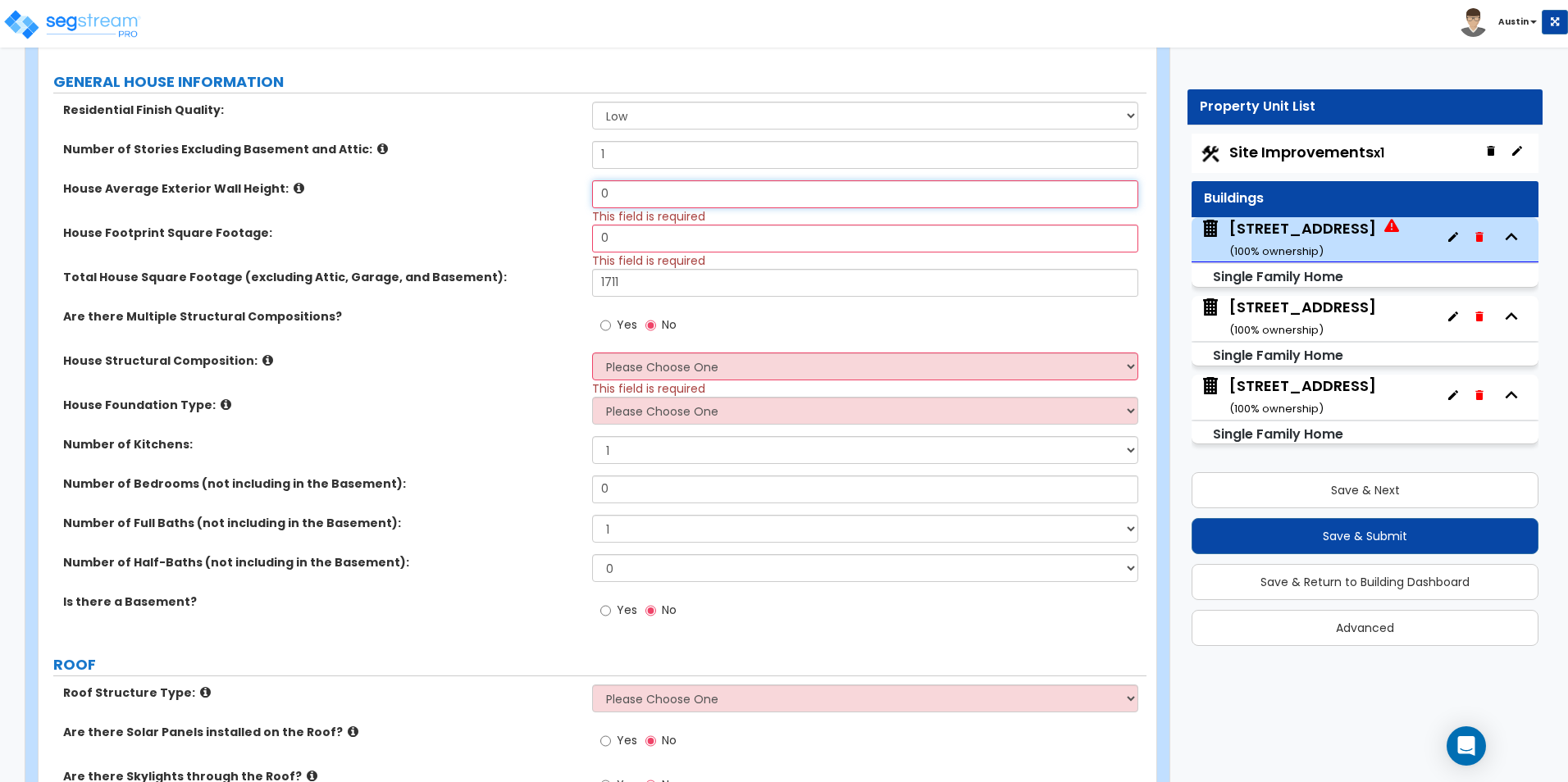
click at [638, 195] on input "0" at bounding box center [865, 193] width 546 height 28
type input "8"
click at [638, 233] on input "0" at bounding box center [865, 238] width 546 height 28
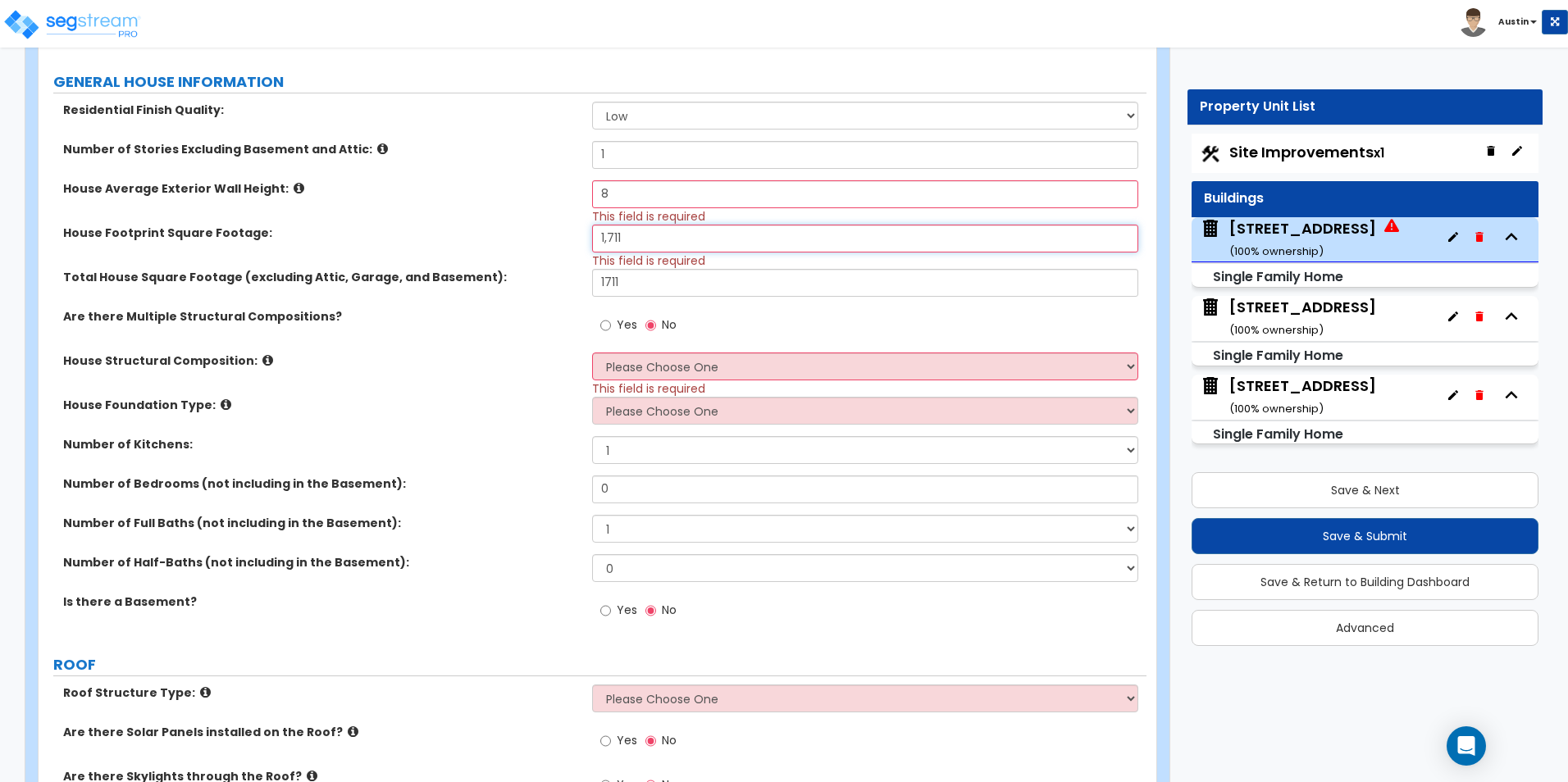
type input "1,711"
click at [412, 361] on label "House Structural Composition:" at bounding box center [322, 360] width 517 height 16
click at [656, 366] on select "Please Choose One Reinforced Concrete Structural Steel Brick Masonry CMU Masonr…" at bounding box center [865, 366] width 546 height 28
select select "5"
click at [593, 352] on select "Please Choose One Reinforced Concrete Structural Steel Brick Masonry CMU Masonr…" at bounding box center [865, 366] width 546 height 28
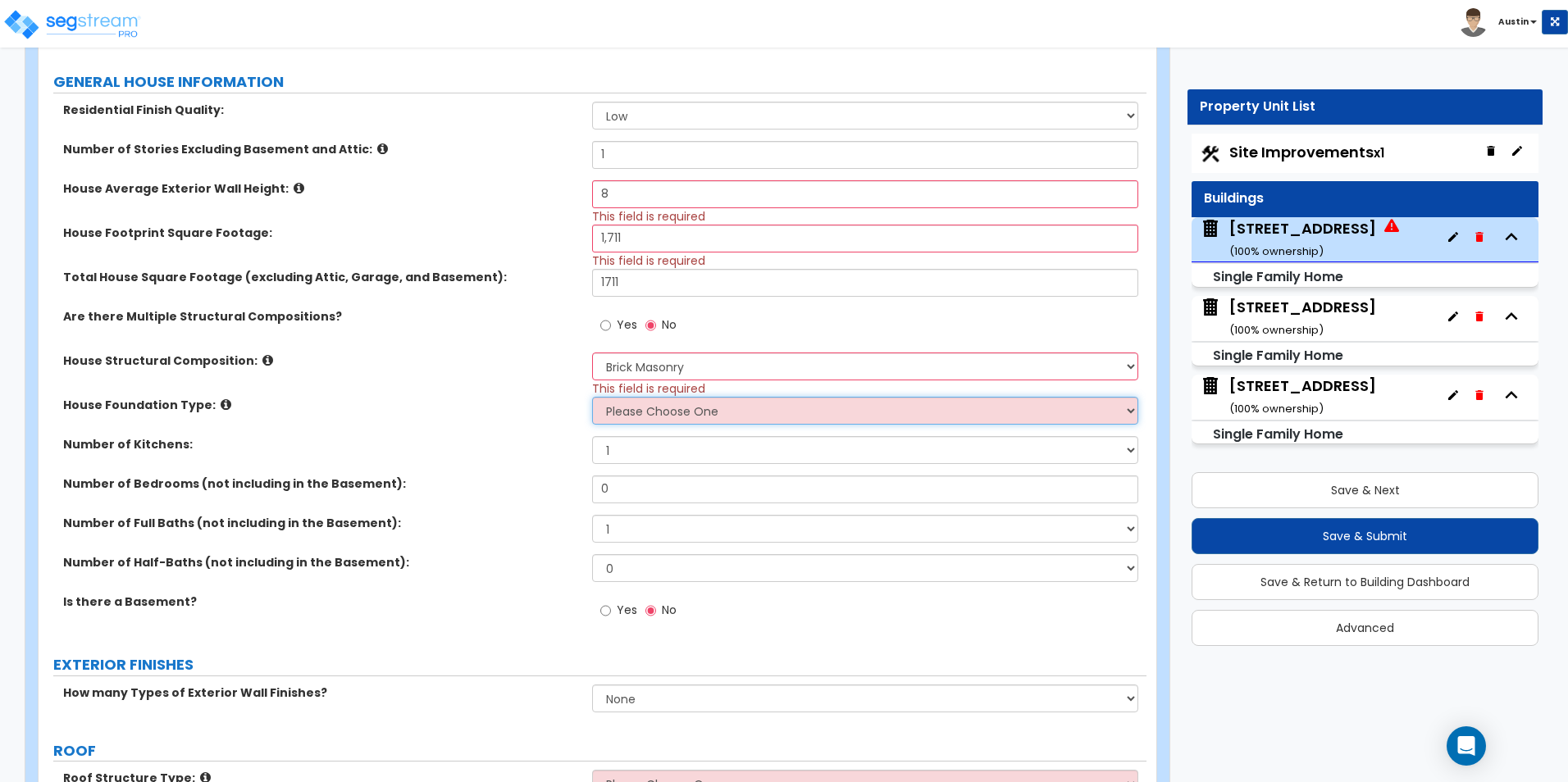
click at [658, 410] on select "Please Choose One Crawl Space Pier-Elevated First floor Slab on Grade" at bounding box center [865, 411] width 546 height 28
select select "1"
click at [593, 397] on select "Please Choose One Crawl Space Pier-Elevated First floor Slab on Grade" at bounding box center [865, 411] width 546 height 28
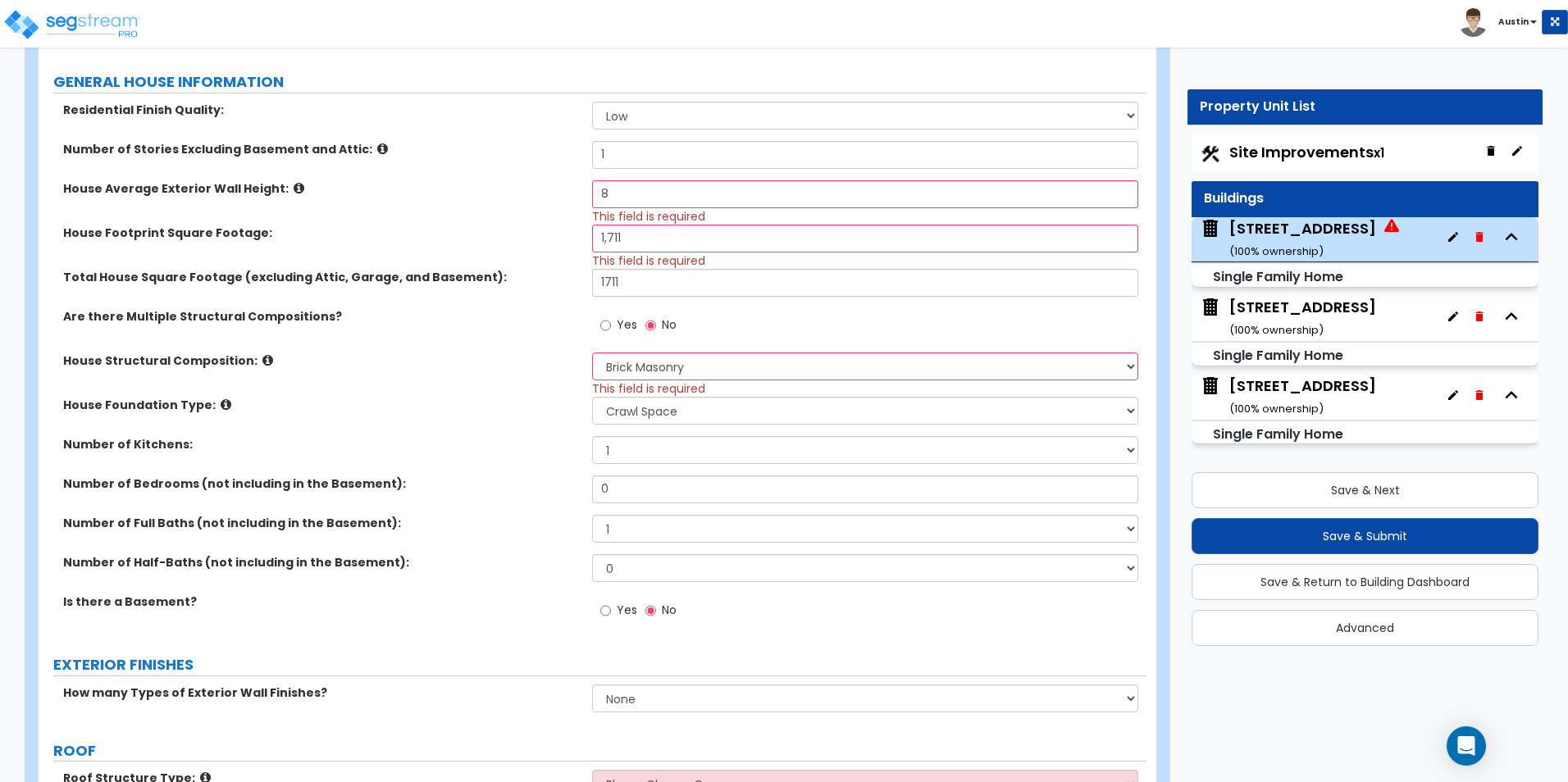
click at [513, 415] on div "House Foundation Type: Please Choose One Crawl Space Pier-Elevated First floor …" at bounding box center [593, 416] width 1109 height 39
click at [669, 489] on input "0" at bounding box center [865, 489] width 546 height 28
type input "3"
click at [657, 529] on select "1 2 3 4 5 6 7 8 9 10" at bounding box center [865, 528] width 546 height 28
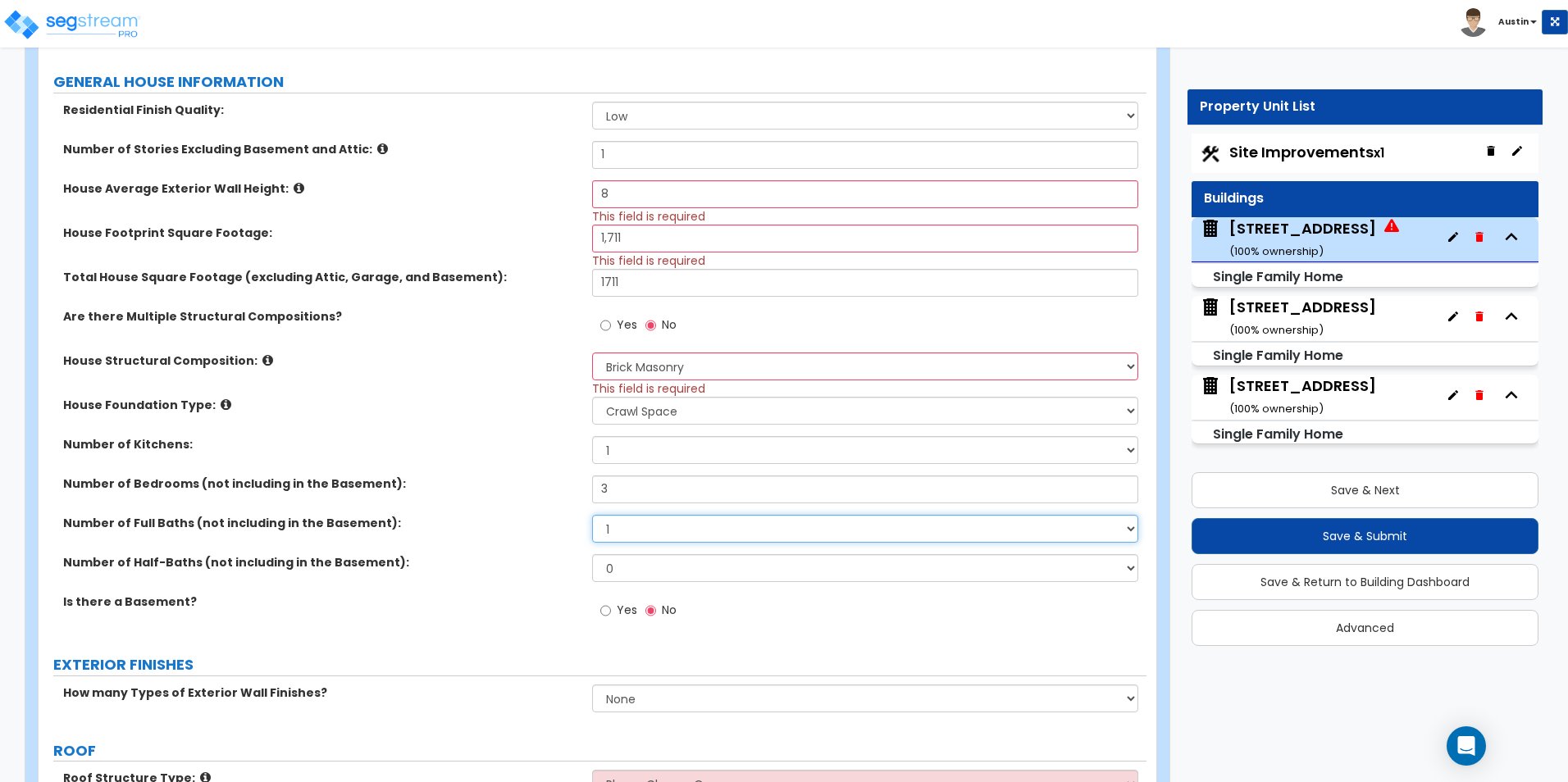
click at [657, 529] on select "1 2 3 4 5 6 7 8 9 10" at bounding box center [865, 528] width 546 height 28
select select "2"
click at [593, 515] on select "1 2 3 4 5 6 7 8 9 10" at bounding box center [865, 528] width 546 height 28
click at [477, 503] on div "Number of Bedrooms (not including in the Basement): 3" at bounding box center [593, 495] width 1109 height 39
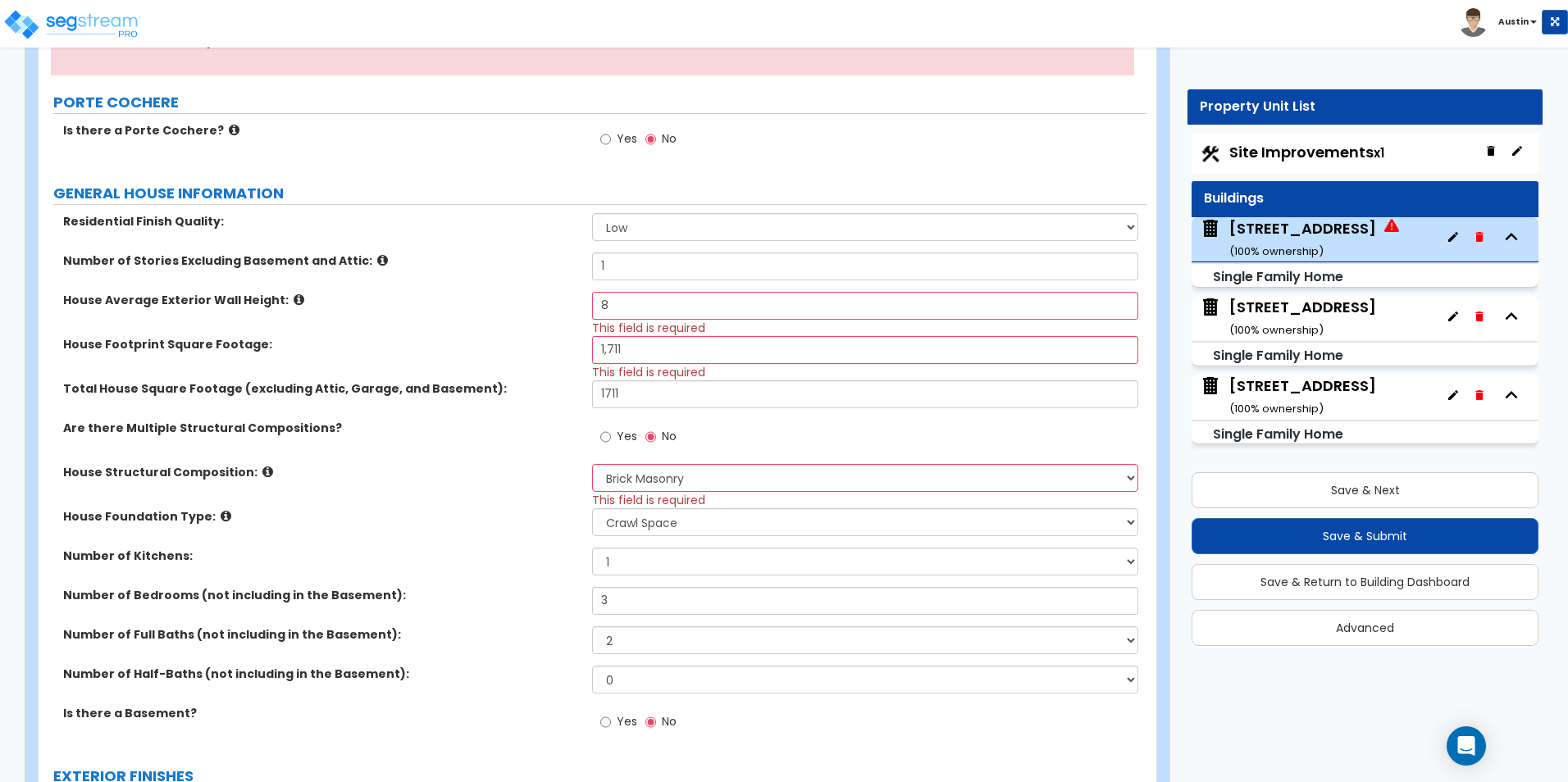
scroll to position [328, 0]
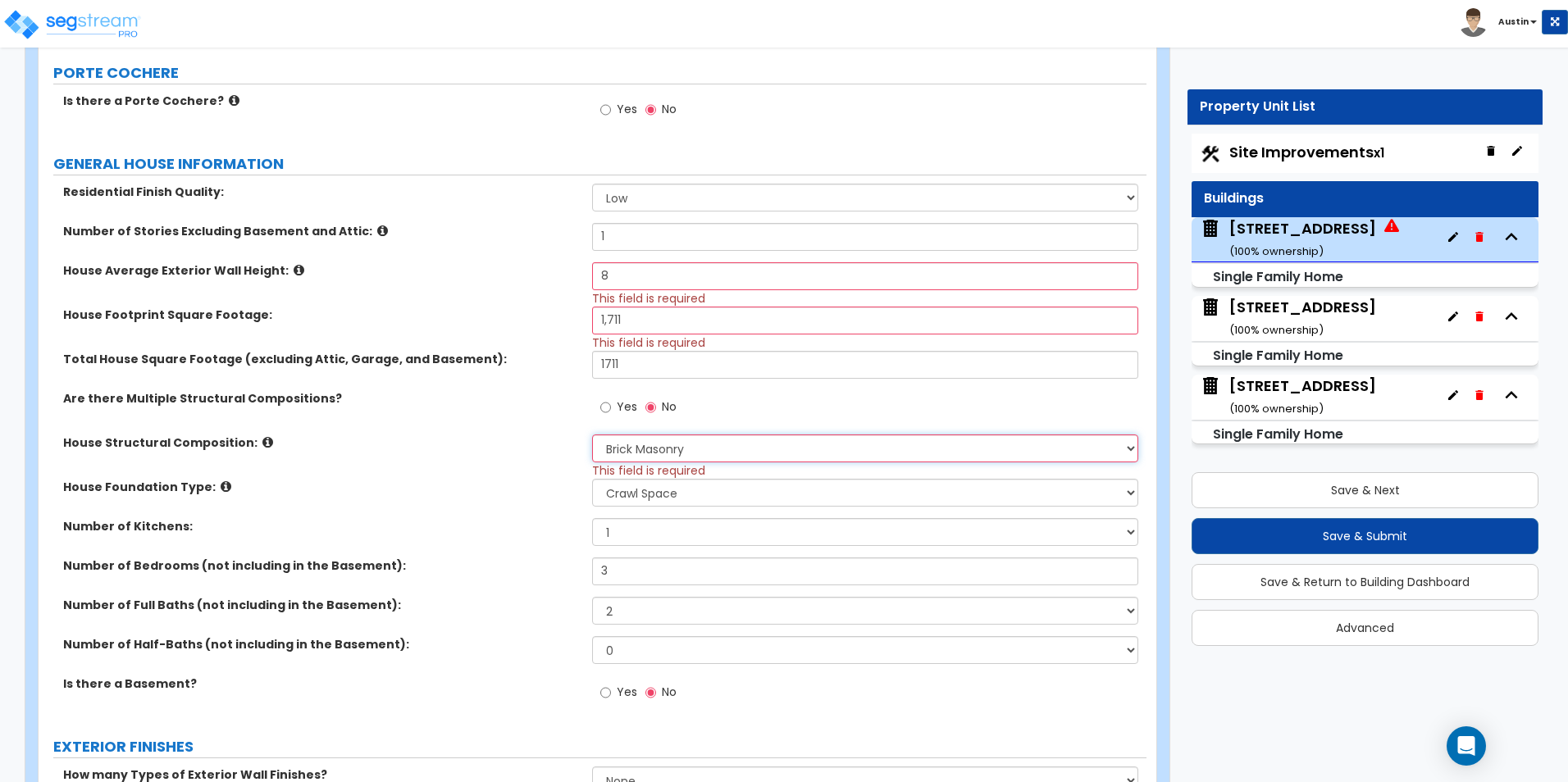
click at [642, 450] on select "Please Choose One Reinforced Concrete Structural Steel Brick Masonry CMU Masonr…" at bounding box center [865, 448] width 546 height 28
select select "7"
click at [593, 435] on select "Please Choose One Reinforced Concrete Structural Steel Brick Masonry CMU Masonr…" at bounding box center [865, 448] width 546 height 28
click at [459, 490] on label "House Foundation Type:" at bounding box center [322, 486] width 517 height 16
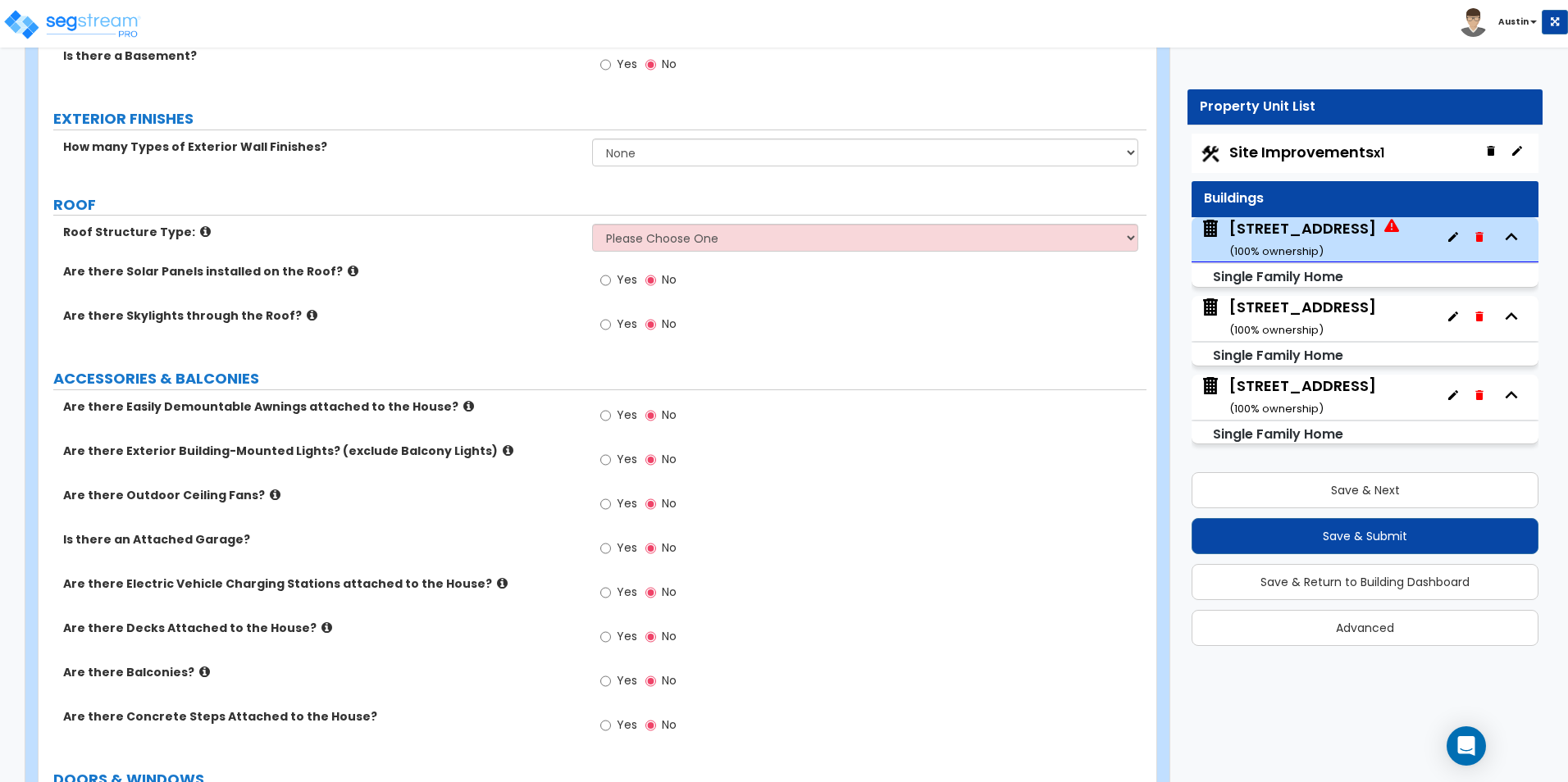
scroll to position [984, 0]
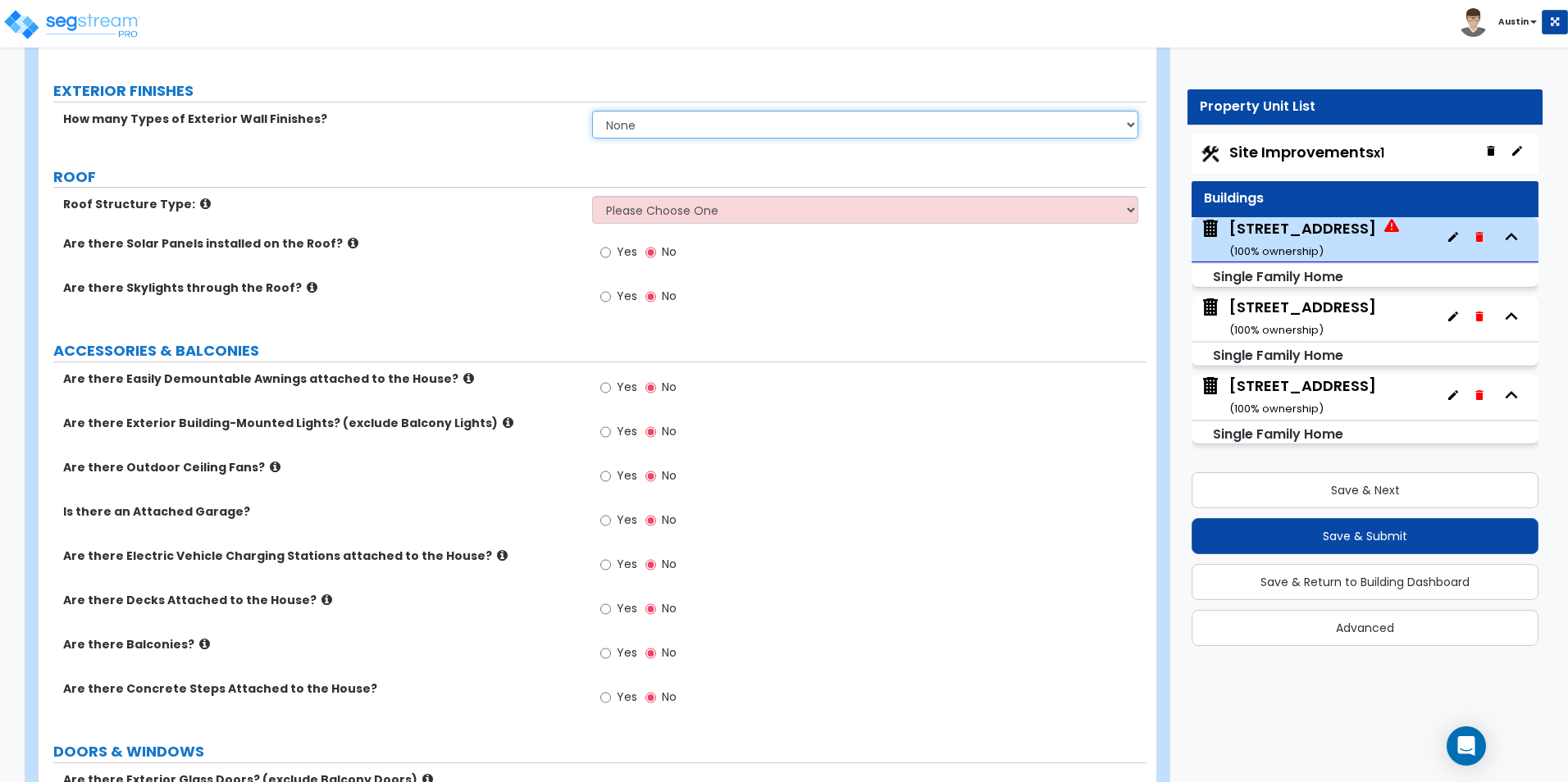
click at [662, 124] on select "None 1 2 3" at bounding box center [865, 124] width 546 height 28
select select "1"
click at [593, 111] on select "None 1 2 3" at bounding box center [865, 124] width 546 height 28
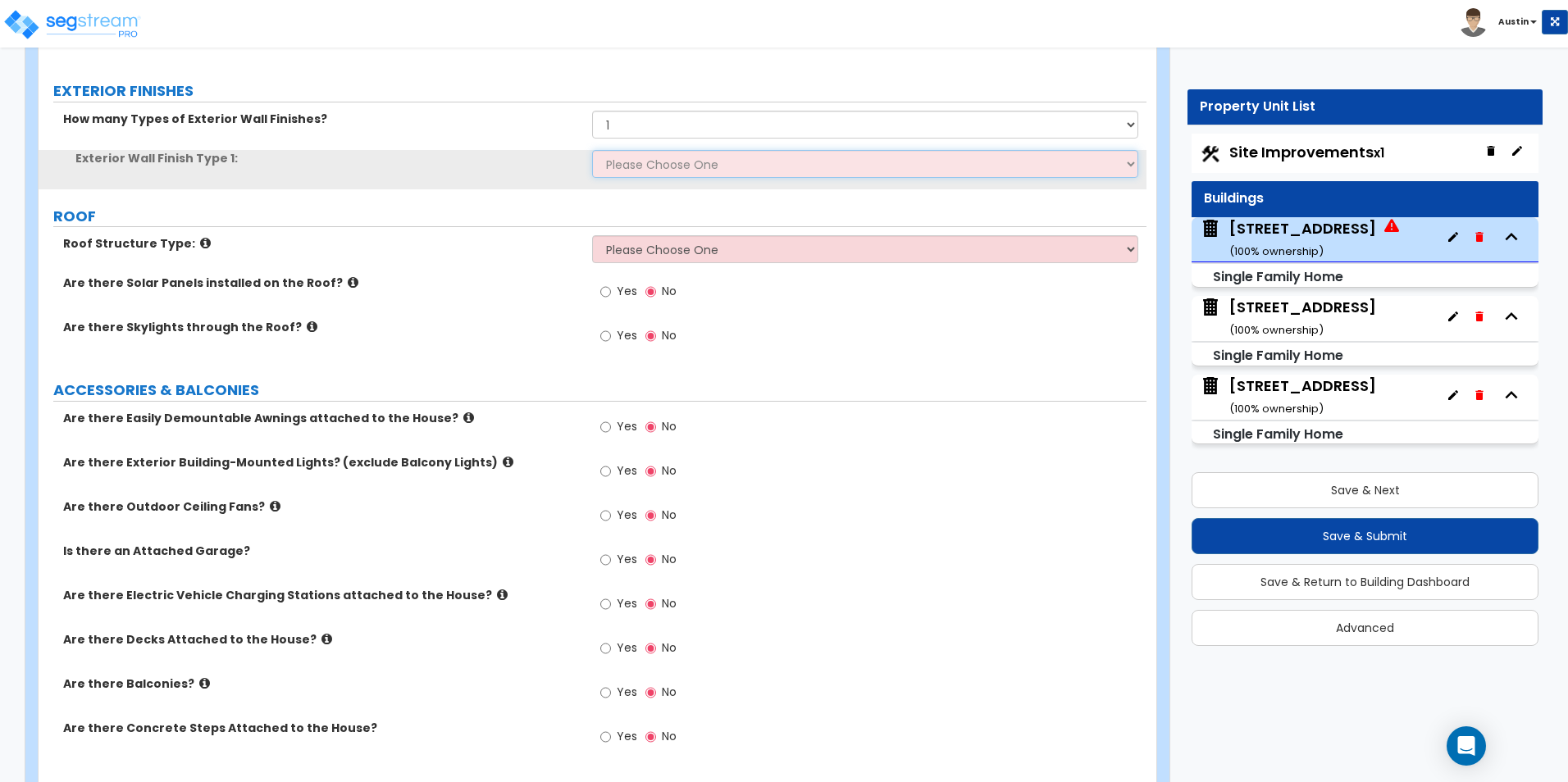
click at [644, 166] on select "Please Choose One No Finish/Shared Wall No Wall Brick Finish Stone Finish Wood …" at bounding box center [865, 164] width 546 height 28
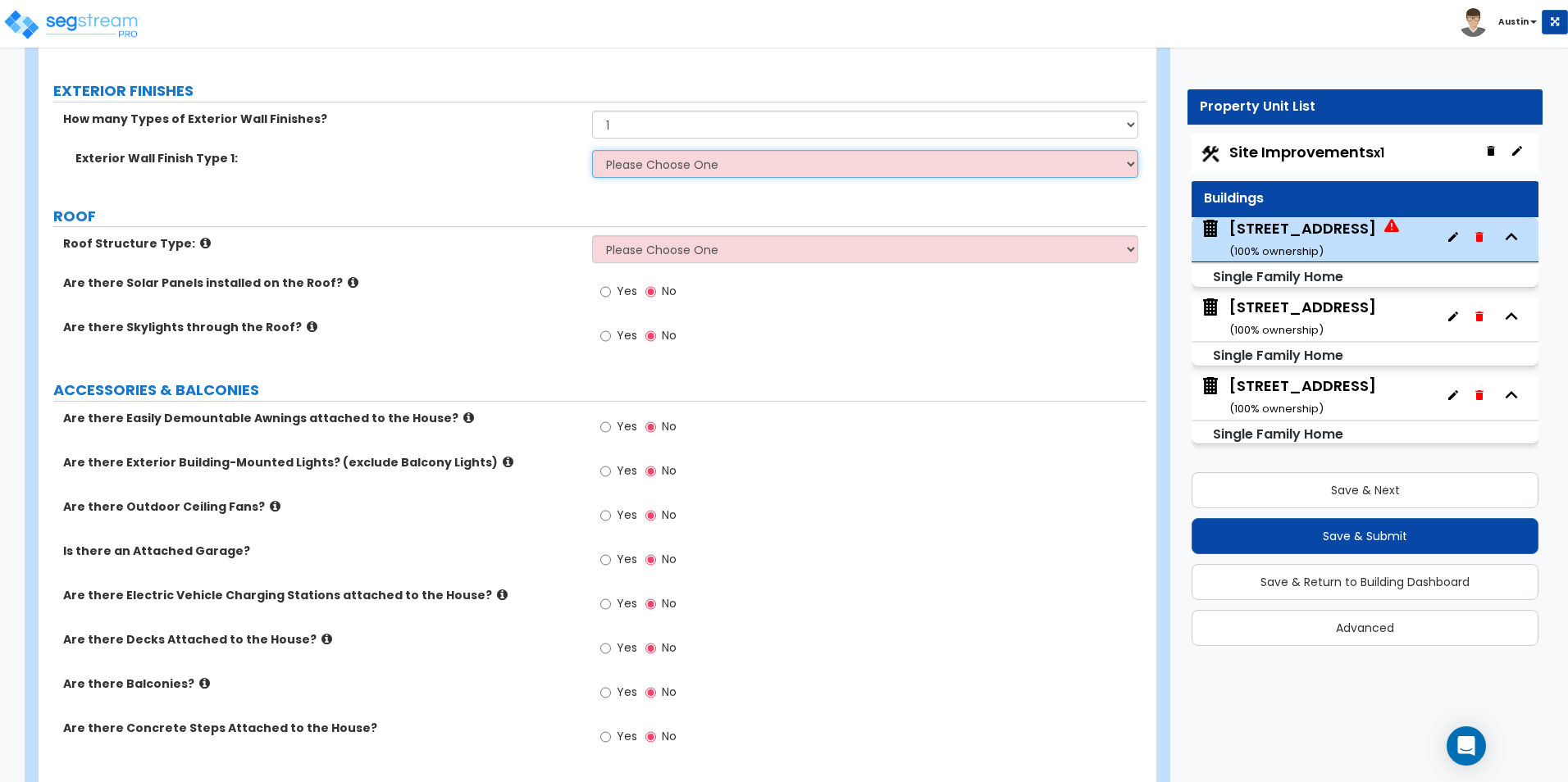
select select "2"
click at [593, 150] on select "Please Choose One No Finish/Shared Wall No Wall Brick Finish Stone Finish Wood …" at bounding box center [865, 164] width 546 height 28
click at [679, 266] on div "Roof Structure Type: Please Choose One [PERSON_NAME] Roof Flat Roof Hybrid [PER…" at bounding box center [593, 255] width 1109 height 39
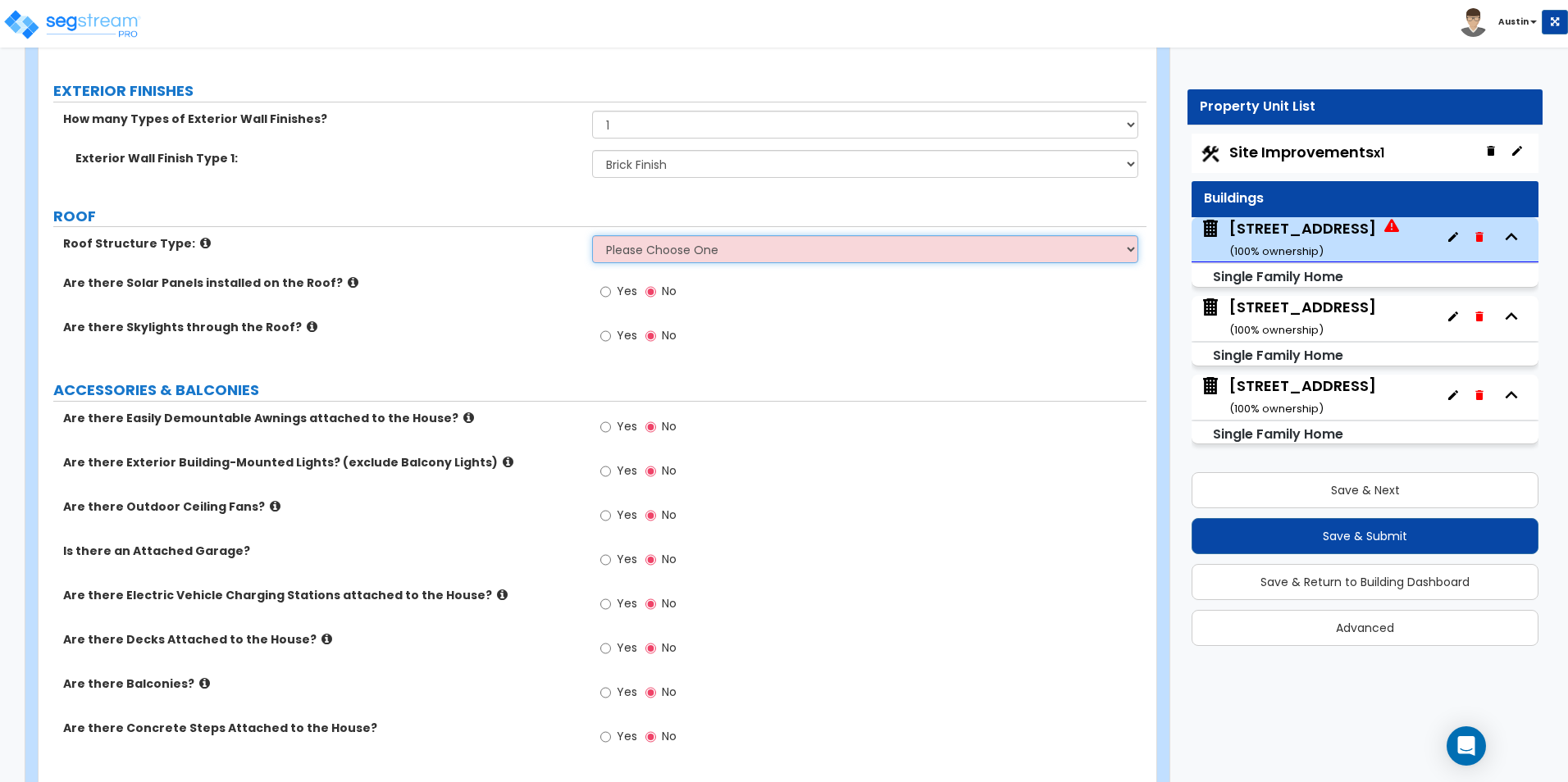
click at [688, 252] on select "Please Choose One [PERSON_NAME] Roof Flat Roof Hybrid [PERSON_NAME] & Flat Roof" at bounding box center [865, 249] width 546 height 28
select select "1"
click at [593, 235] on select "Please Choose One [PERSON_NAME] Roof Flat Roof Hybrid [PERSON_NAME] & Flat Roof" at bounding box center [865, 249] width 546 height 28
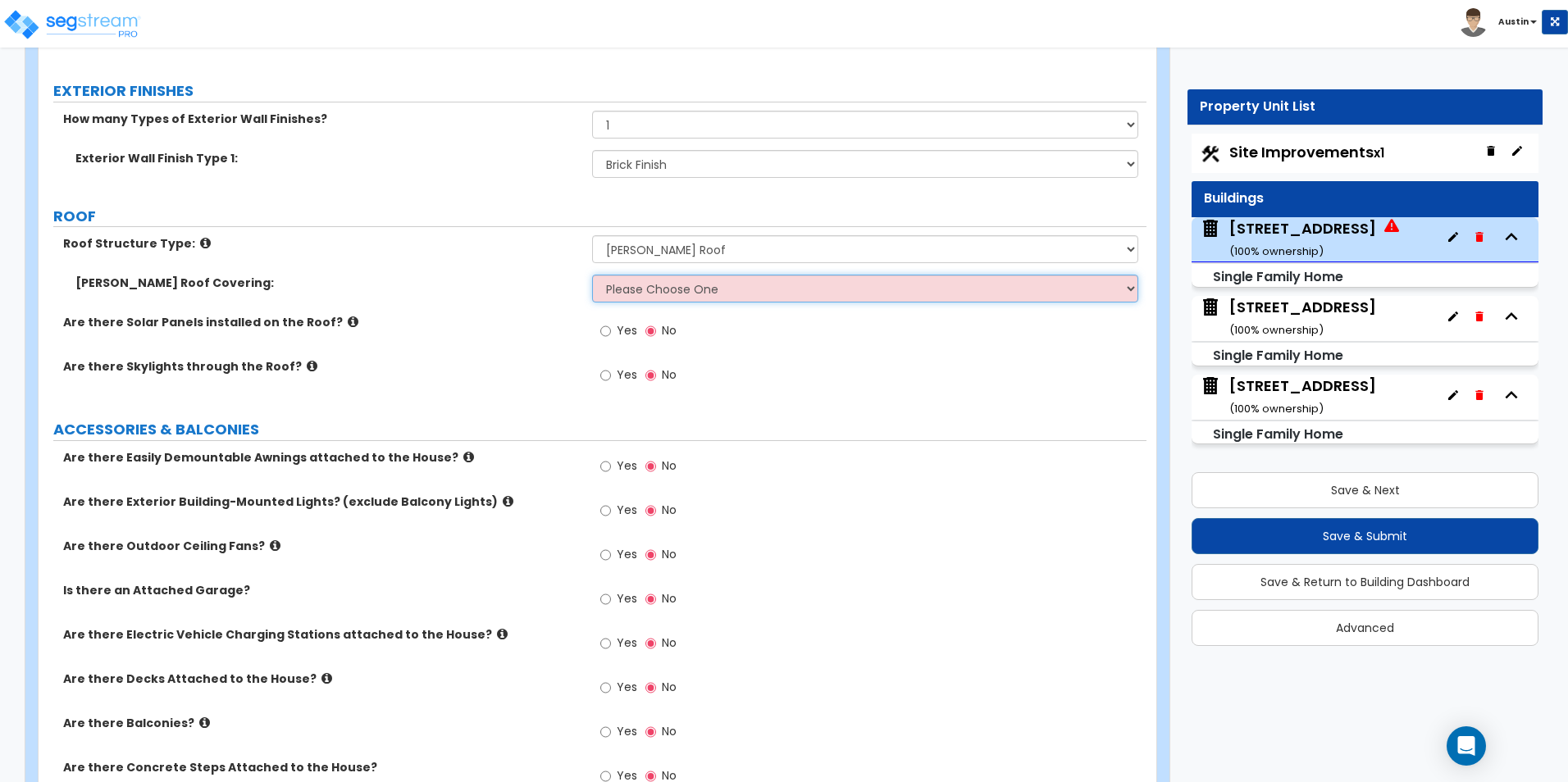
click at [639, 292] on select "Please Choose One Asphalt Shingle Clay Tile Wood Shingle Metal Shingle Standing…" at bounding box center [865, 288] width 546 height 28
select select "1"
click at [593, 275] on select "Please Choose One Asphalt Shingle Clay Tile Wood Shingle Metal Shingle Standing…" at bounding box center [865, 288] width 546 height 28
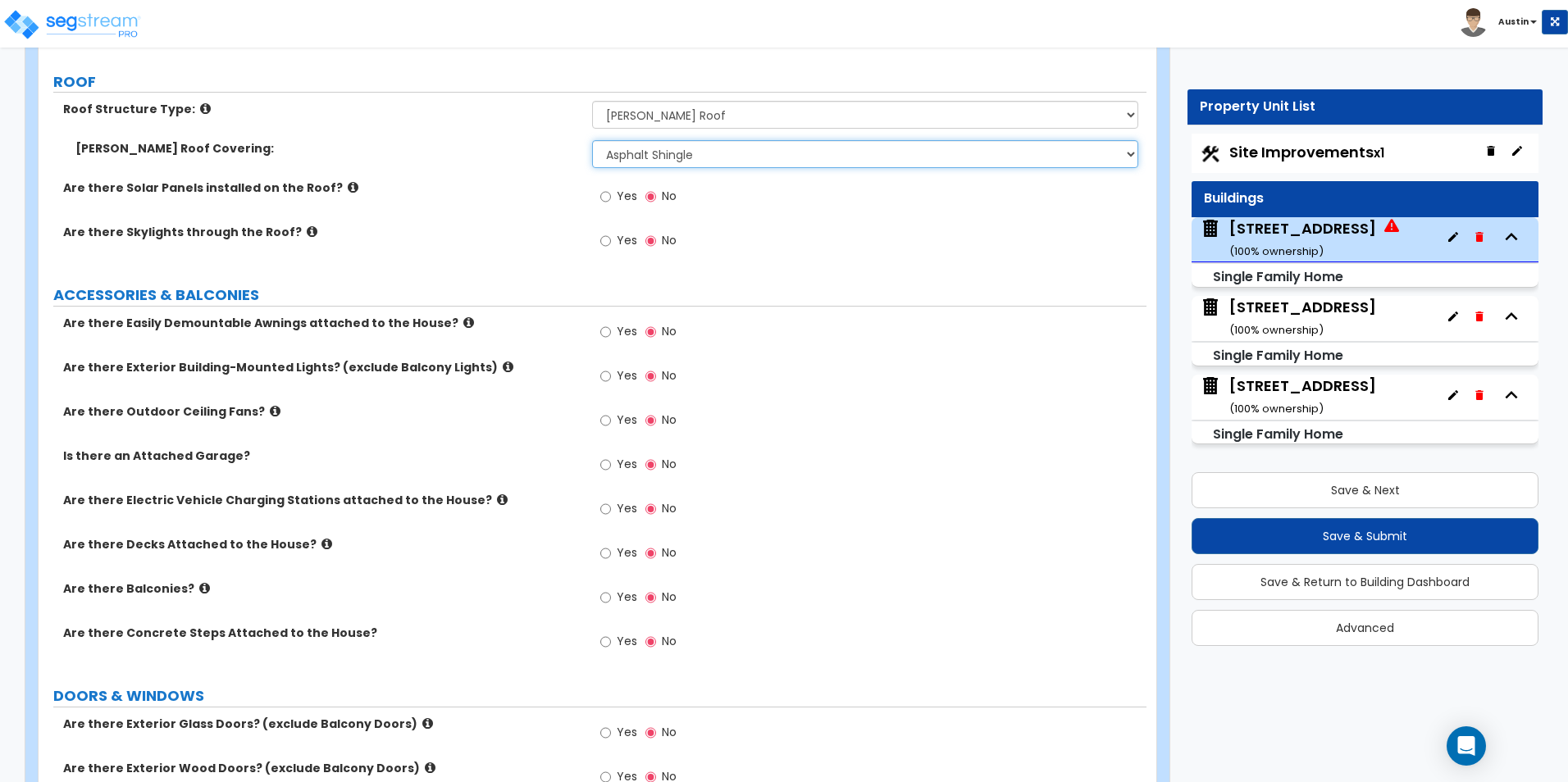
scroll to position [1149, 0]
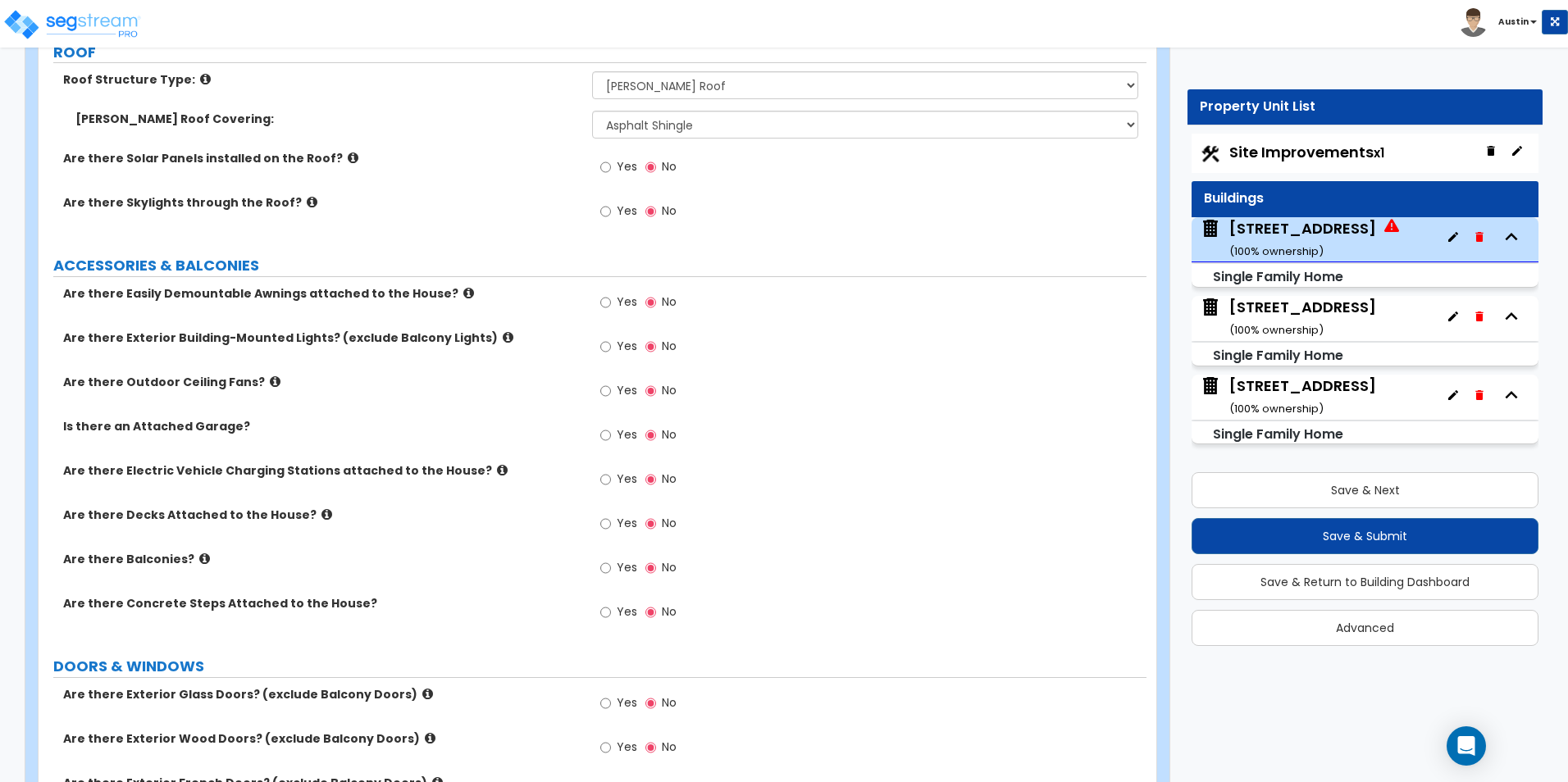
click at [463, 292] on icon at bounding box center [468, 293] width 11 height 12
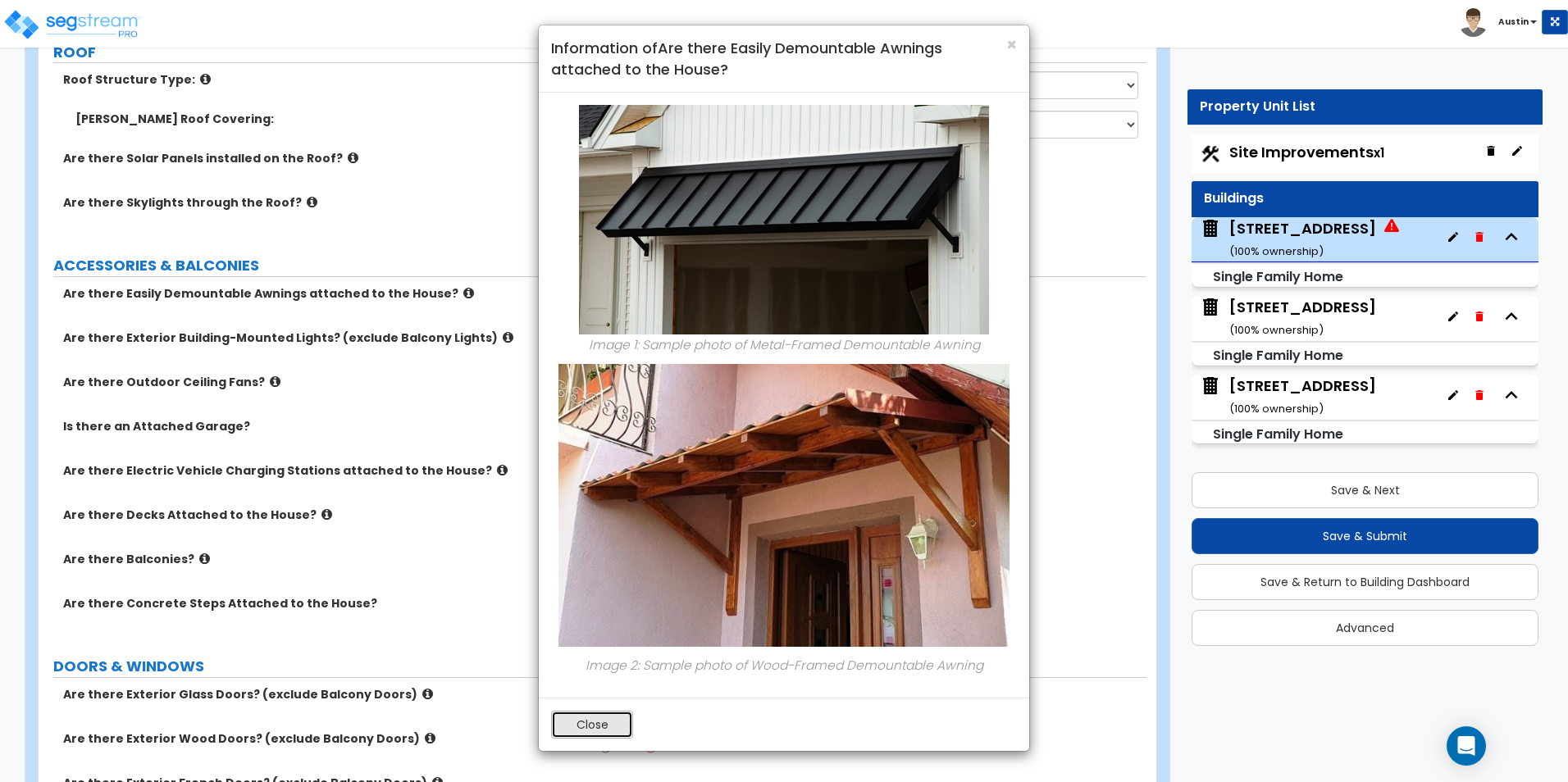
click at [588, 727] on button "Close" at bounding box center [593, 725] width 82 height 28
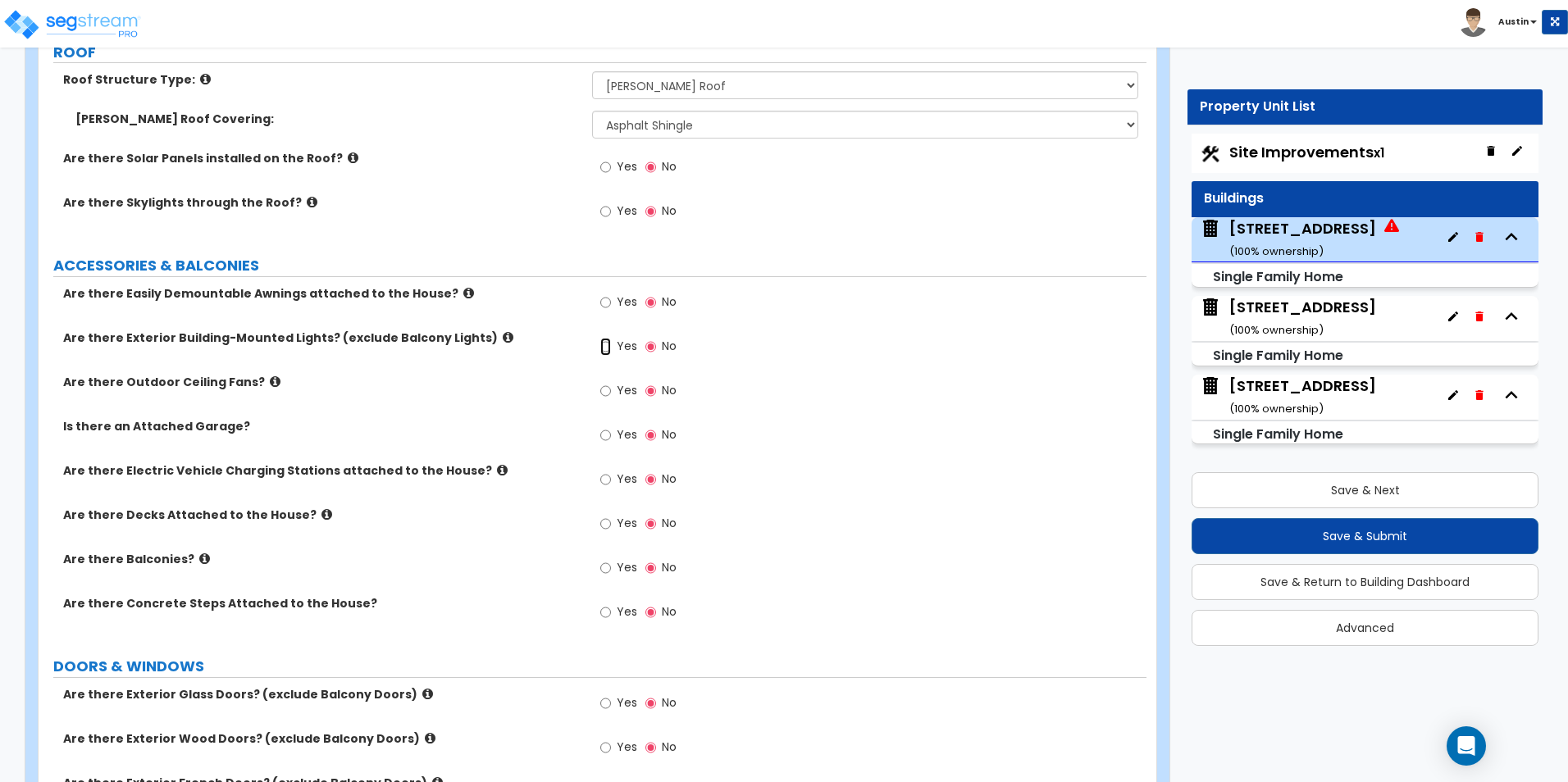
click at [605, 348] on input "Yes" at bounding box center [605, 346] width 11 height 18
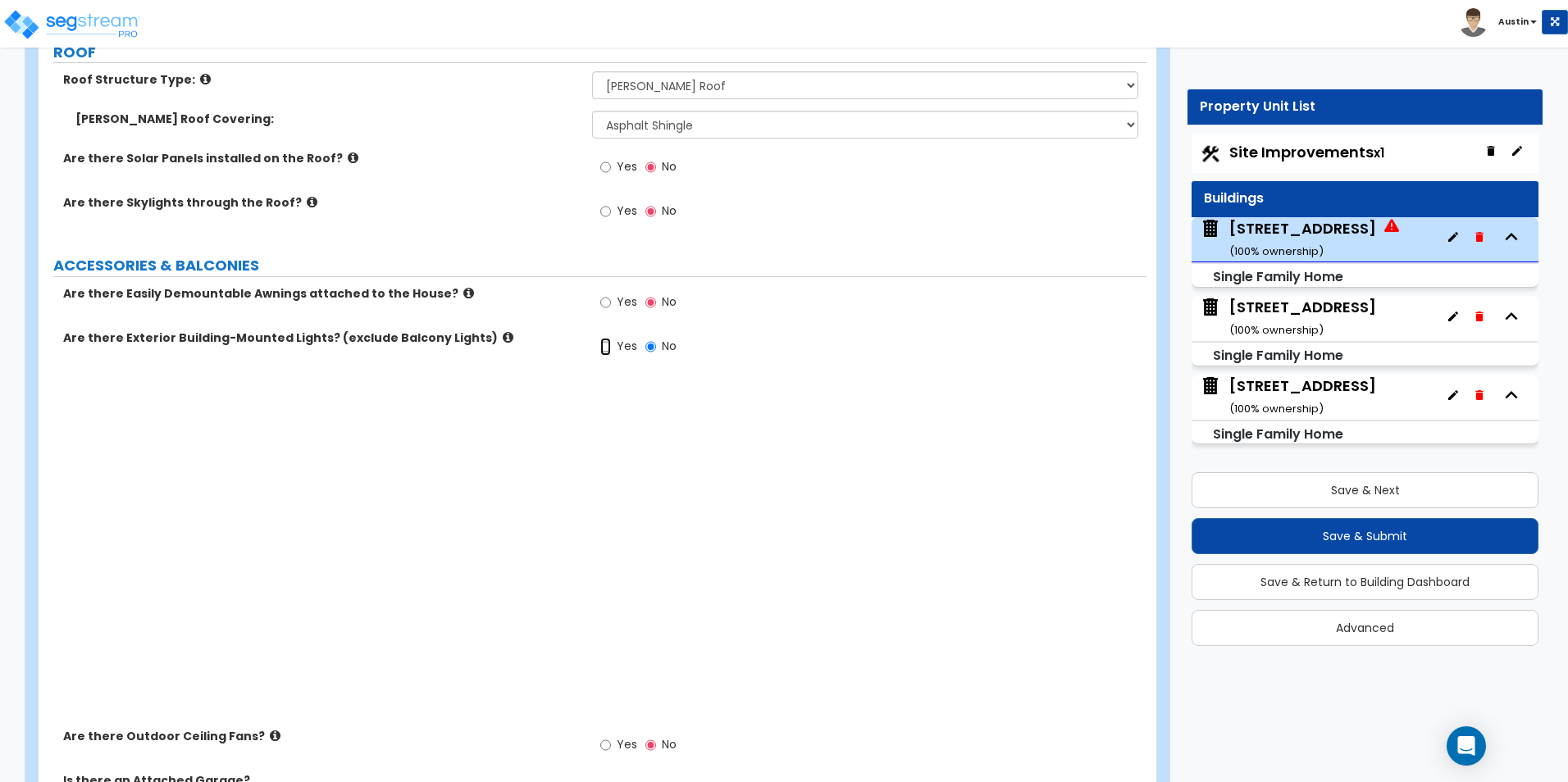
radio input "true"
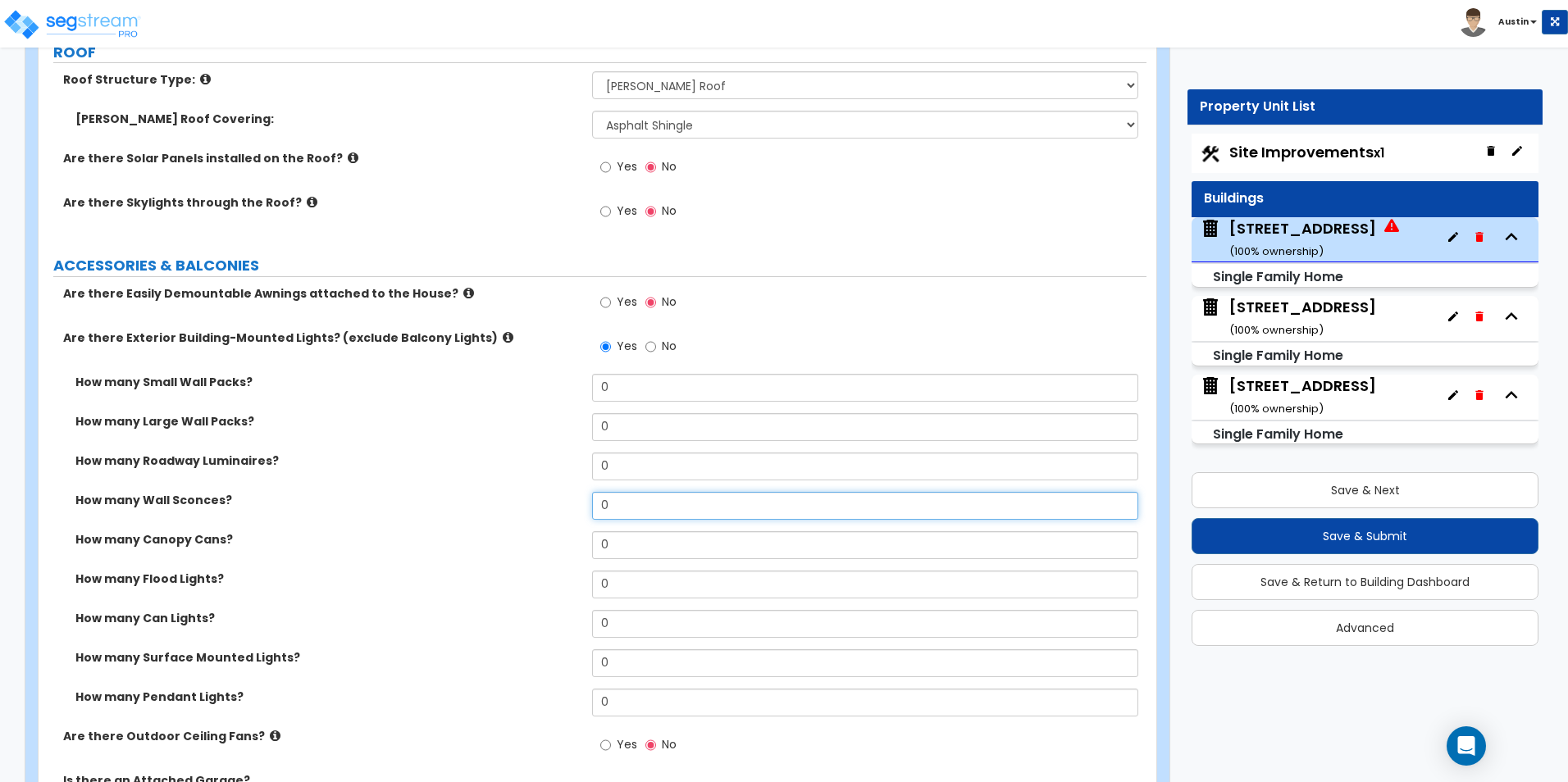
click at [632, 512] on input "0" at bounding box center [865, 505] width 546 height 28
type input "2"
click at [456, 484] on div "How many Roadway Luminaires? 0" at bounding box center [593, 472] width 1109 height 39
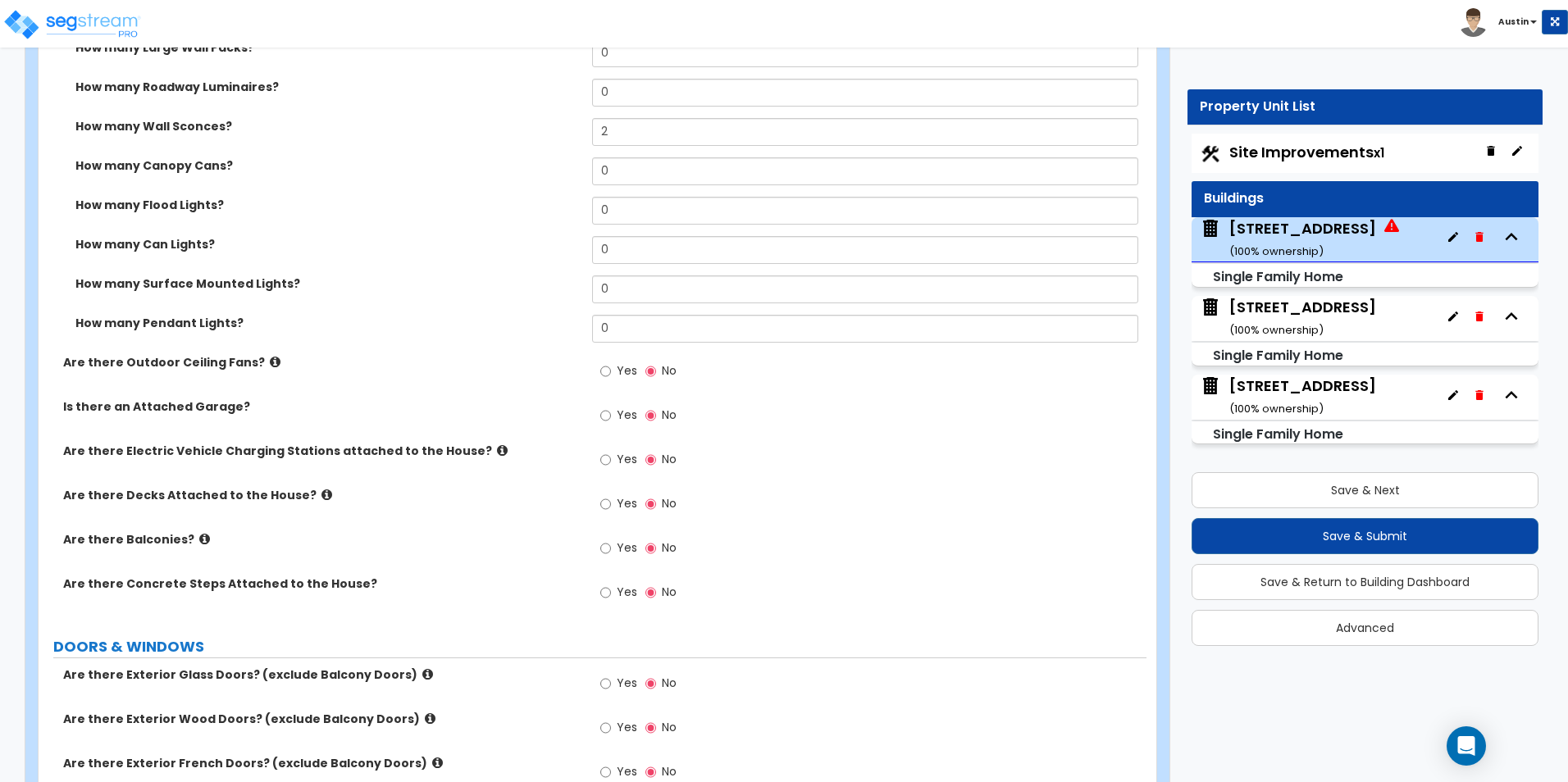
scroll to position [1558, 0]
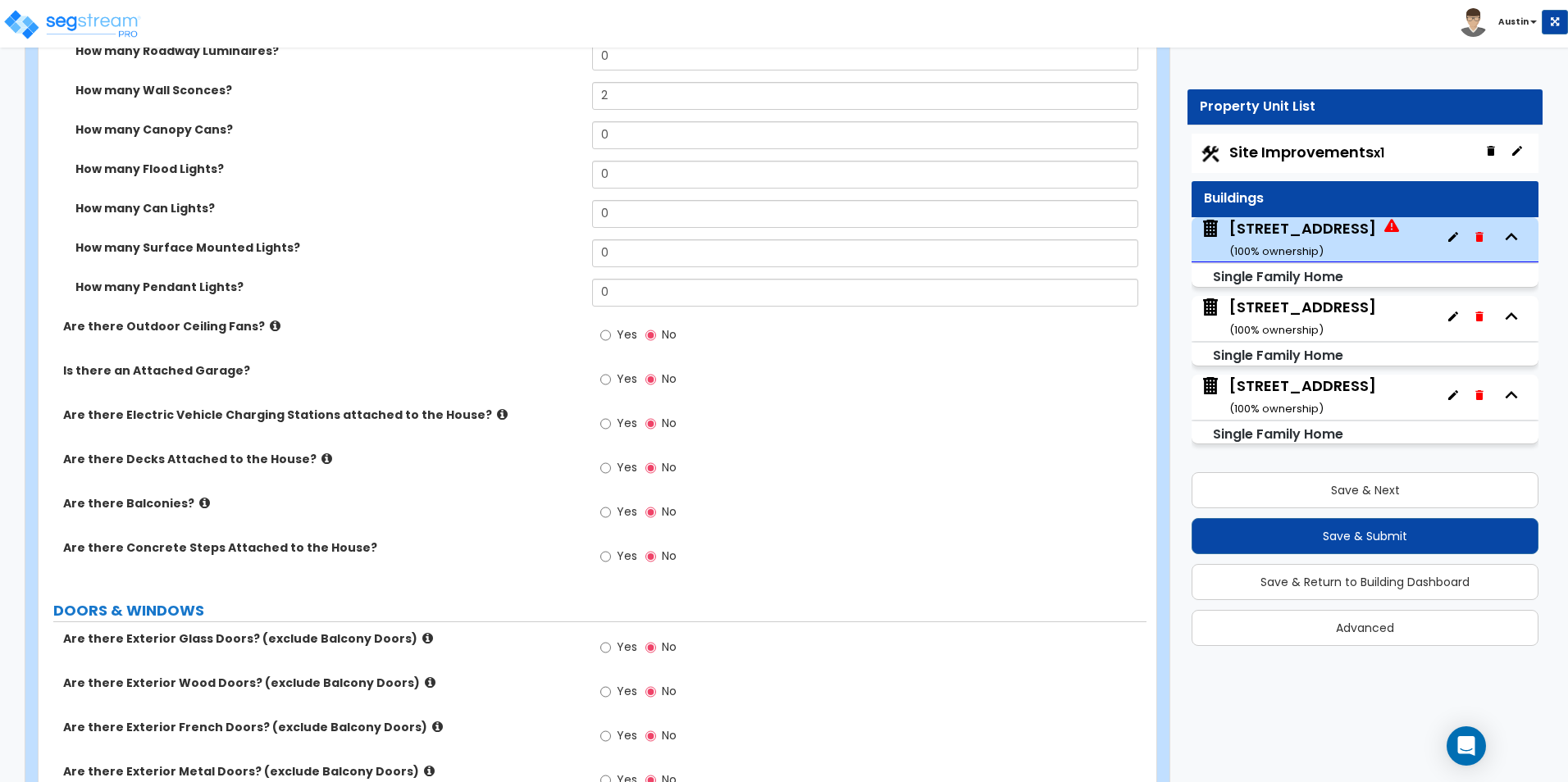
click at [619, 556] on span "Yes" at bounding box center [626, 555] width 20 height 16
click at [611, 556] on input "Yes" at bounding box center [605, 556] width 11 height 18
radio input "true"
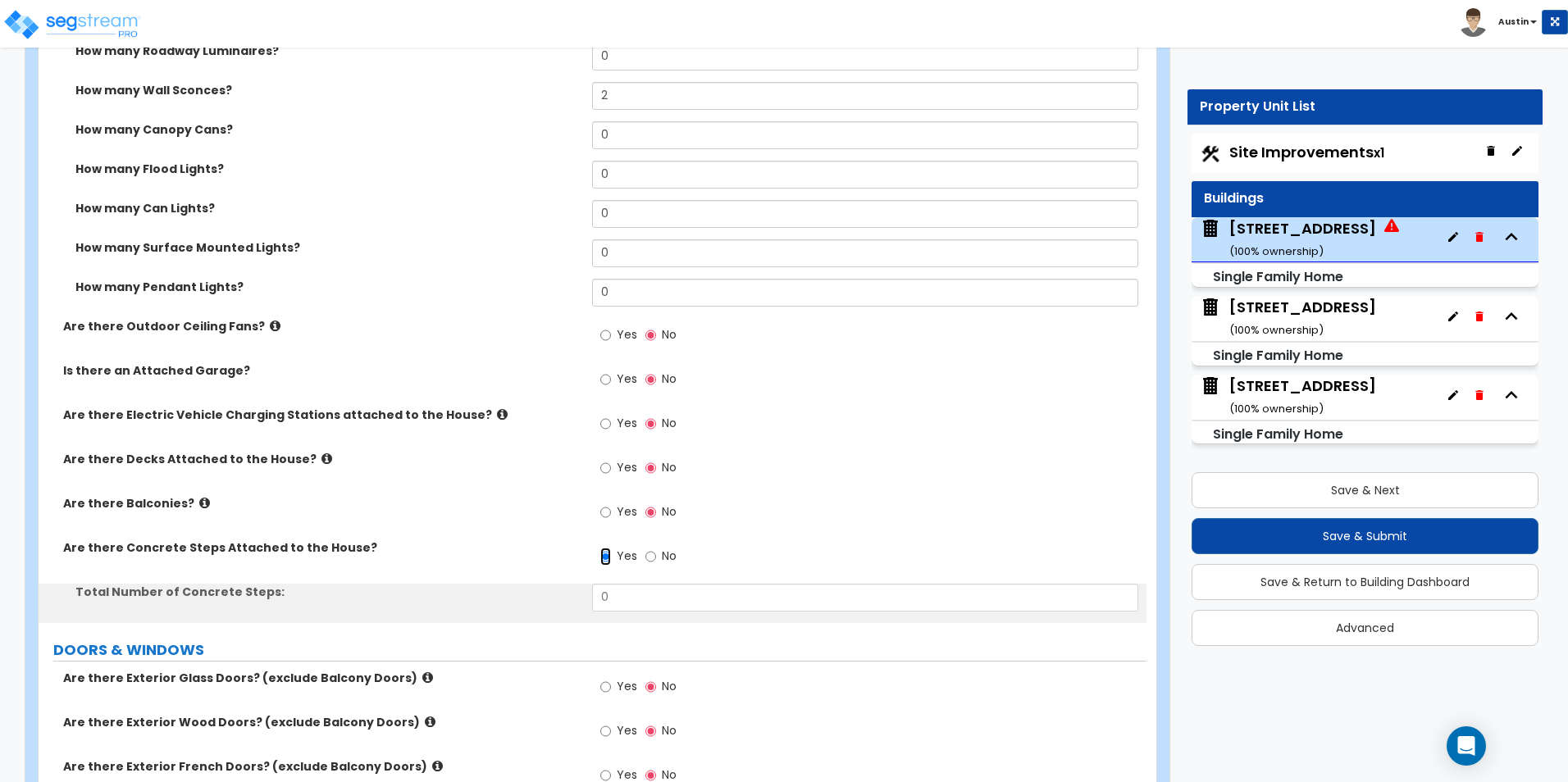
scroll to position [1641, 0]
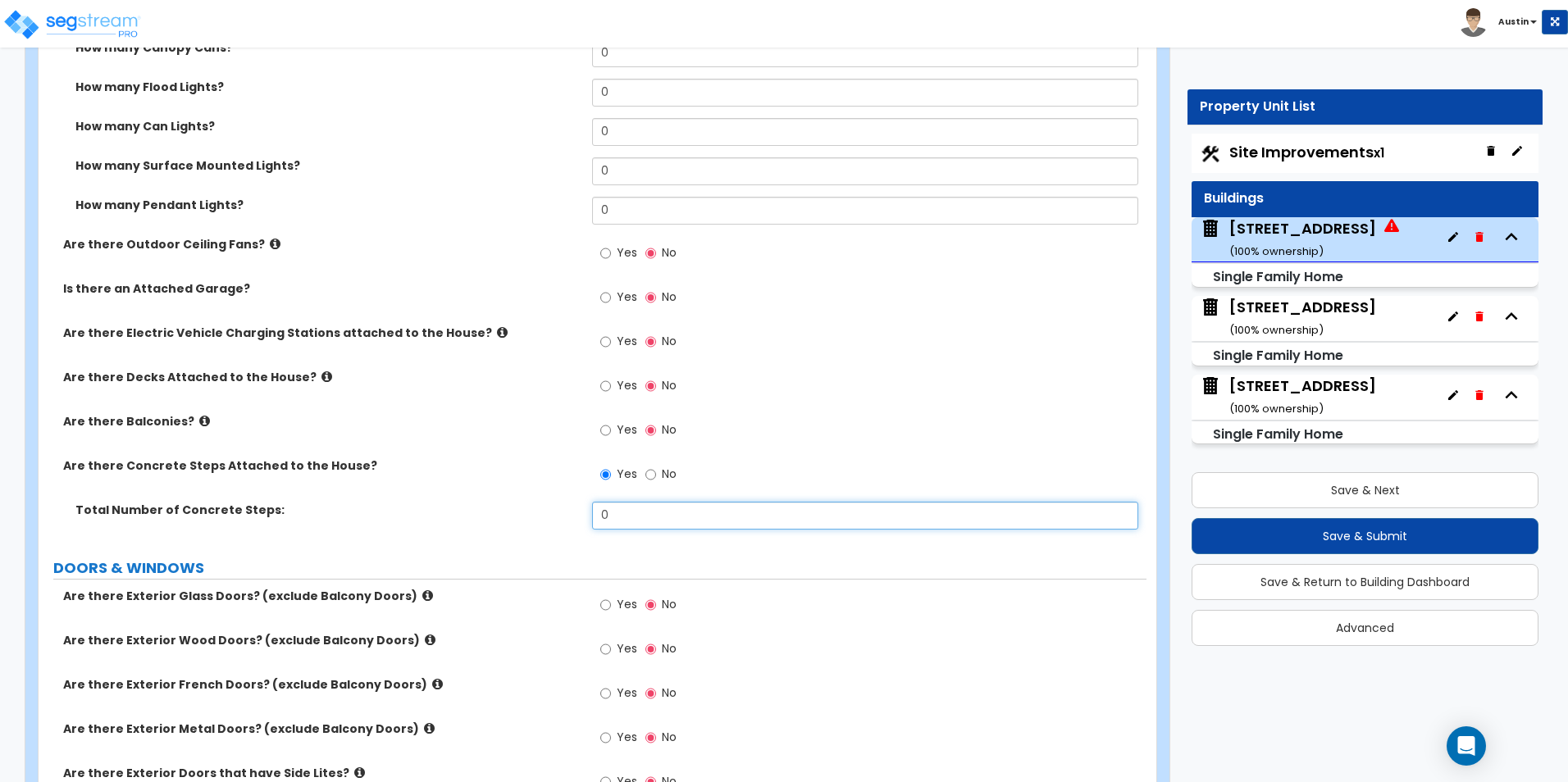
click at [673, 516] on input "0" at bounding box center [865, 515] width 546 height 28
type input "3"
click at [566, 490] on div "Are there Concrete Steps Attached to the House? Yes No" at bounding box center [593, 480] width 1109 height 44
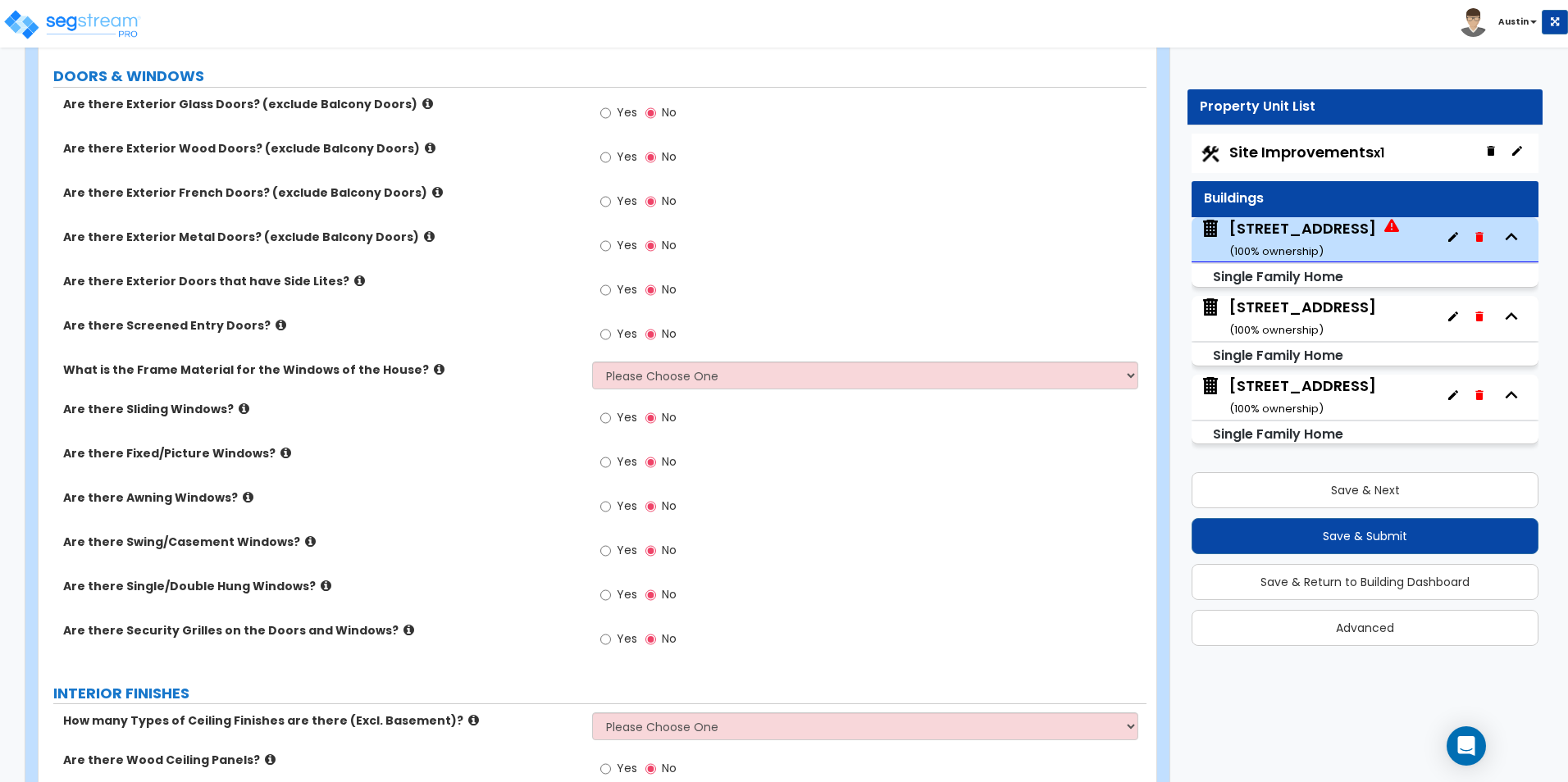
scroll to position [2050, 0]
